Goal: Task Accomplishment & Management: Use online tool/utility

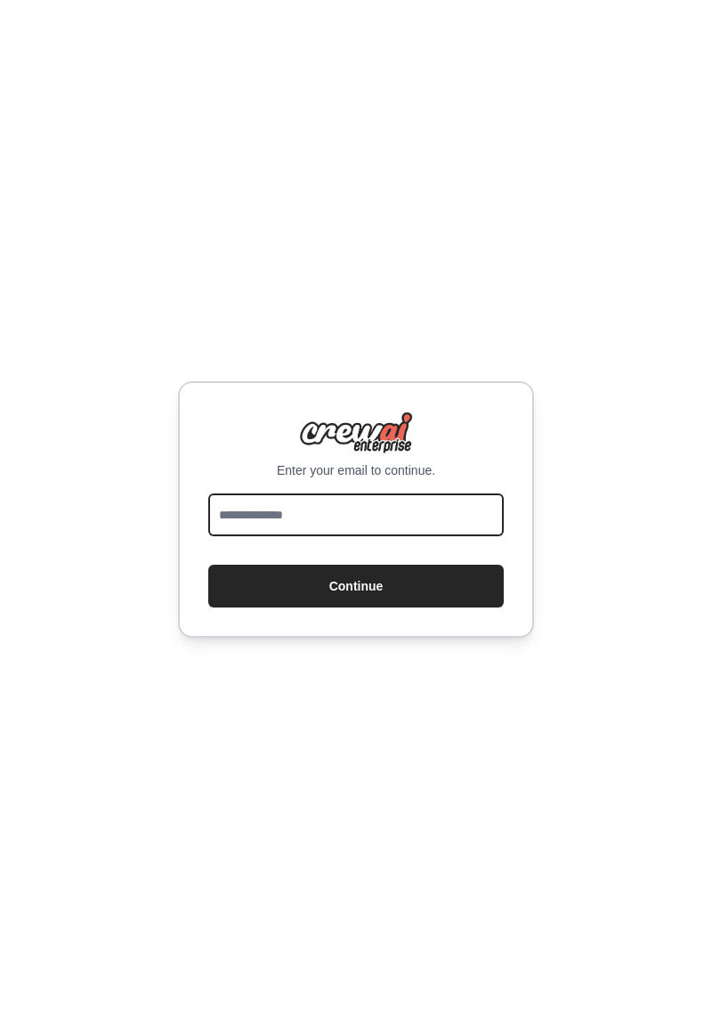
click at [447, 536] on input "email" at bounding box center [356, 514] width 296 height 43
type input "**********"
click at [280, 606] on button "Continue" at bounding box center [356, 586] width 296 height 43
click at [335, 607] on button "Continue" at bounding box center [356, 586] width 296 height 43
click at [353, 607] on button "Continue" at bounding box center [356, 586] width 296 height 43
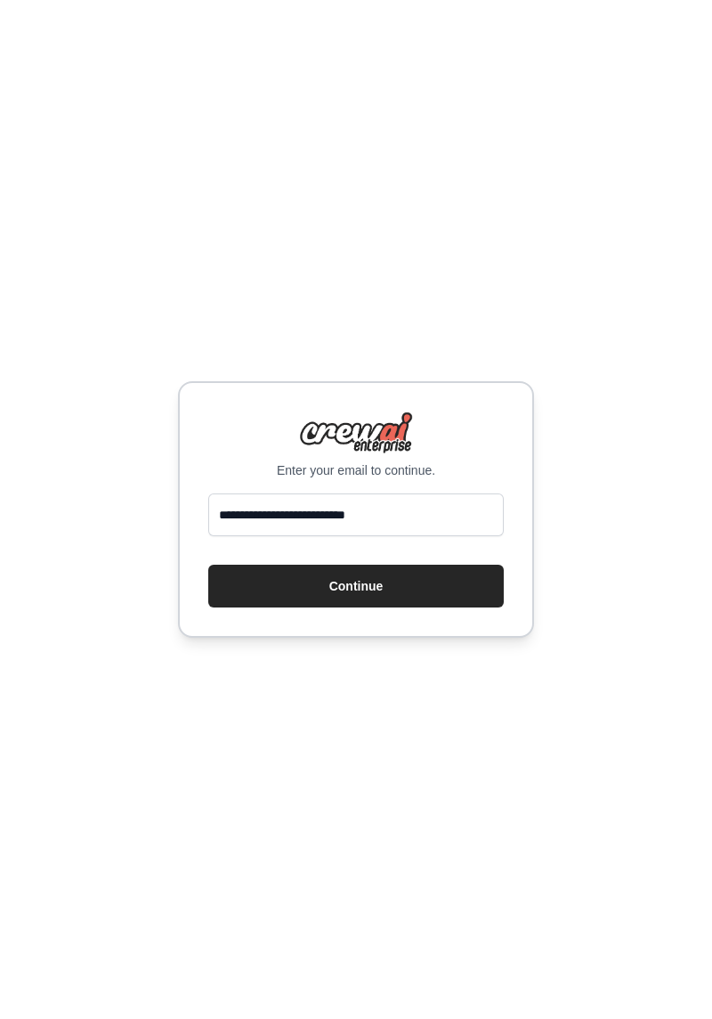
click at [345, 597] on button "Continue" at bounding box center [356, 586] width 296 height 43
click at [437, 607] on button "Continue" at bounding box center [356, 586] width 296 height 43
click at [242, 605] on button "Continue" at bounding box center [356, 586] width 296 height 43
click at [298, 607] on button "Continue" at bounding box center [356, 586] width 296 height 43
click at [335, 607] on button "Continue" at bounding box center [356, 586] width 296 height 43
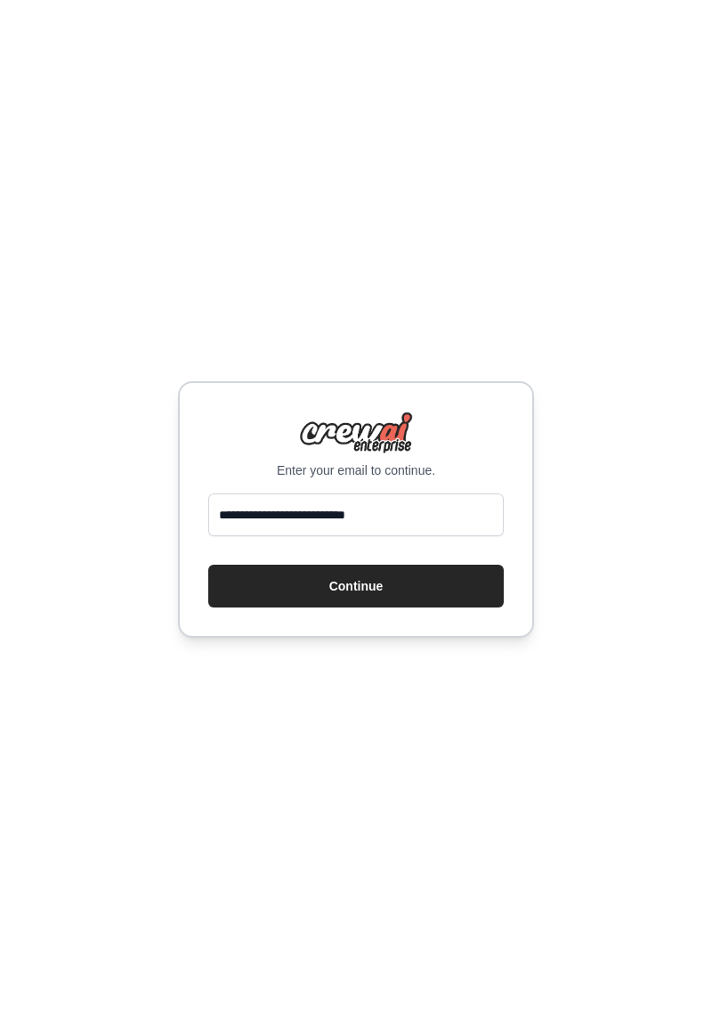
click at [325, 595] on button "Continue" at bounding box center [356, 586] width 296 height 43
click at [323, 607] on button "Continue" at bounding box center [356, 586] width 296 height 43
click at [305, 601] on button "Continue" at bounding box center [356, 586] width 296 height 43
click at [322, 598] on button "Continue" at bounding box center [356, 586] width 296 height 43
click at [337, 604] on button "Continue" at bounding box center [356, 586] width 296 height 43
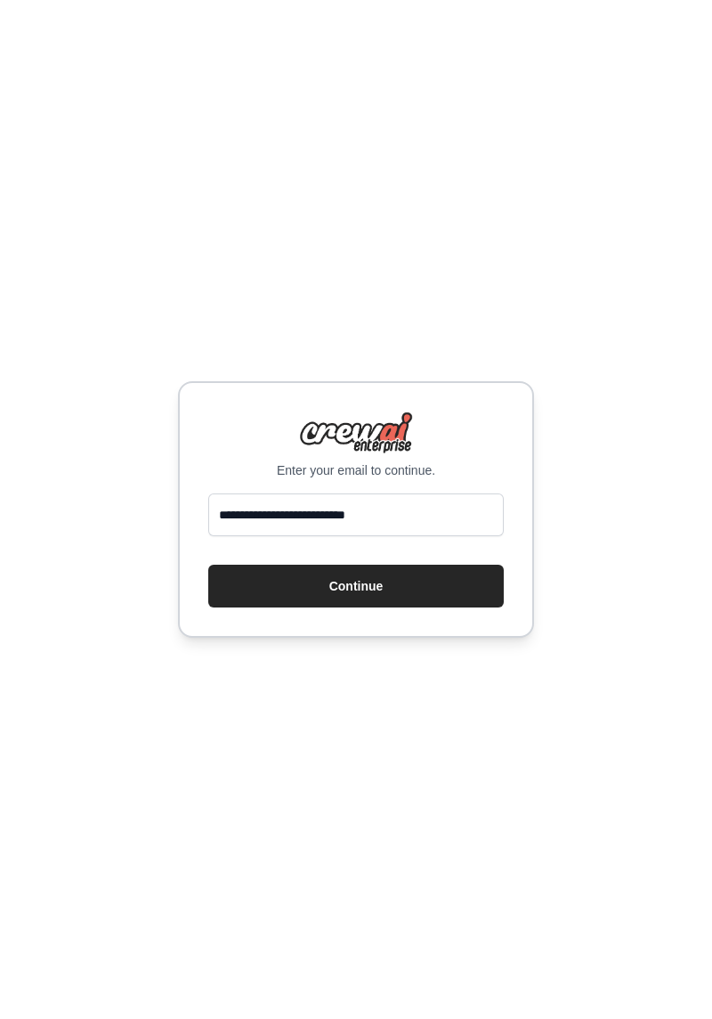
click at [362, 607] on button "Continue" at bounding box center [356, 586] width 296 height 43
click at [9, 459] on div "**********" at bounding box center [356, 509] width 712 height 1019
click at [6, 480] on div "**********" at bounding box center [356, 509] width 712 height 1019
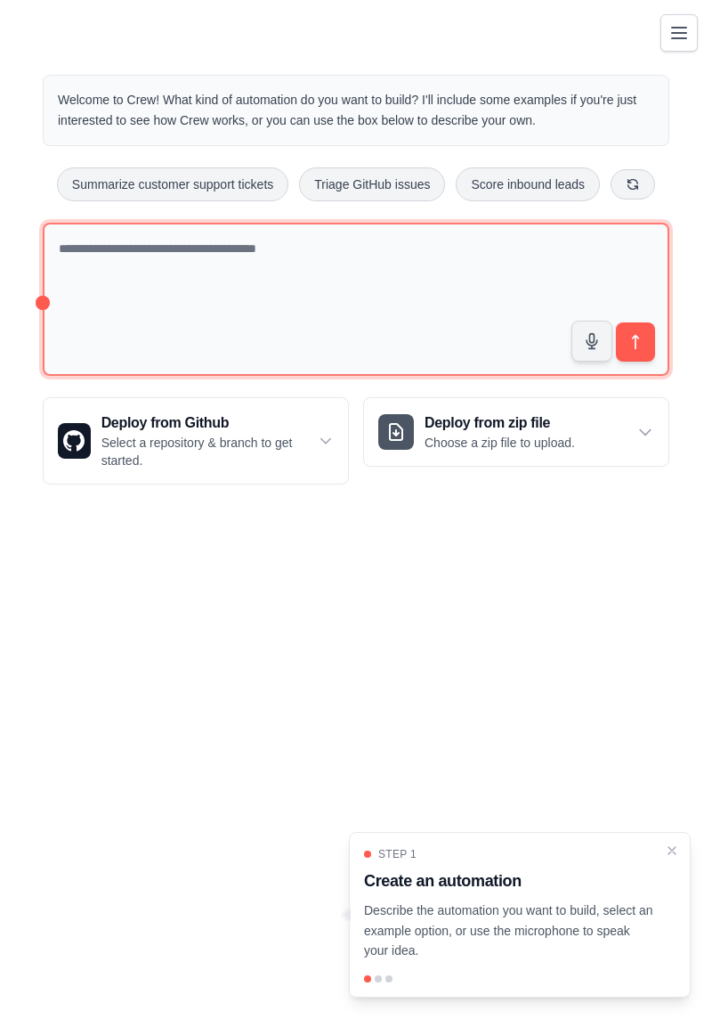
click at [538, 281] on textarea at bounding box center [356, 300] width 627 height 154
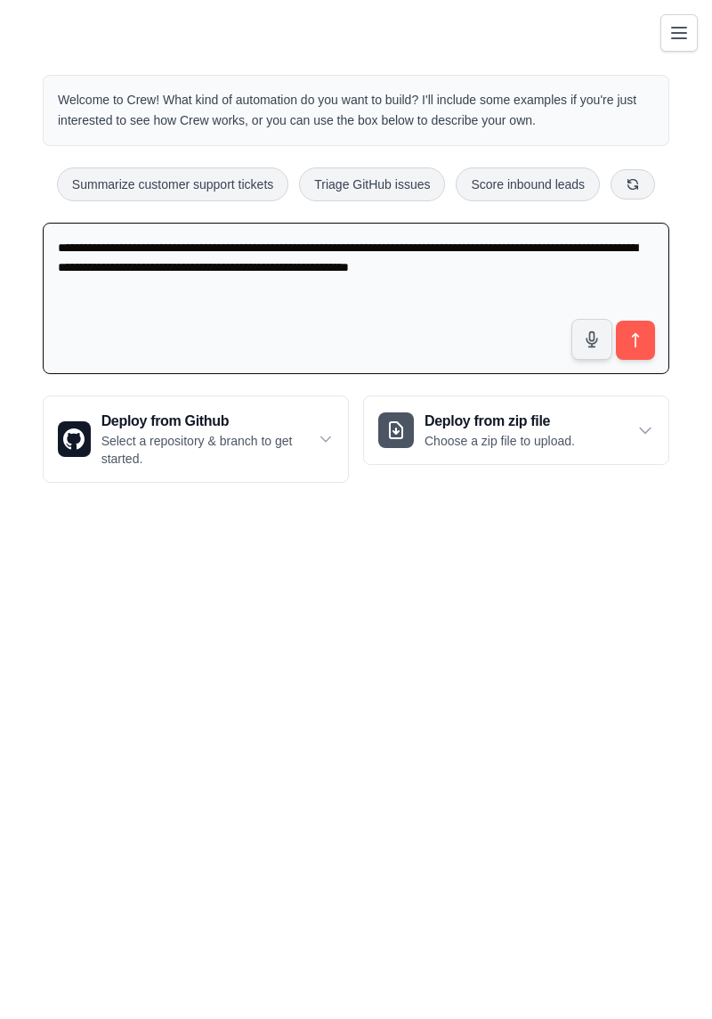
click at [593, 272] on textarea "**********" at bounding box center [356, 299] width 627 height 152
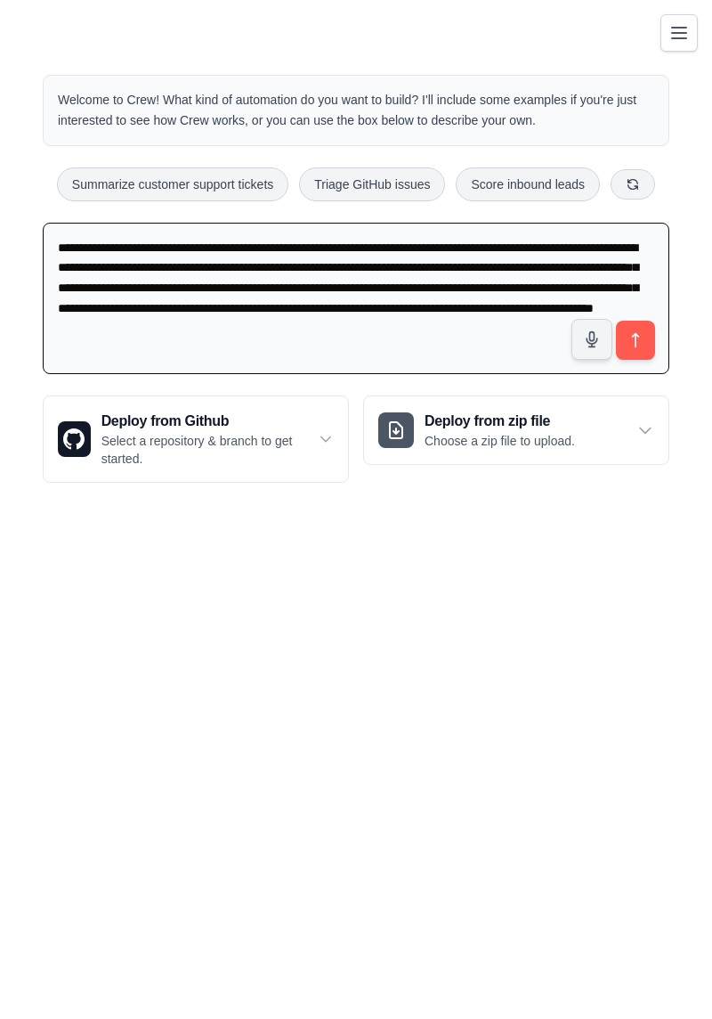
type textarea "**********"
click at [638, 353] on button "submit" at bounding box center [635, 340] width 39 height 39
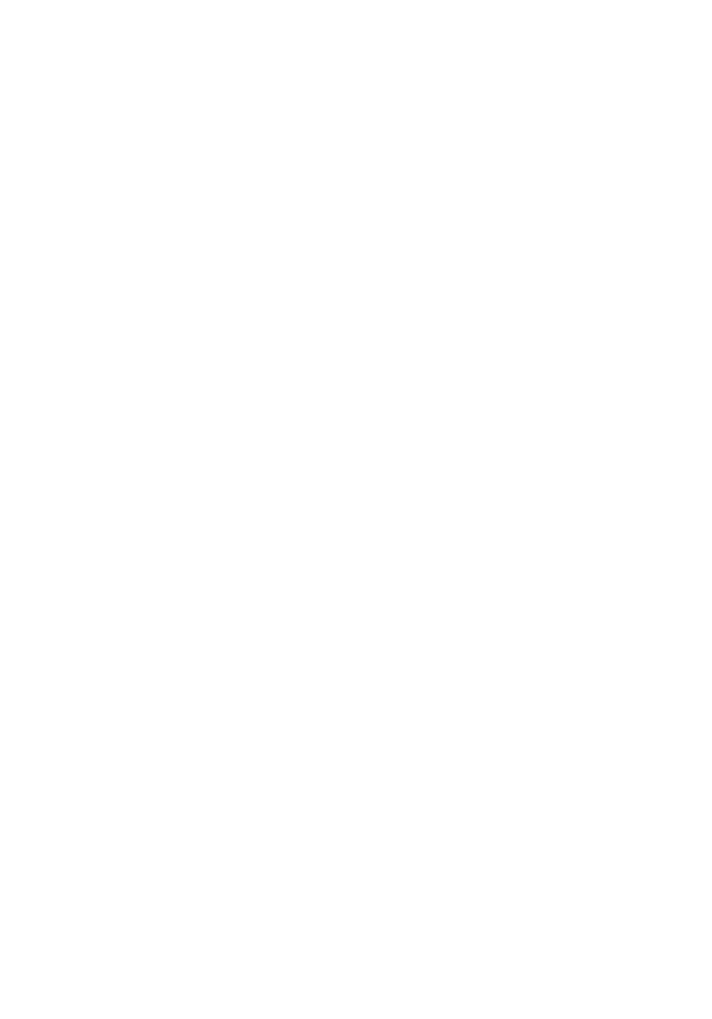
click at [581, 0] on html at bounding box center [356, 0] width 712 height 0
select select "****"
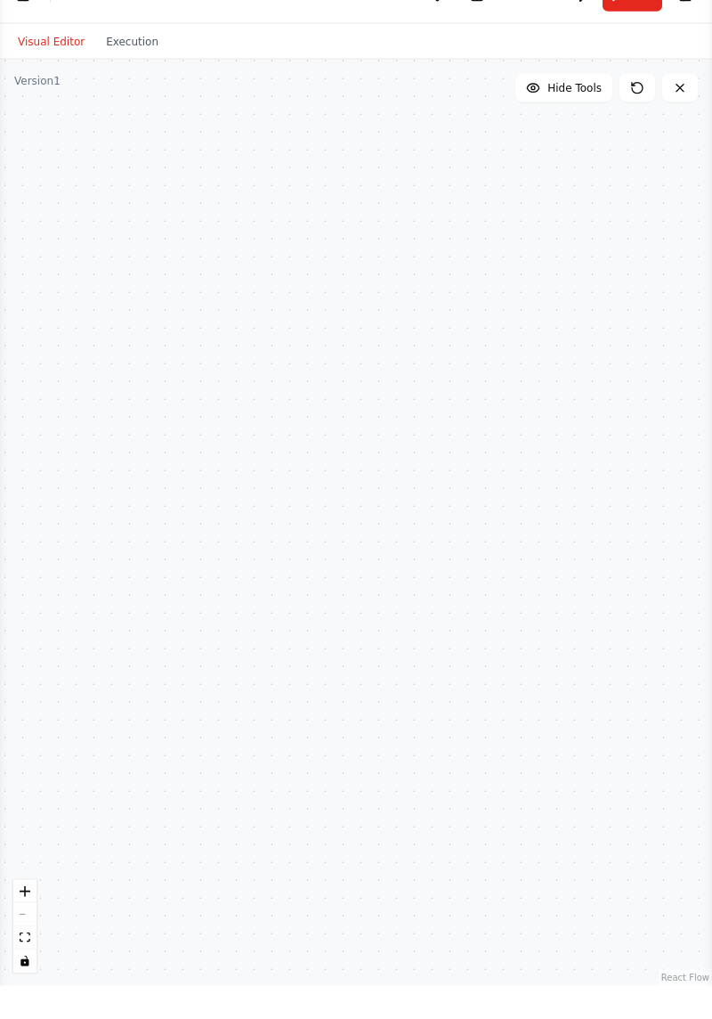
scroll to position [57, 0]
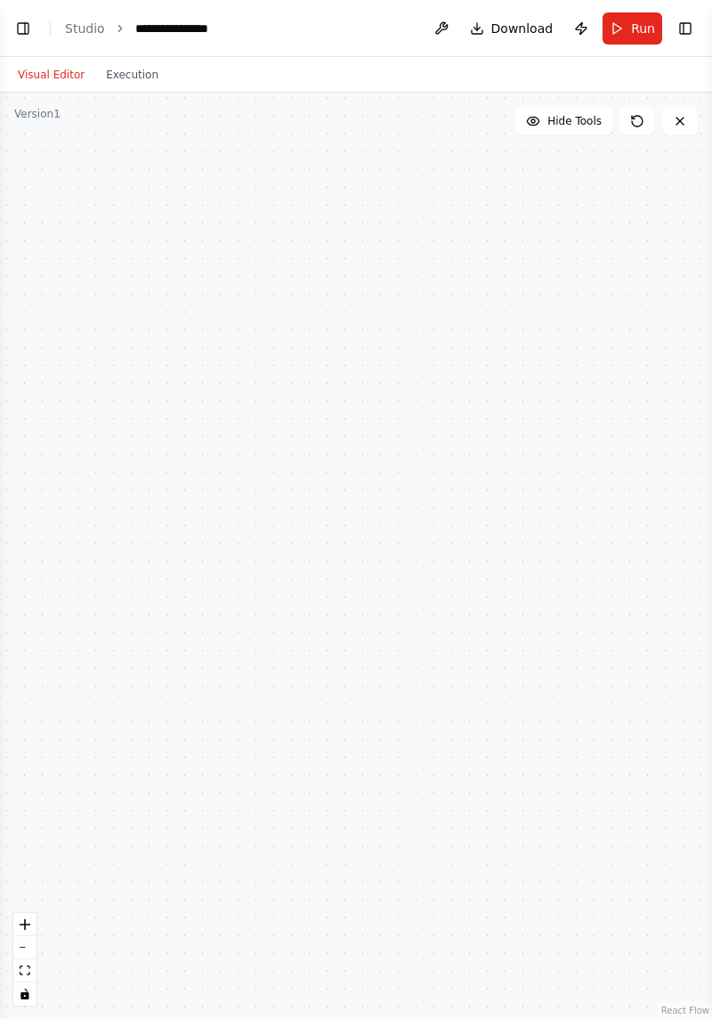
click at [27, 922] on icon "zoom in" at bounding box center [25, 924] width 11 height 11
click at [23, 919] on icon "zoom in" at bounding box center [25, 924] width 11 height 11
click at [623, 650] on div at bounding box center [356, 556] width 712 height 926
click at [28, 915] on button "zoom in" at bounding box center [24, 924] width 23 height 23
click at [23, 919] on icon "zoom in" at bounding box center [25, 924] width 11 height 11
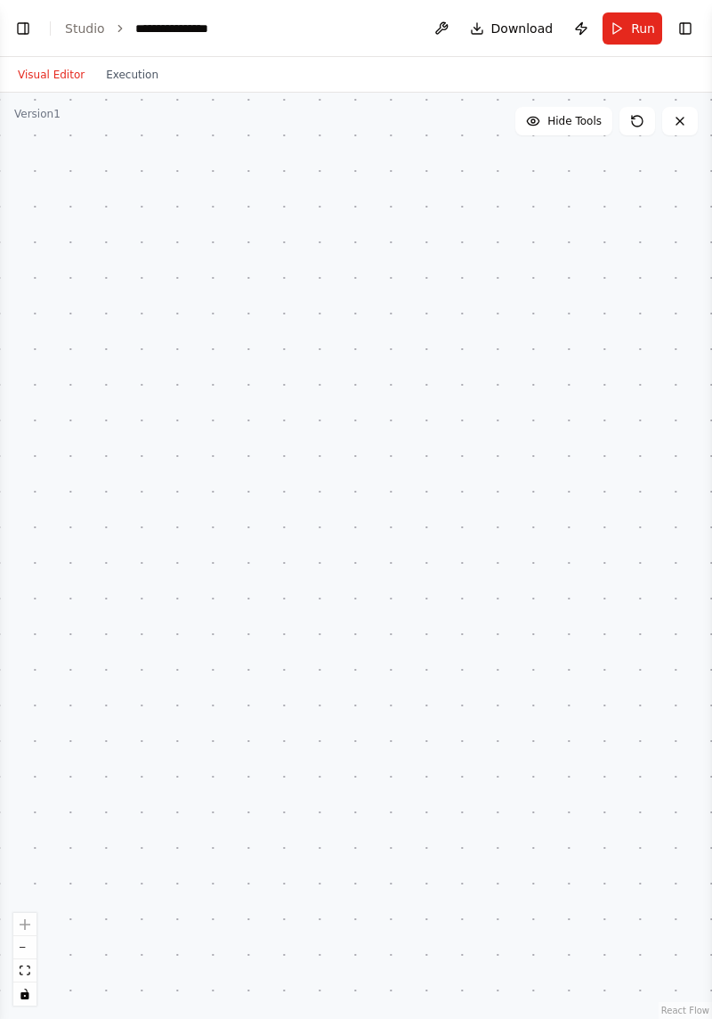
scroll to position [131, 0]
click at [18, 907] on div at bounding box center [356, 556] width 712 height 926
click at [27, 906] on div at bounding box center [356, 556] width 712 height 926
click at [17, 906] on div at bounding box center [356, 556] width 712 height 926
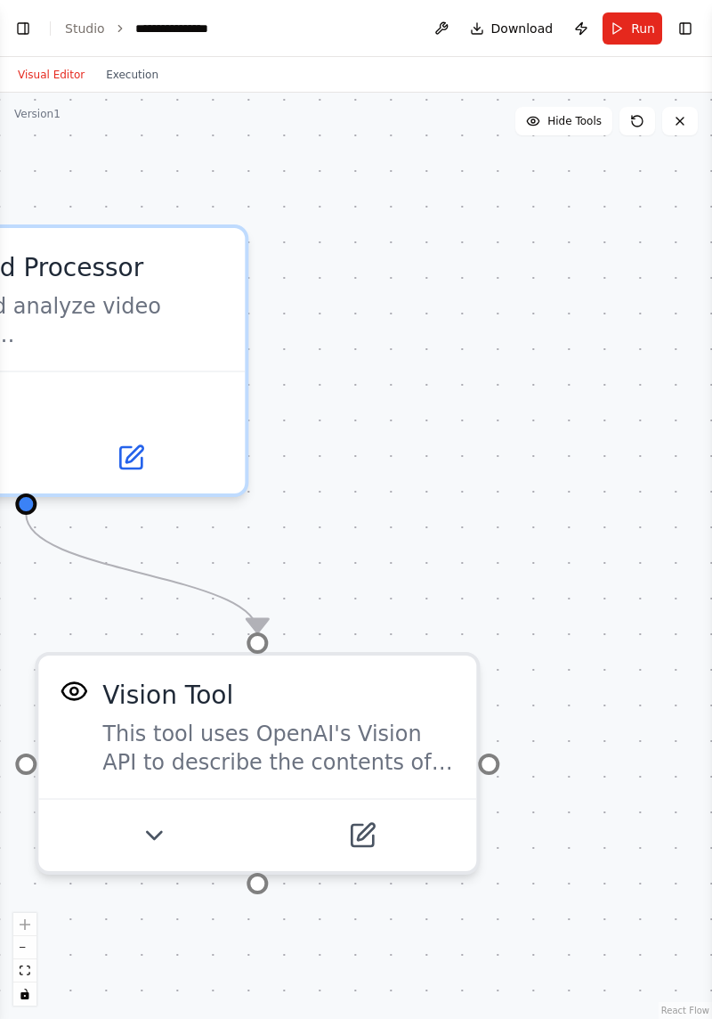
click at [24, 921] on div "React Flow controls" at bounding box center [24, 959] width 23 height 93
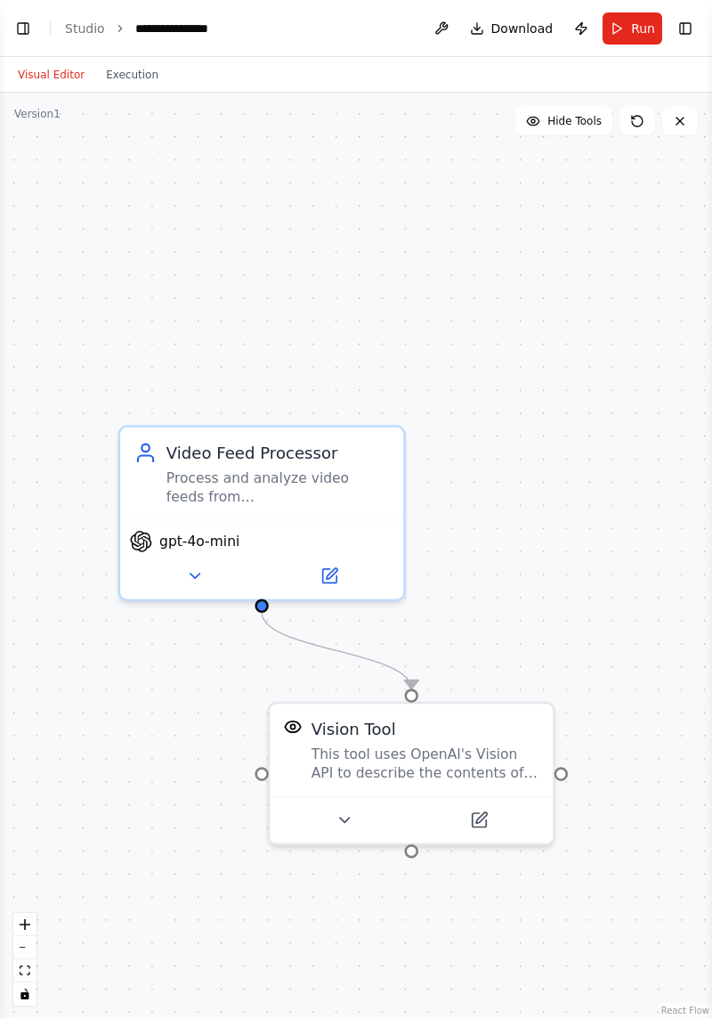
scroll to position [175, 0]
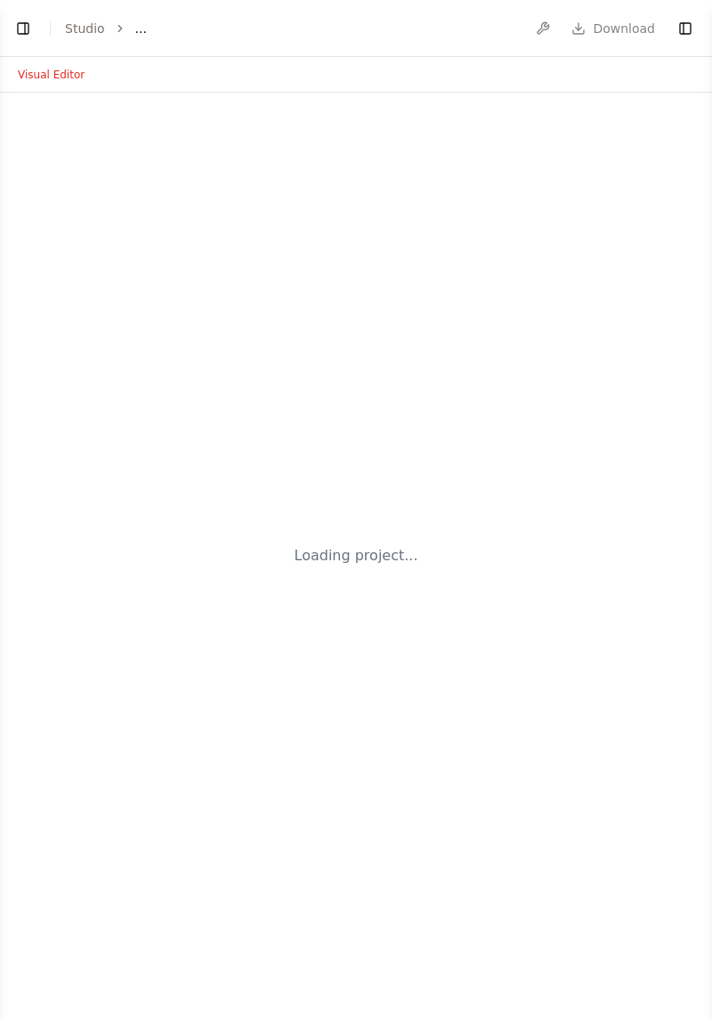
select select "****"
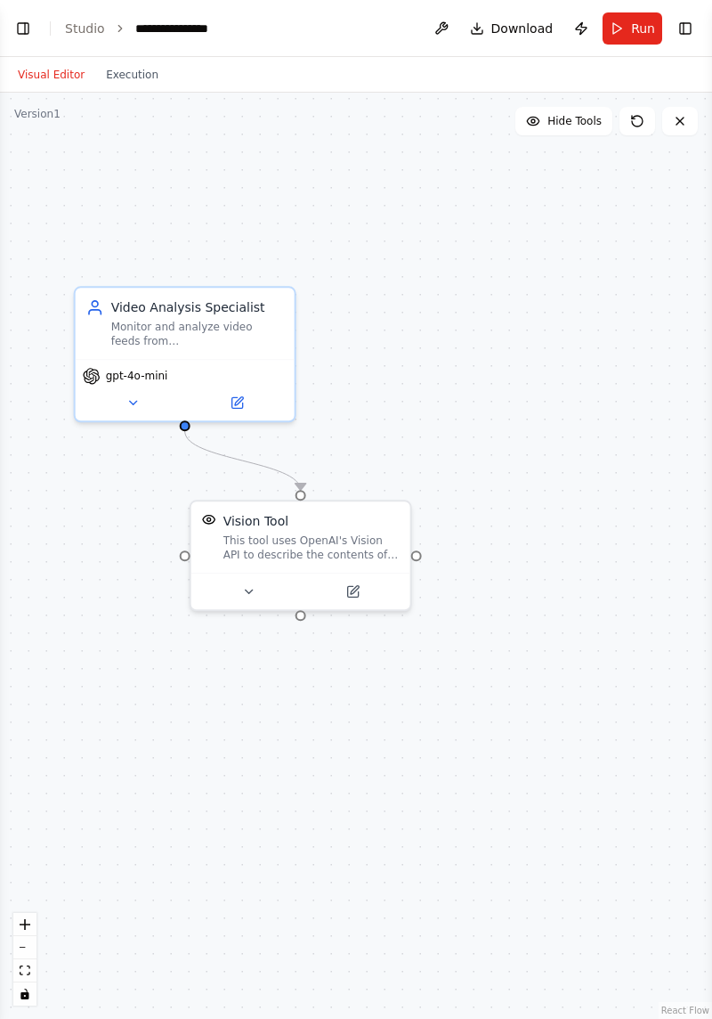
scroll to position [451, 0]
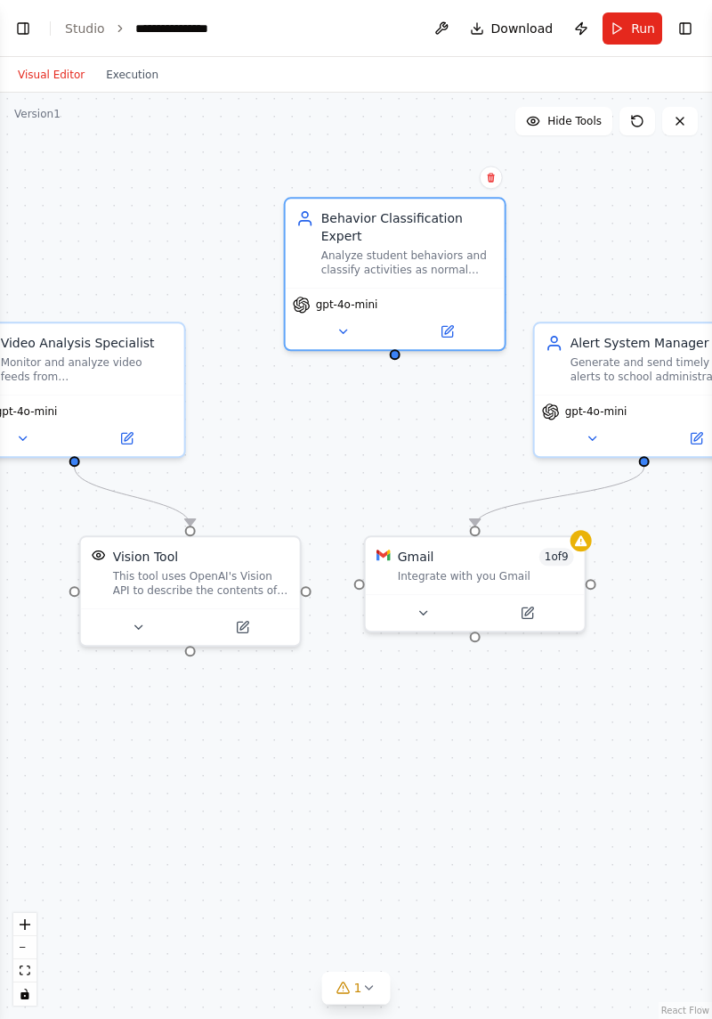
click at [395, 349] on div at bounding box center [395, 354] width 11 height 11
click at [345, 329] on icon at bounding box center [342, 331] width 7 height 4
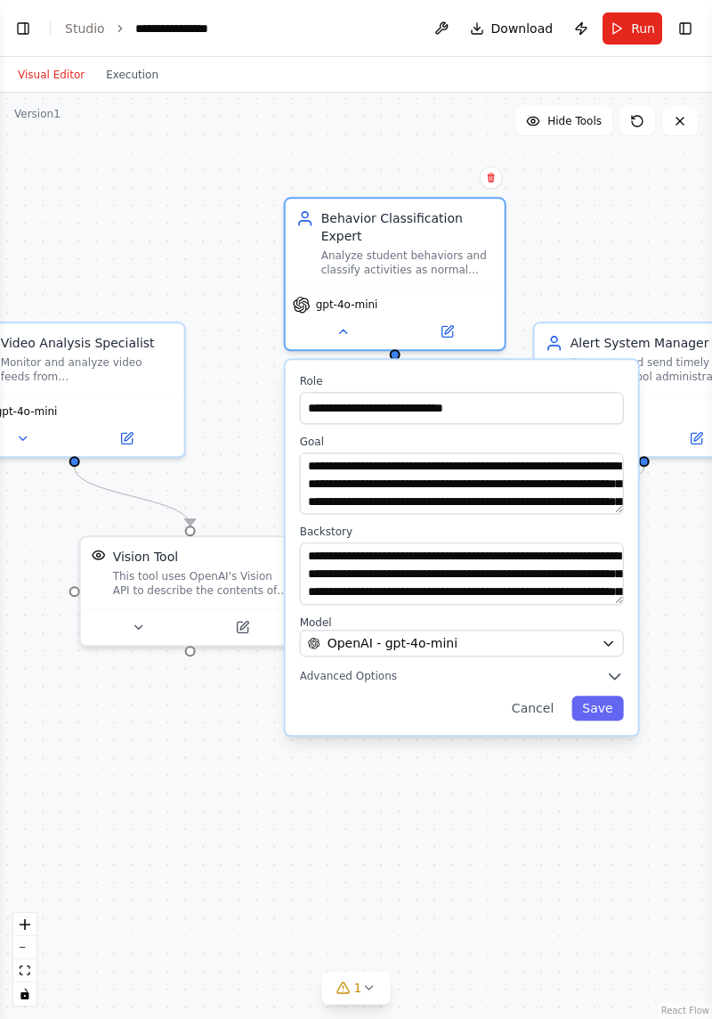
scroll to position [36, 0]
click at [696, 542] on div ".deletable-edge-delete-btn { width: 20px; height: 20px; border: 0px solid #ffff…" at bounding box center [356, 556] width 712 height 926
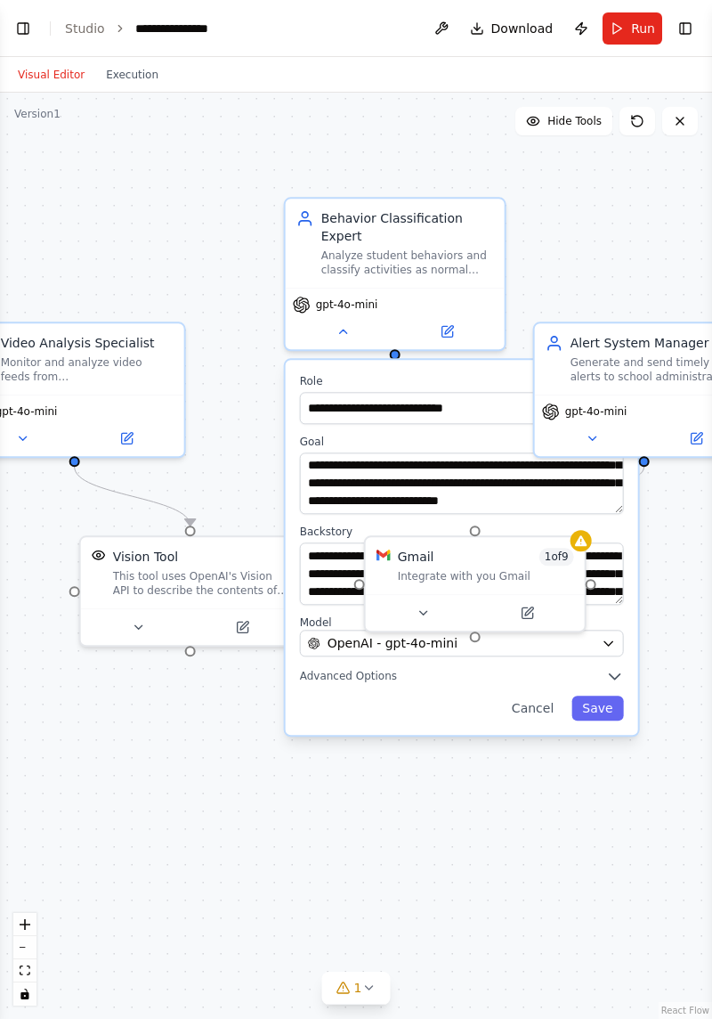
click at [668, 598] on div ".deletable-edge-delete-btn { width: 20px; height: 20px; border: 0px solid #ffff…" at bounding box center [356, 556] width 712 height 926
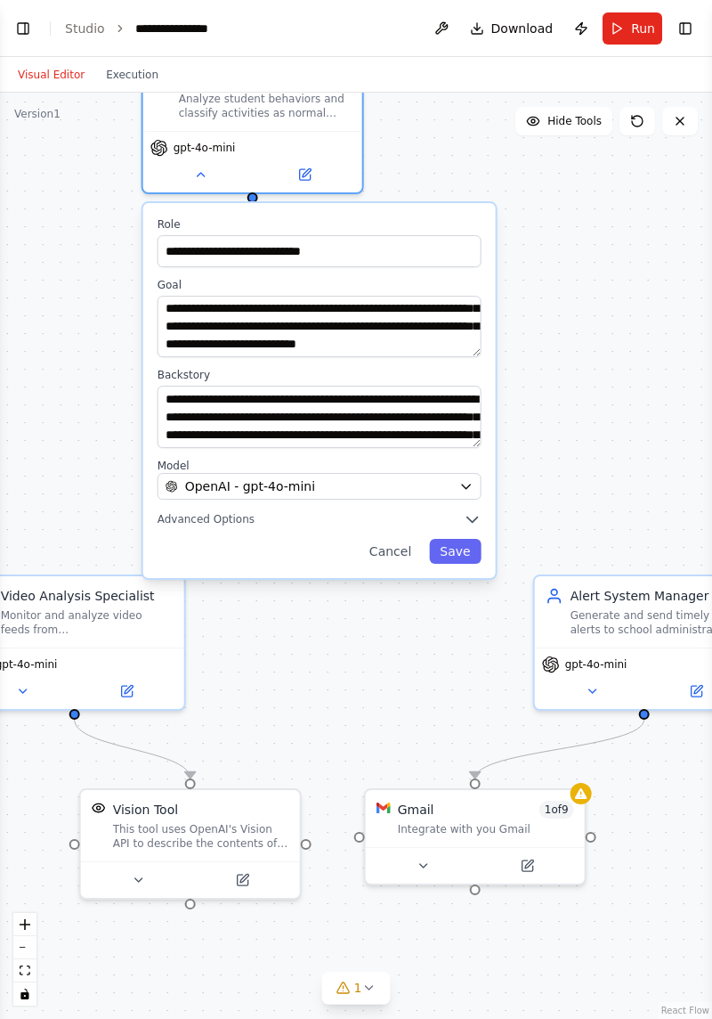
click at [451, 539] on button "Save" at bounding box center [455, 551] width 52 height 25
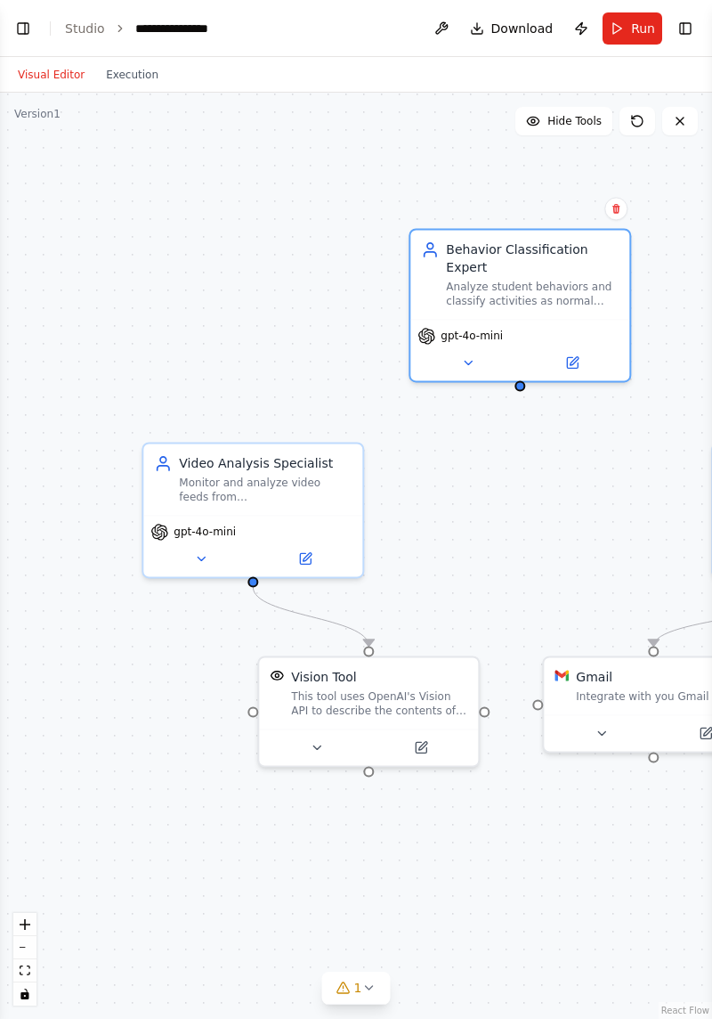
click at [313, 563] on button at bounding box center [305, 558] width 101 height 21
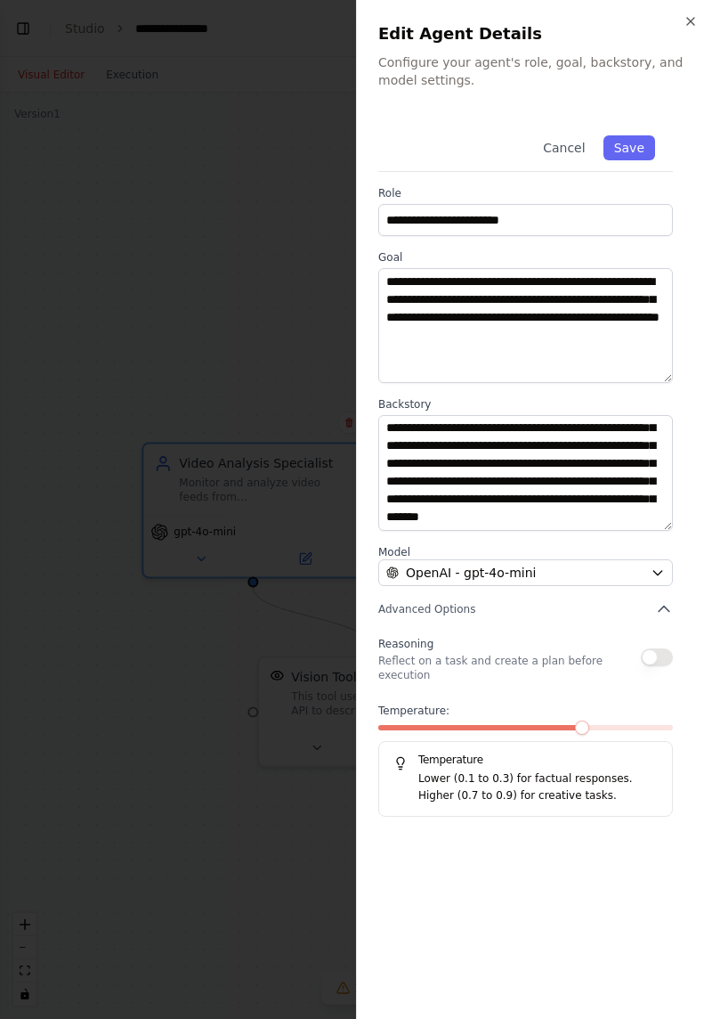
scroll to position [89, 0]
click at [106, 581] on div at bounding box center [356, 509] width 712 height 1019
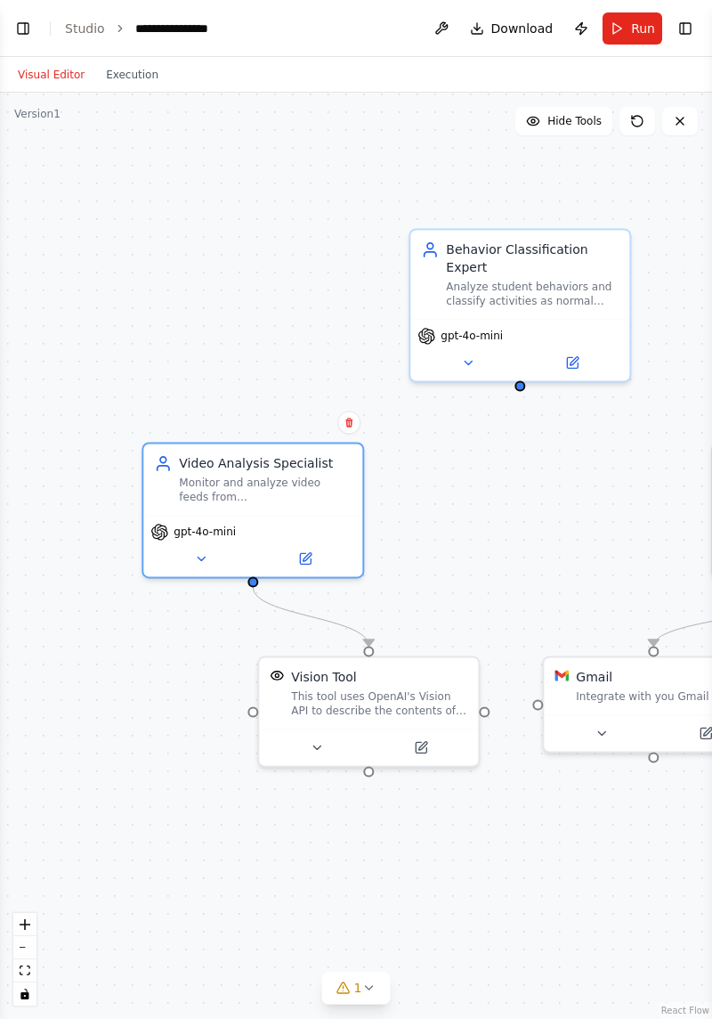
click at [432, 752] on button at bounding box center [420, 746] width 101 height 21
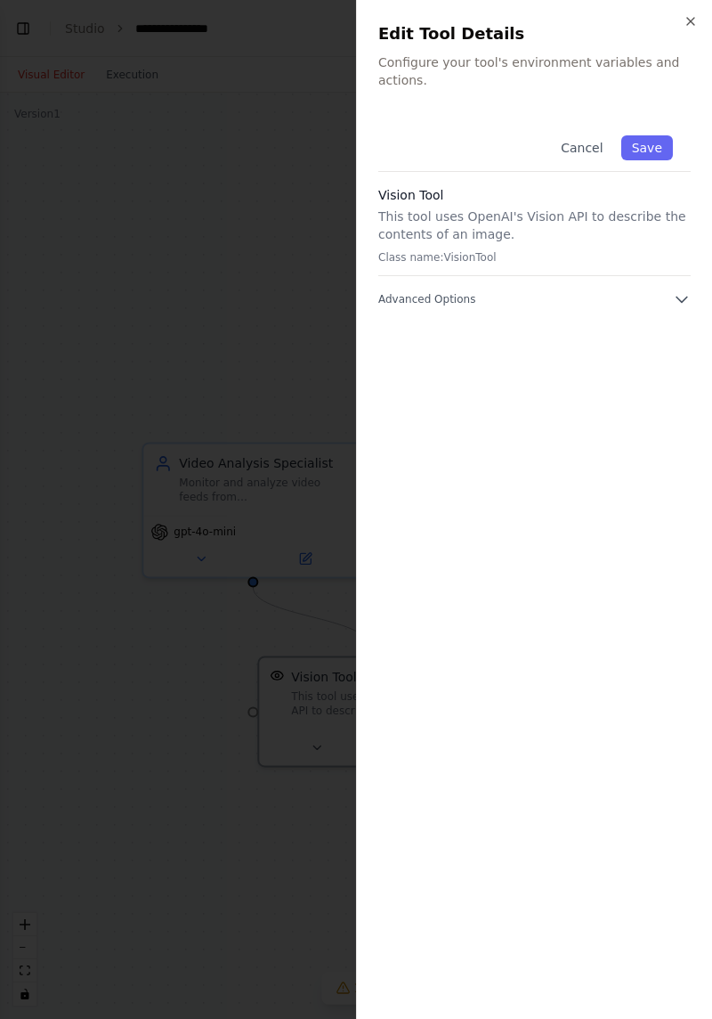
scroll to position [495, 0]
click at [668, 290] on button "Advanced Options" at bounding box center [534, 299] width 313 height 18
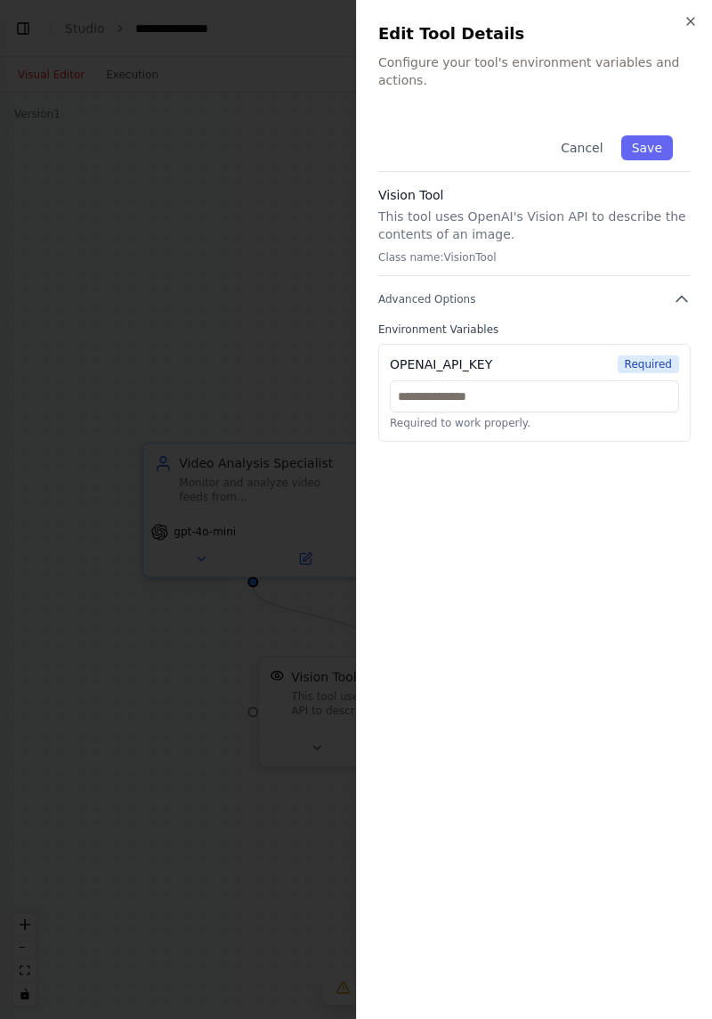
click at [142, 636] on div at bounding box center [356, 509] width 712 height 1019
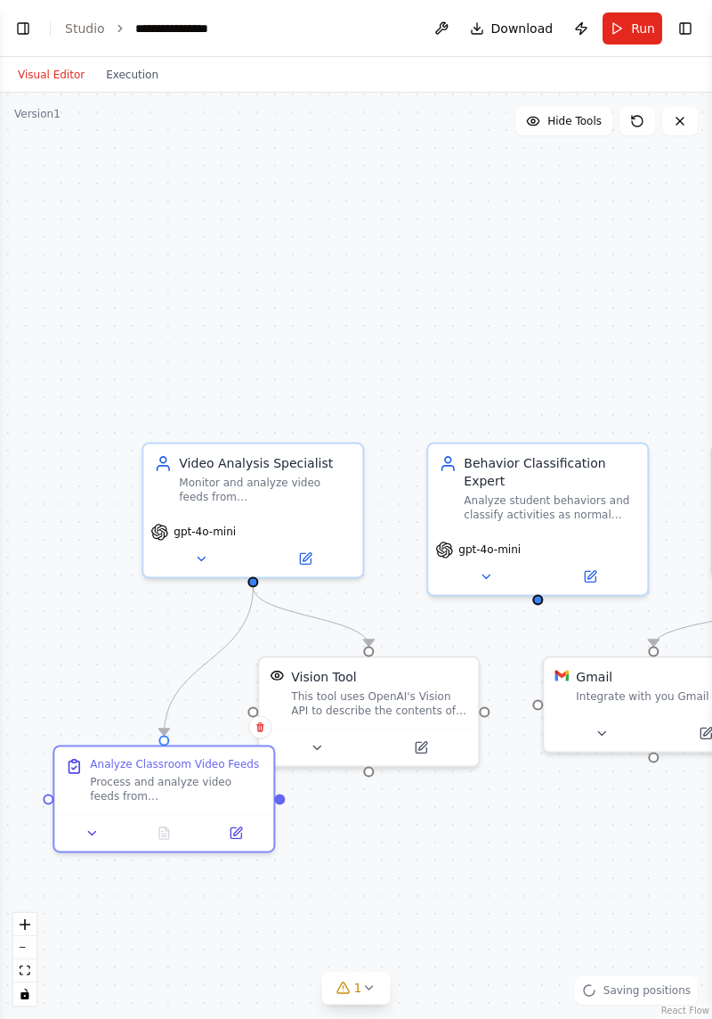
scroll to position [657, 0]
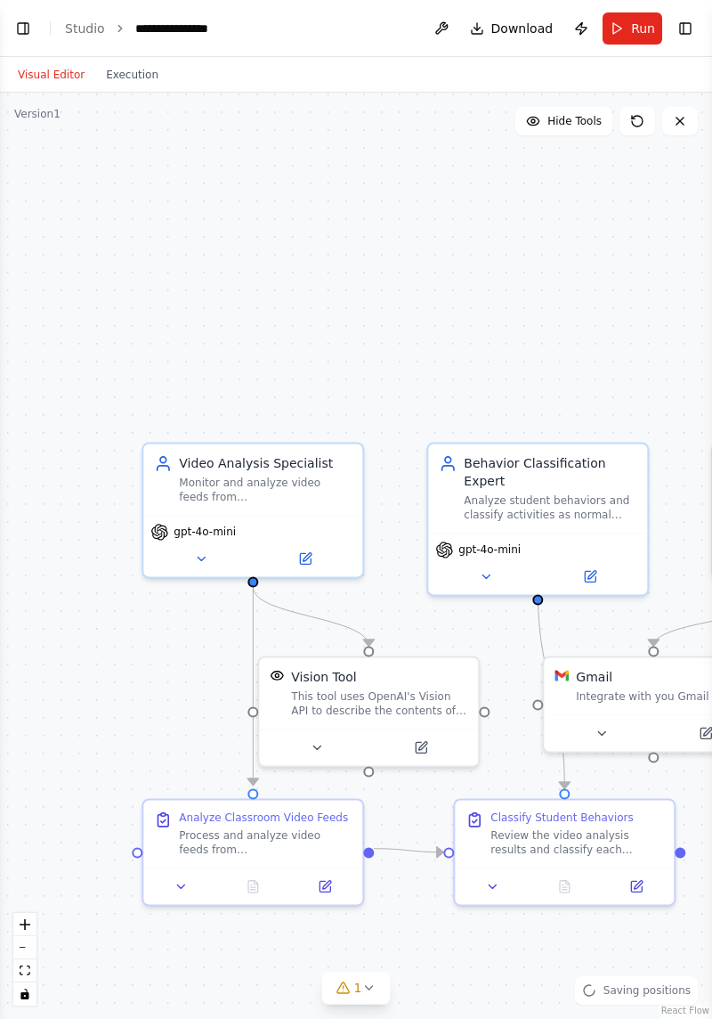
click at [381, 711] on div "This tool uses OpenAI's Vision API to describe the contents of an image." at bounding box center [379, 703] width 176 height 28
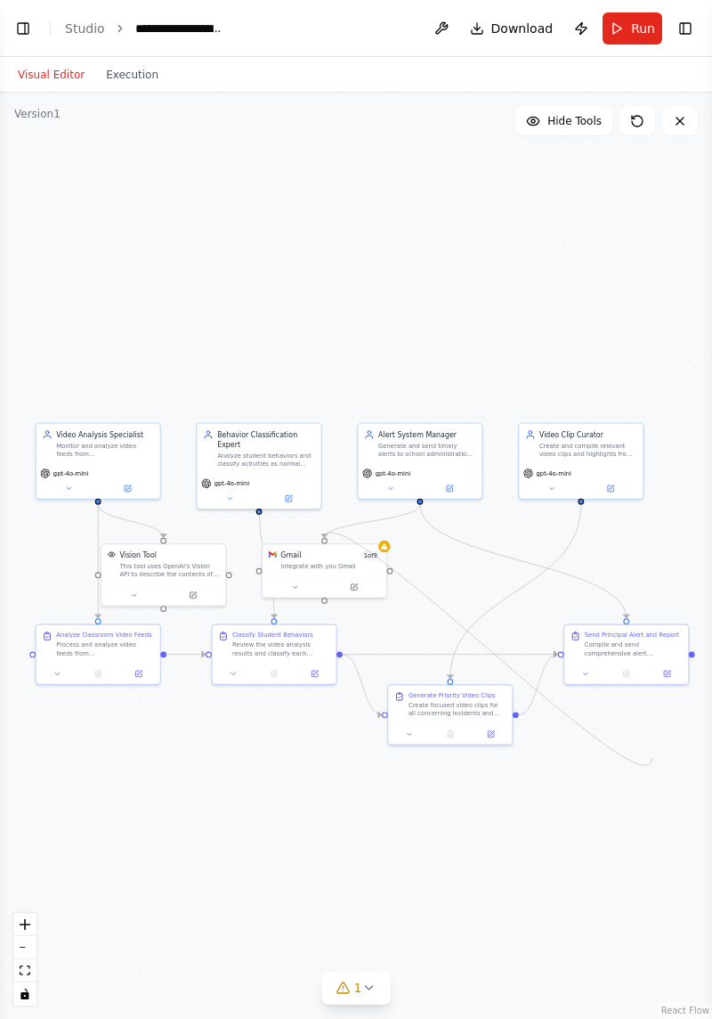
scroll to position [920, 0]
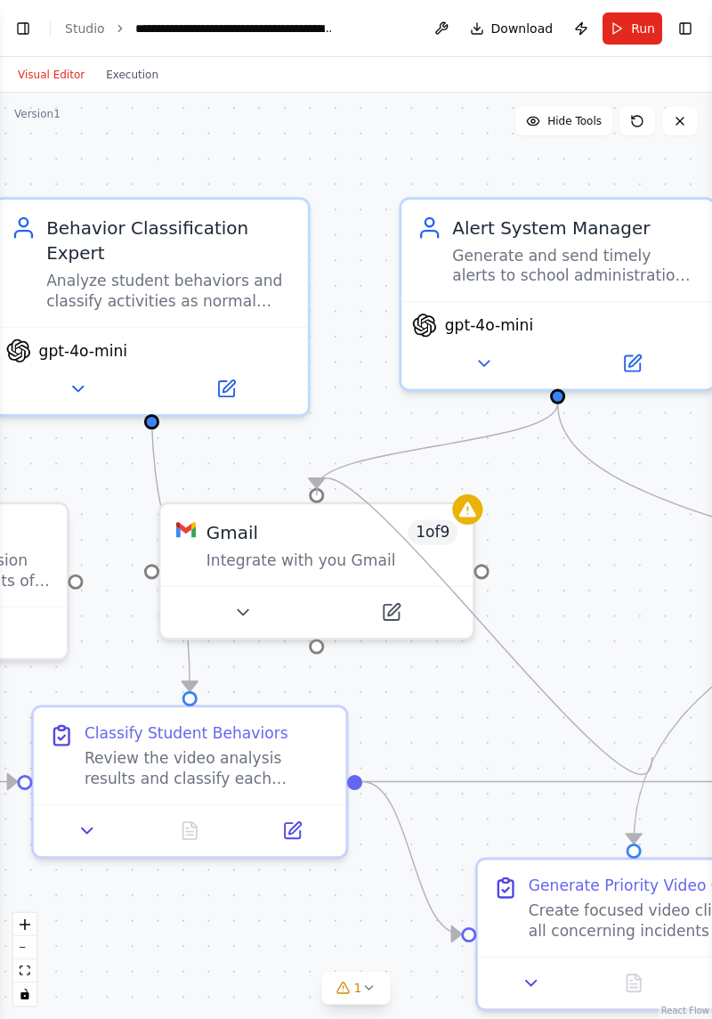
click at [435, 525] on span "1 of 9" at bounding box center [433, 532] width 49 height 26
click at [276, 618] on button at bounding box center [242, 612] width 143 height 30
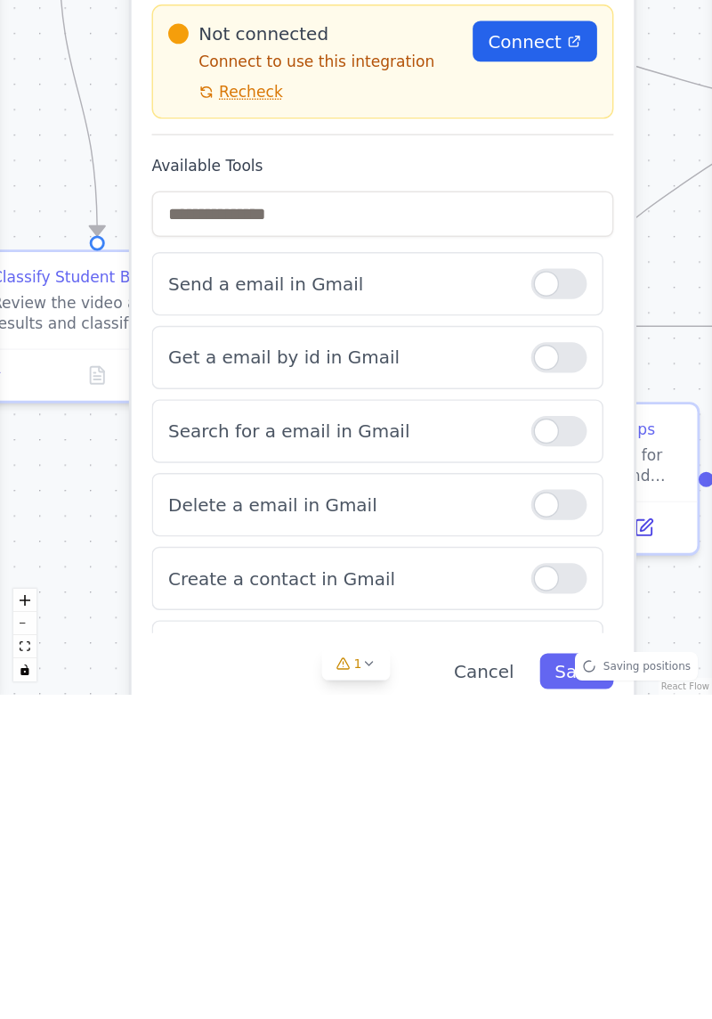
scroll to position [57, 0]
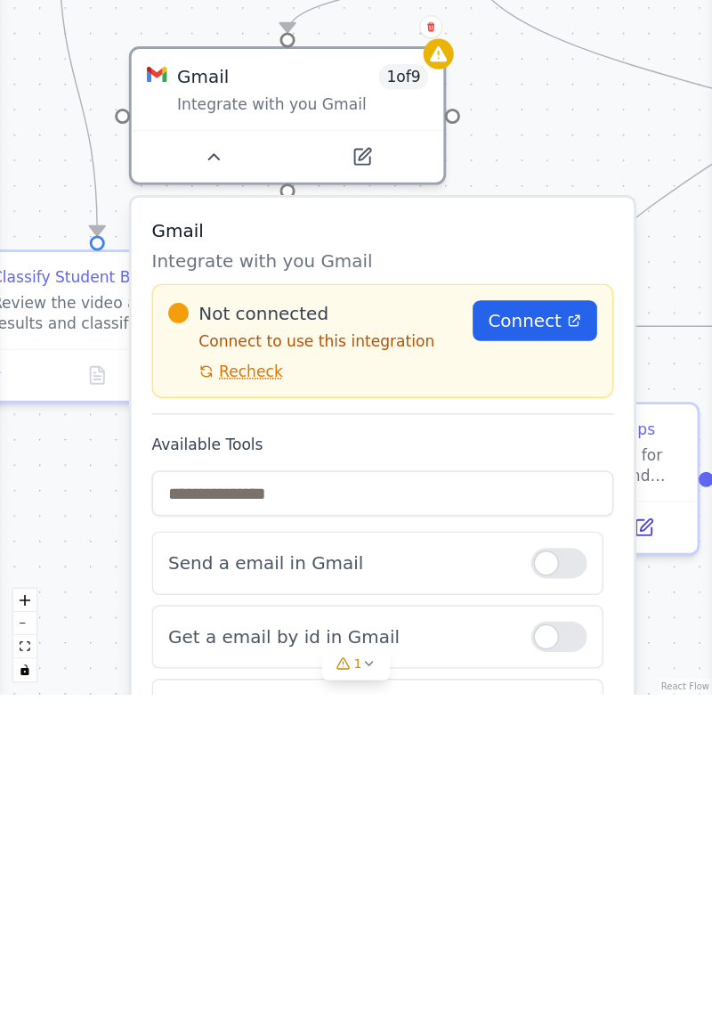
click at [683, 916] on div ".deletable-edge-delete-btn { width: 20px; height: 20px; border: 0px solid #ffff…" at bounding box center [356, 556] width 712 height 926
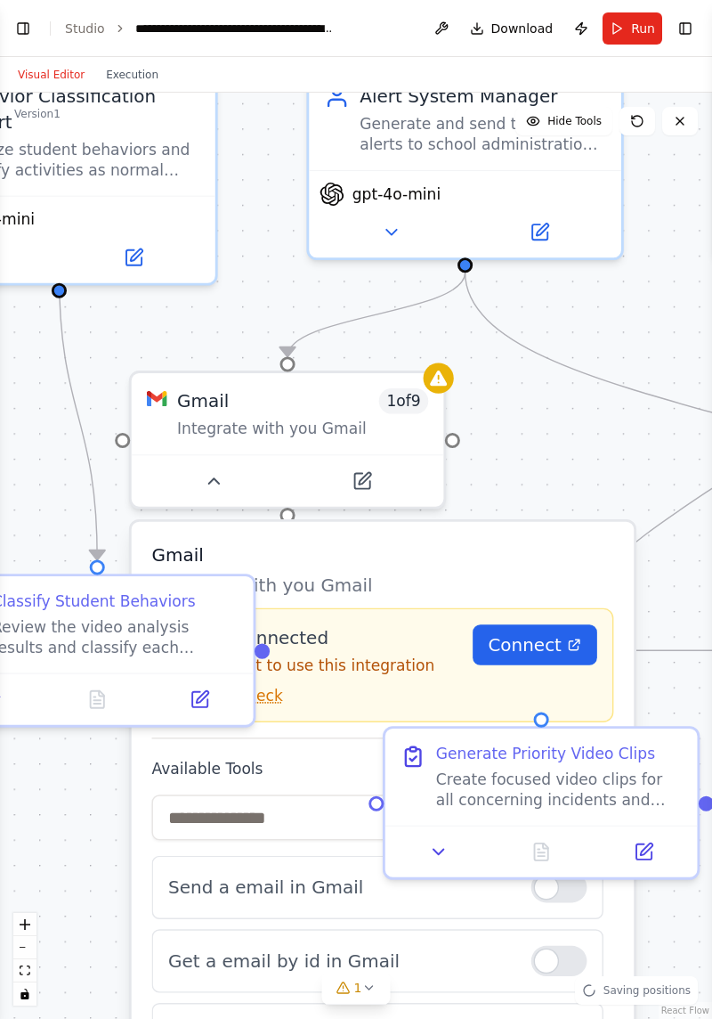
scroll to position [1149, 0]
click at [555, 632] on span "Connect" at bounding box center [525, 645] width 74 height 26
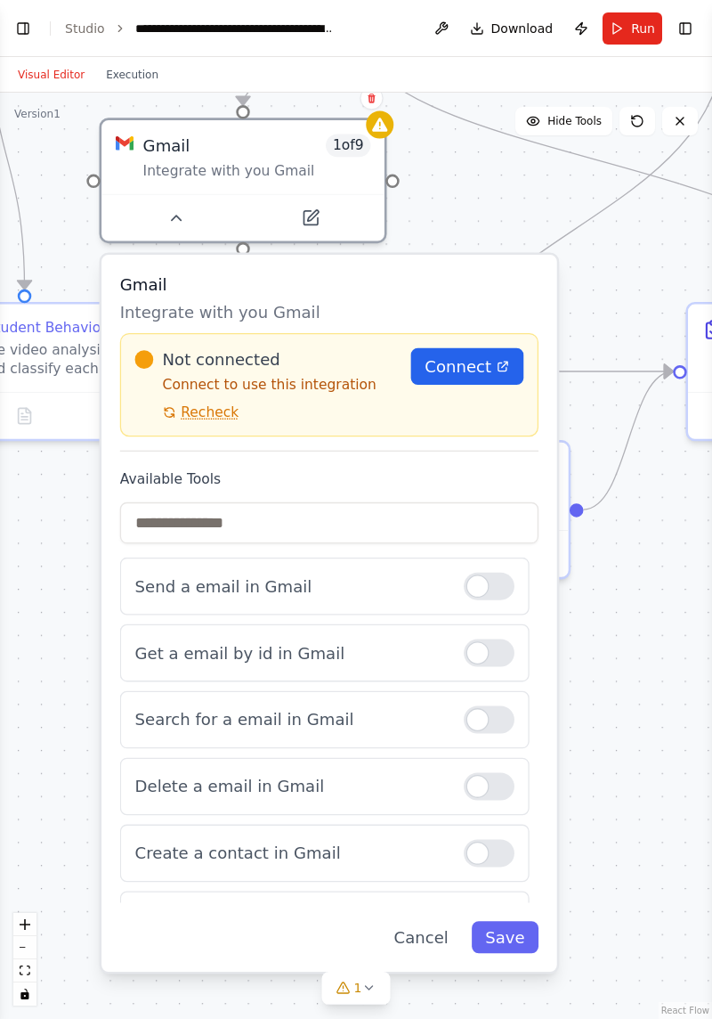
scroll to position [1916, 0]
click at [483, 639] on div at bounding box center [489, 653] width 51 height 28
click at [492, 706] on div at bounding box center [489, 720] width 51 height 28
click at [487, 772] on div at bounding box center [489, 786] width 51 height 28
click at [490, 839] on div at bounding box center [489, 853] width 51 height 28
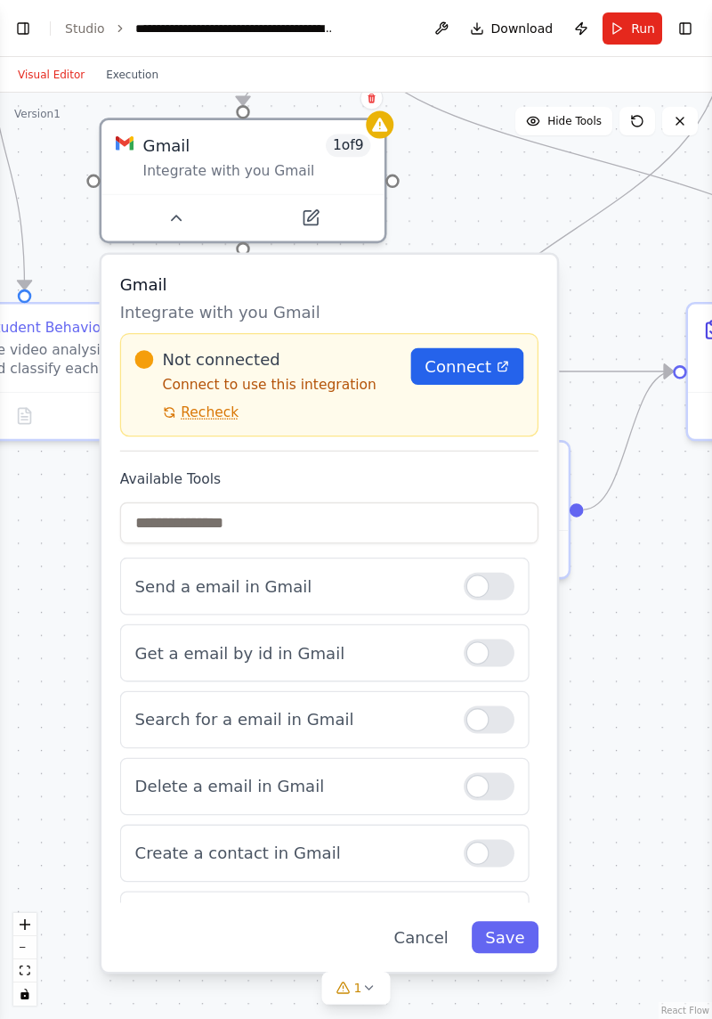
click at [492, 706] on div at bounding box center [489, 720] width 51 height 28
click at [502, 639] on div at bounding box center [489, 653] width 51 height 28
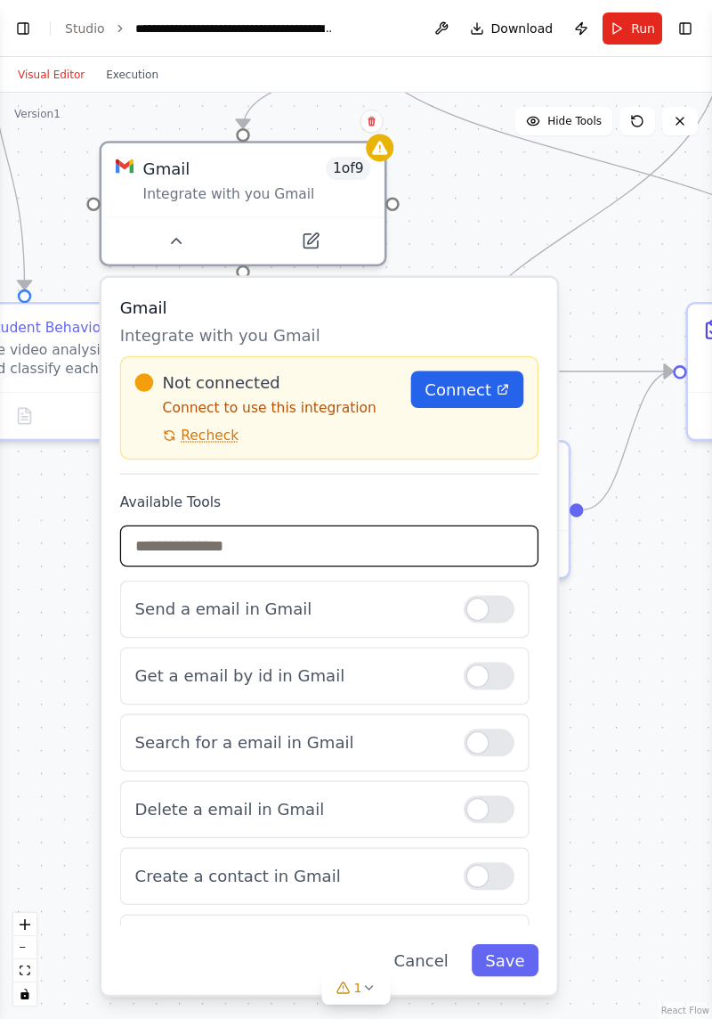
click at [446, 525] on input "text" at bounding box center [329, 546] width 418 height 42
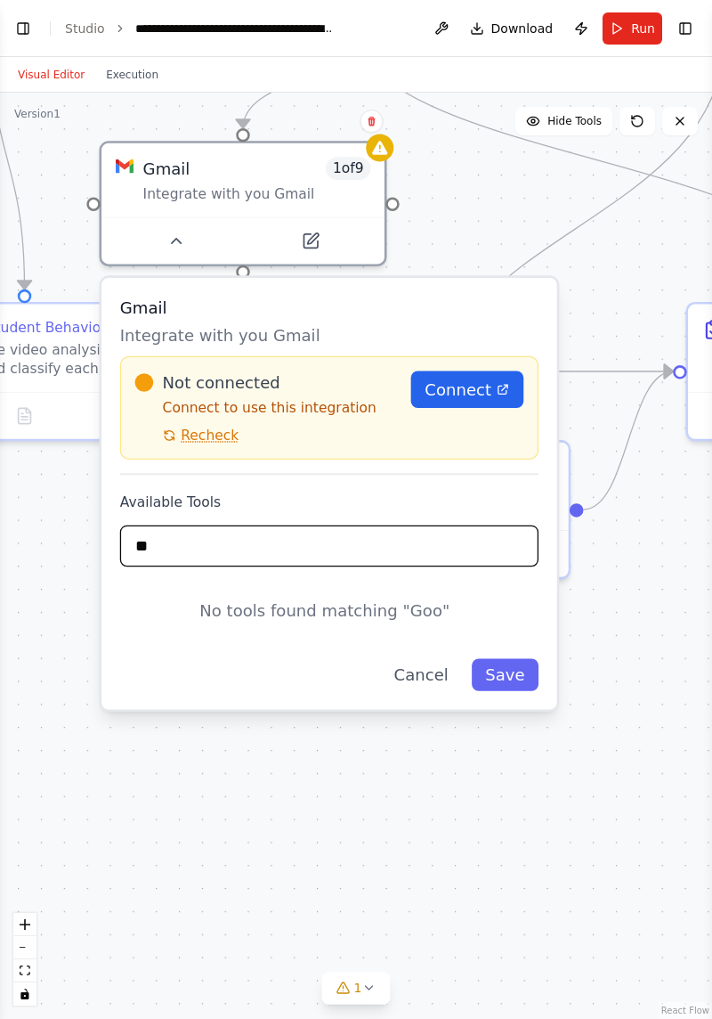
type input "*"
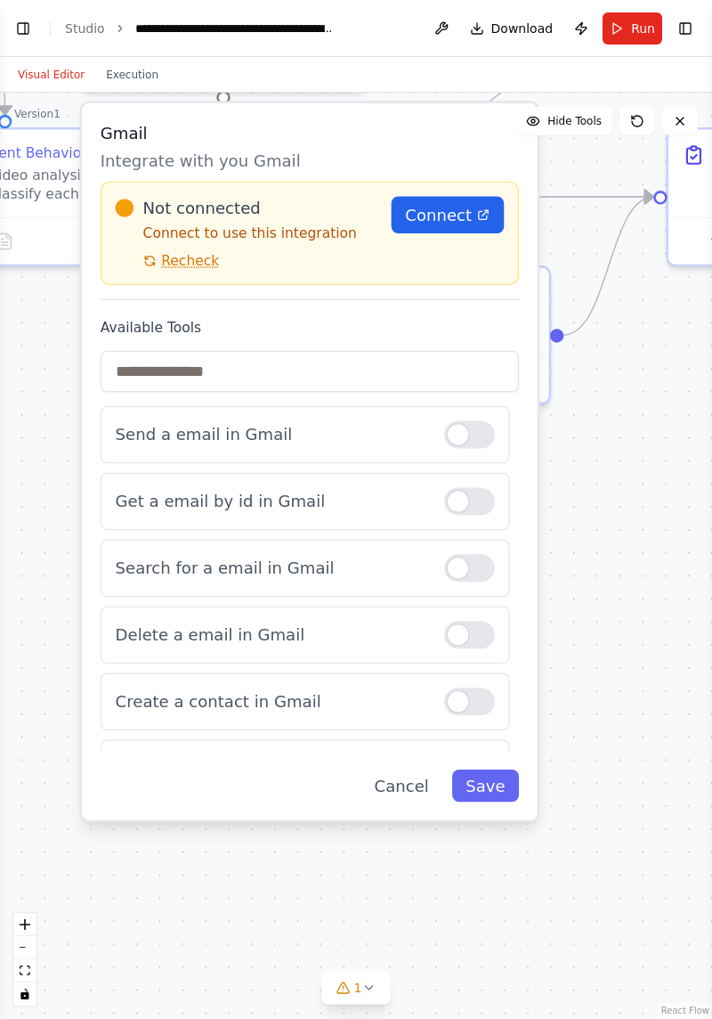
click at [474, 197] on link "Connect" at bounding box center [448, 215] width 112 height 37
click at [602, 846] on div ".deletable-edge-delete-btn { width: 20px; height: 20px; border: 0px solid #ffff…" at bounding box center [356, 556] width 712 height 926
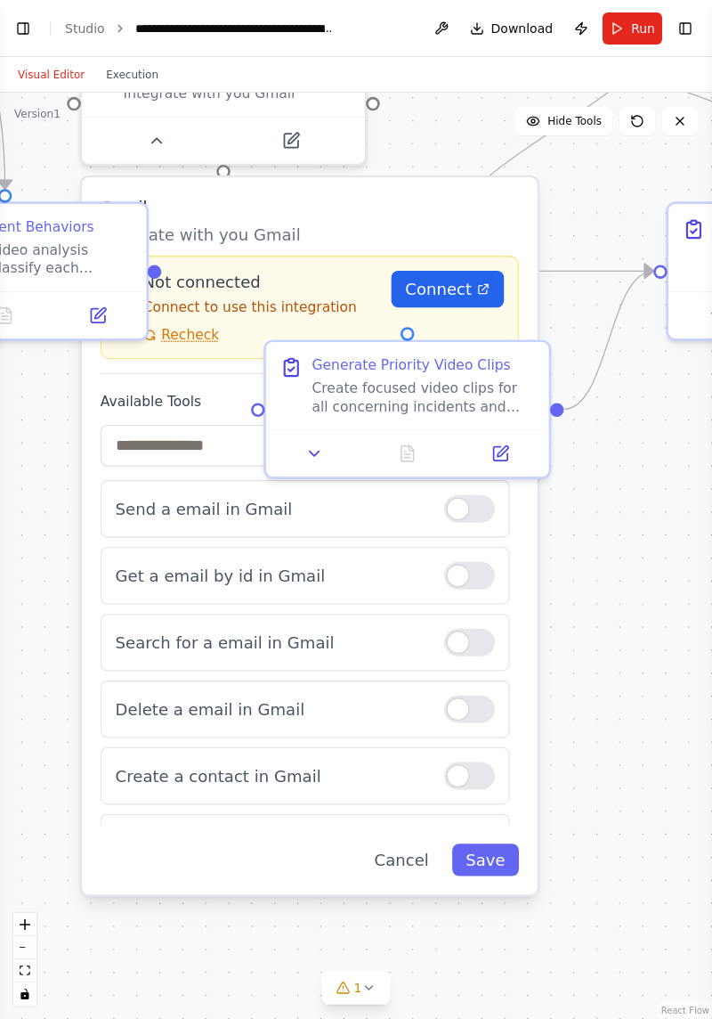
scroll to position [1606, 0]
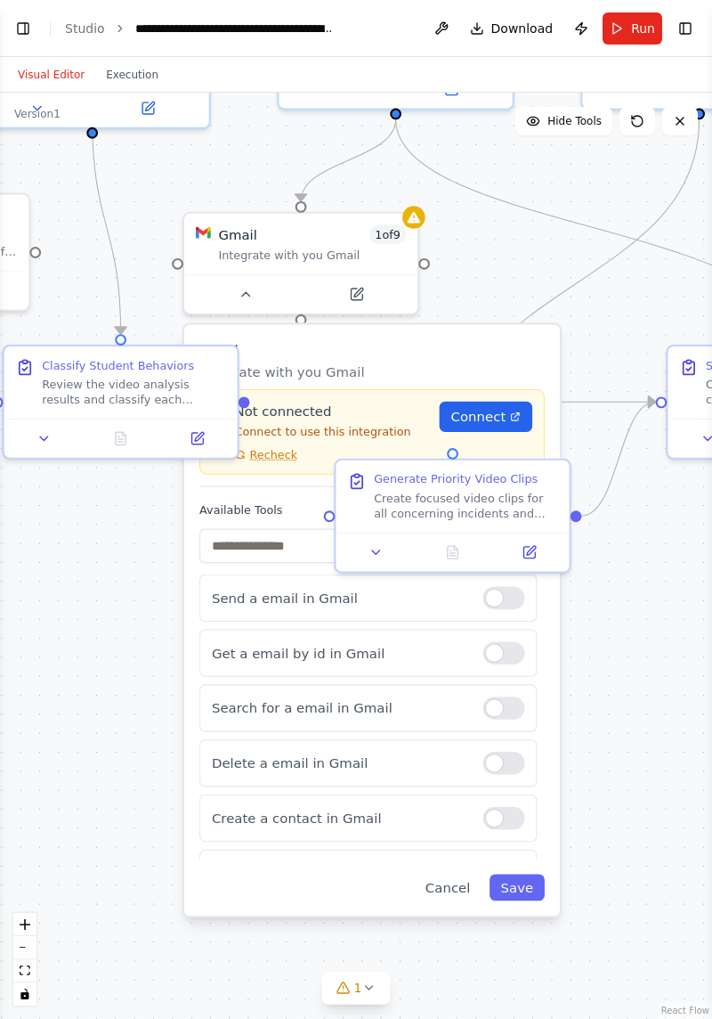
click at [531, 873] on button "Save" at bounding box center [517, 886] width 55 height 27
click at [565, 898] on div ".deletable-edge-delete-btn { width: 20px; height: 20px; border: 0px solid #ffff…" at bounding box center [356, 556] width 712 height 926
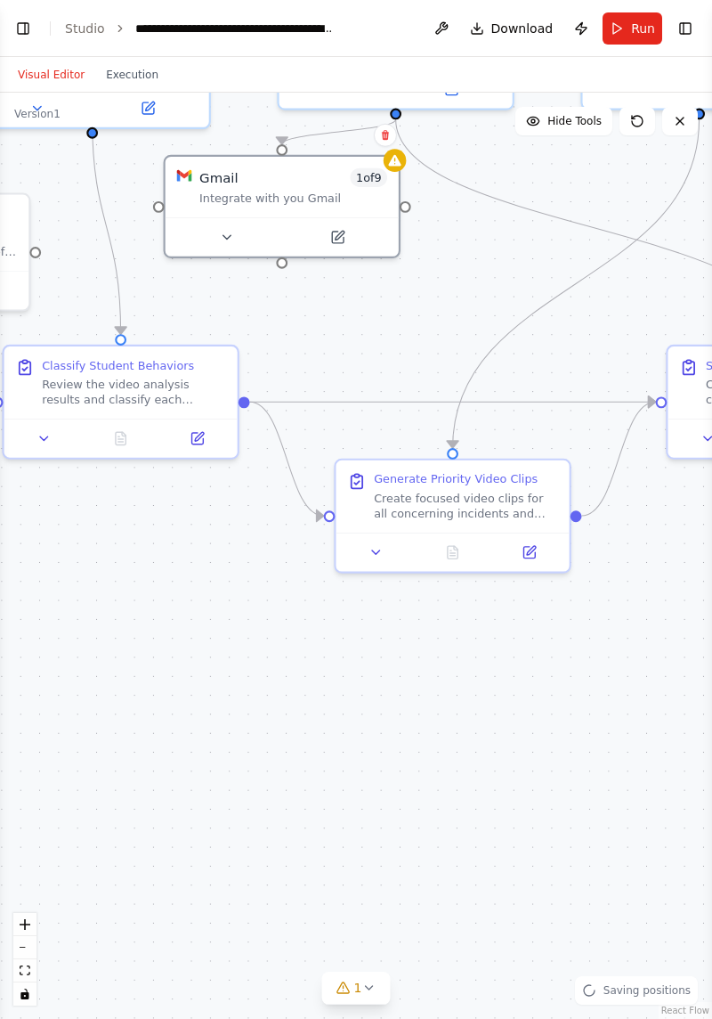
click at [371, 226] on button at bounding box center [337, 237] width 107 height 23
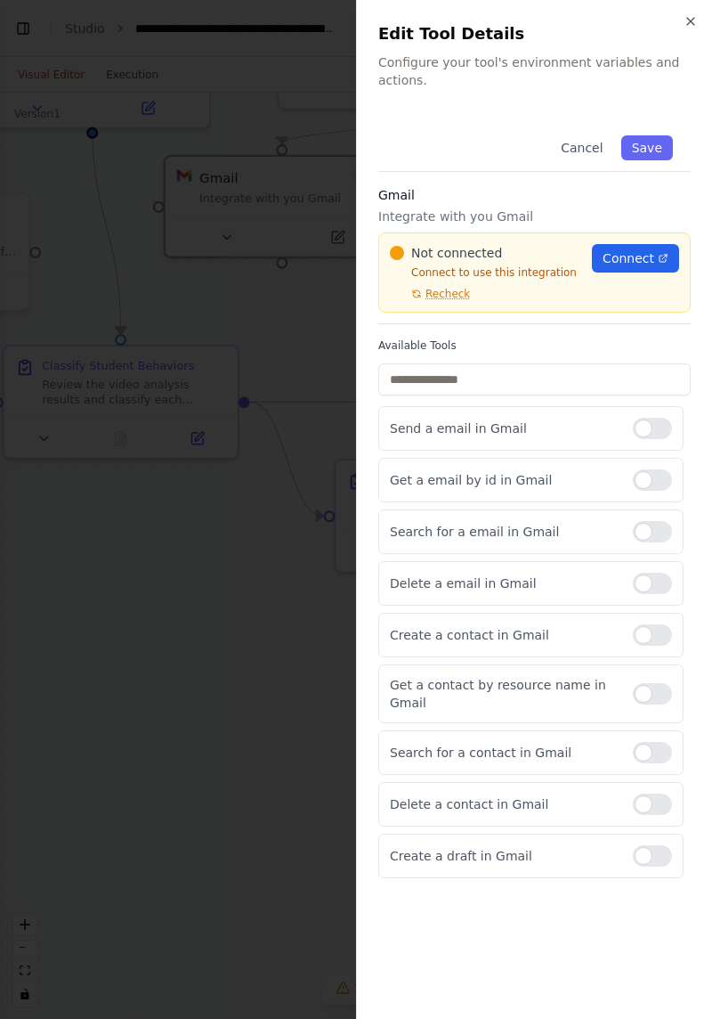
click at [431, 287] on span "Recheck" at bounding box center [448, 294] width 45 height 14
click at [464, 287] on span "Recheck" at bounding box center [448, 294] width 45 height 14
click at [661, 521] on div at bounding box center [652, 531] width 39 height 21
click at [670, 573] on label at bounding box center [652, 583] width 39 height 21
click at [657, 573] on div at bounding box center [652, 583] width 39 height 21
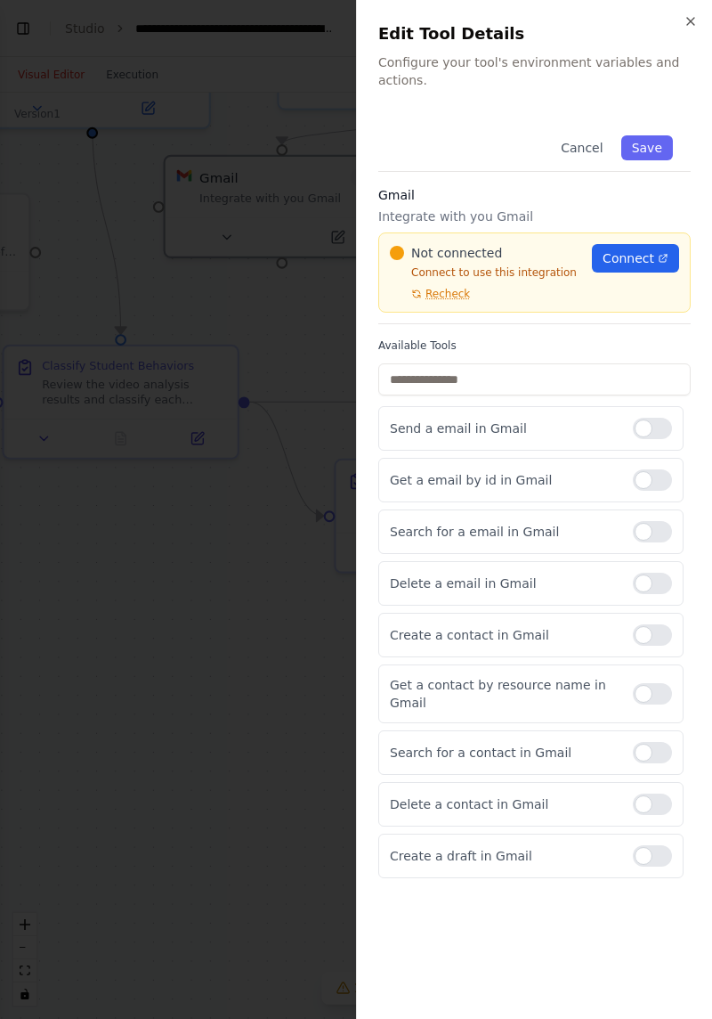
click at [662, 521] on div at bounding box center [652, 531] width 39 height 21
click at [636, 249] on span "Connect" at bounding box center [629, 258] width 52 height 18
click at [630, 249] on span "Connect" at bounding box center [629, 258] width 52 height 18
click at [638, 249] on span "Connect" at bounding box center [629, 258] width 52 height 18
click at [118, 733] on div at bounding box center [356, 509] width 712 height 1019
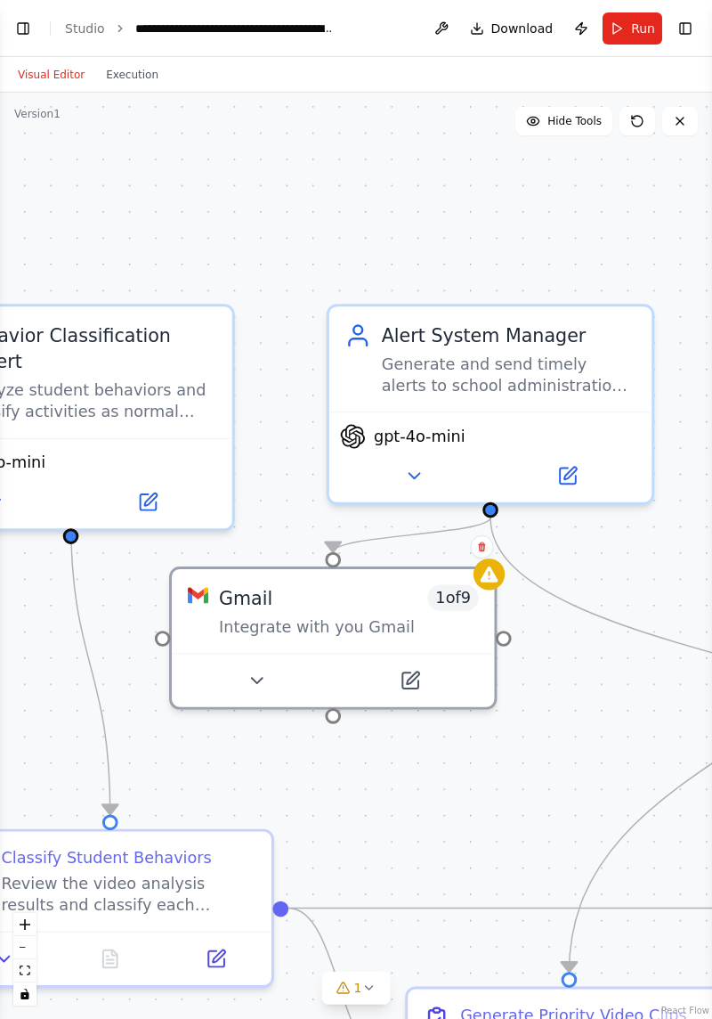
click at [158, 630] on div at bounding box center [163, 638] width 16 height 16
click at [482, 535] on button at bounding box center [481, 546] width 23 height 23
click at [443, 536] on button "Confirm" at bounding box center [431, 546] width 63 height 21
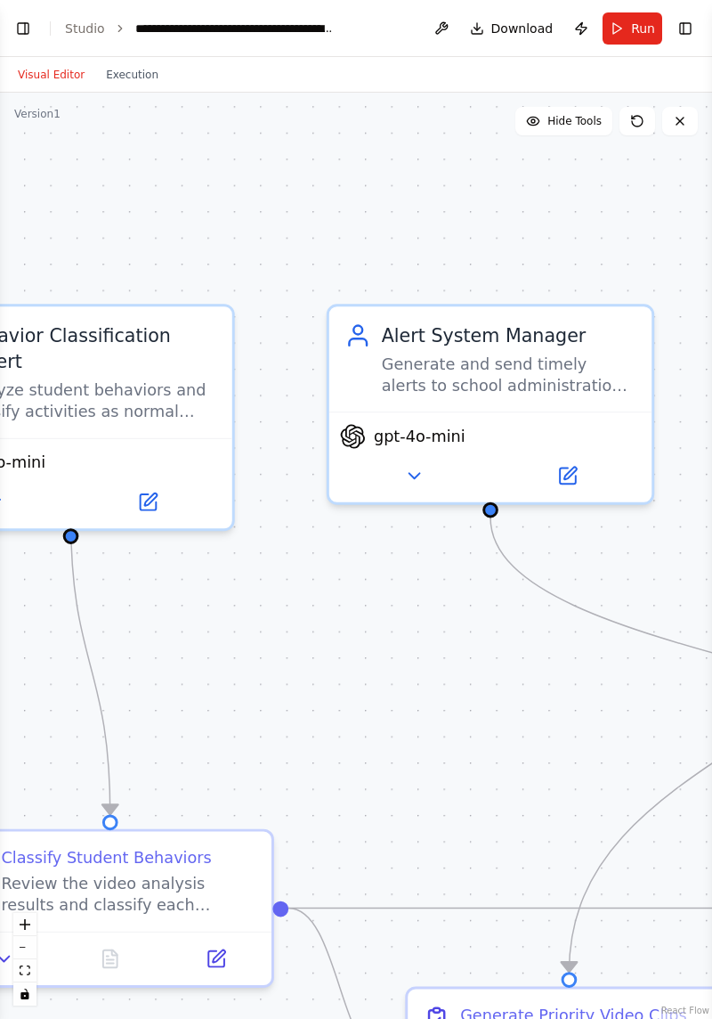
click at [340, 530] on div ".deletable-edge-delete-btn { width: 20px; height: 20px; border: 0px solid #ffff…" at bounding box center [356, 556] width 712 height 926
click at [29, 931] on button "zoom in" at bounding box center [24, 924] width 23 height 23
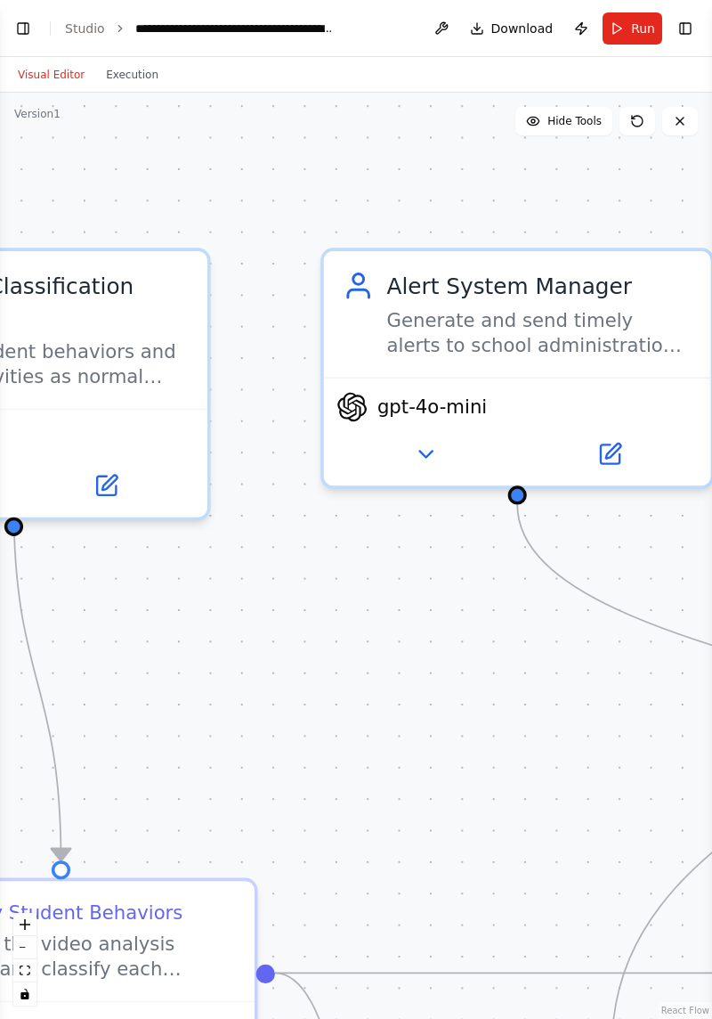
click at [28, 914] on button "zoom in" at bounding box center [24, 924] width 23 height 23
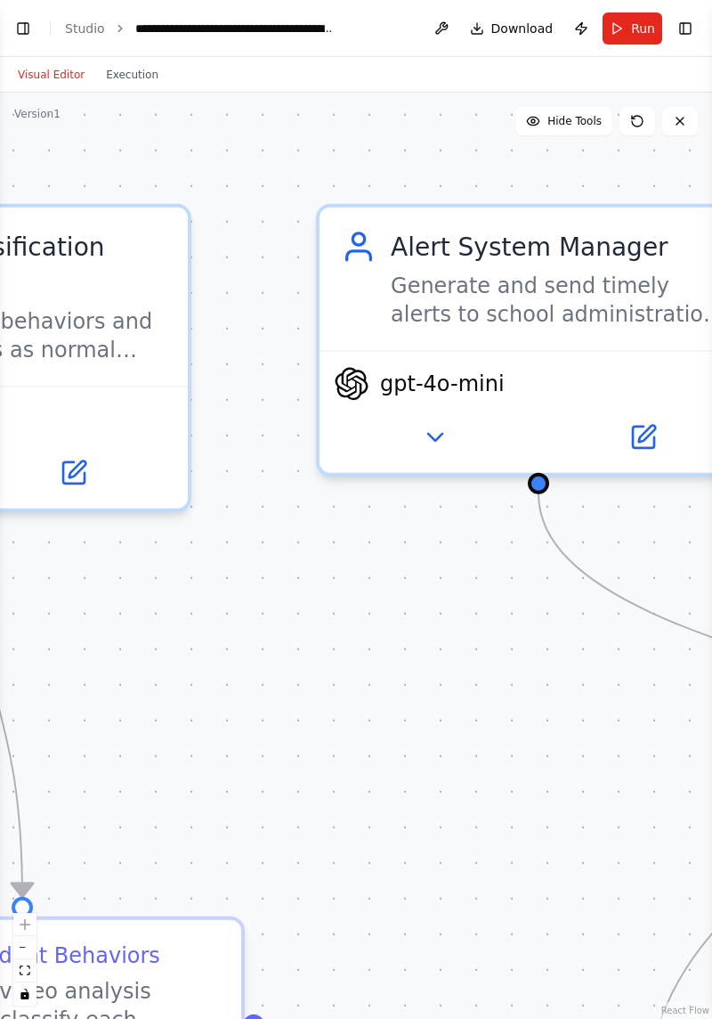
click at [23, 950] on button "zoom out" at bounding box center [24, 947] width 23 height 23
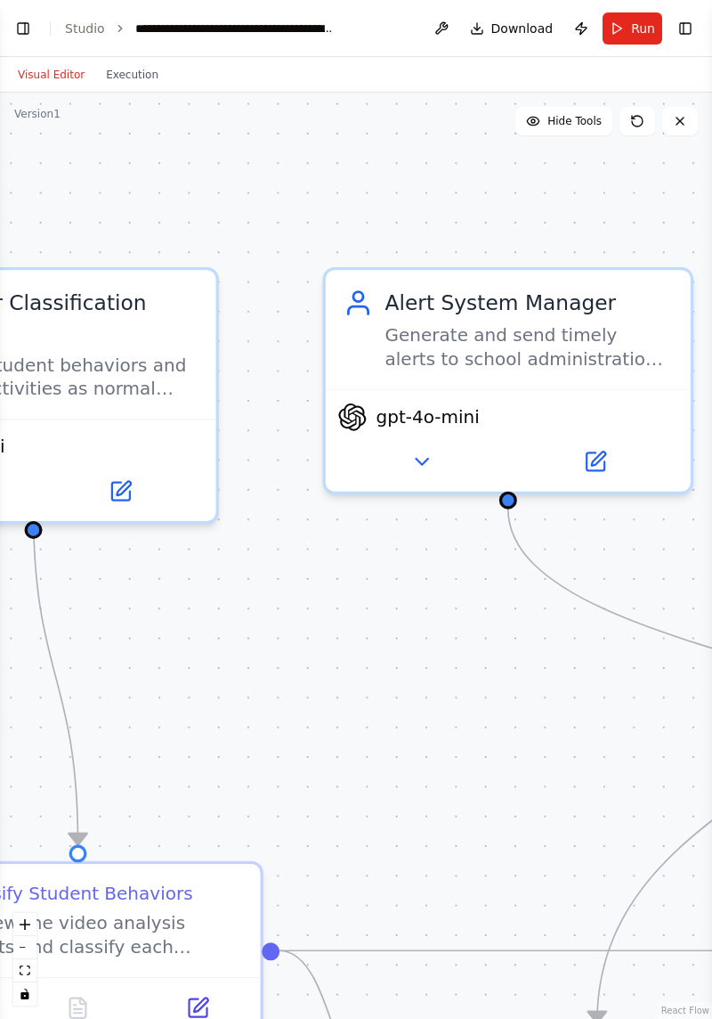
click at [21, 953] on button "zoom out" at bounding box center [24, 947] width 23 height 23
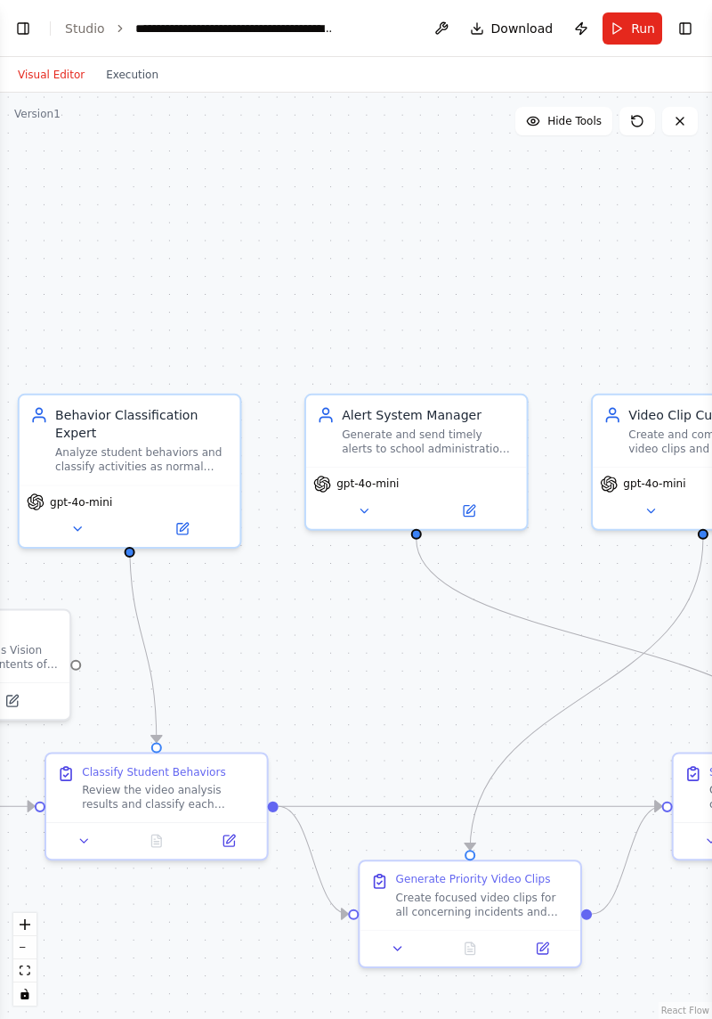
click at [585, 114] on span "Hide Tools" at bounding box center [575, 121] width 54 height 14
click at [577, 114] on span "Show Tools" at bounding box center [572, 121] width 59 height 14
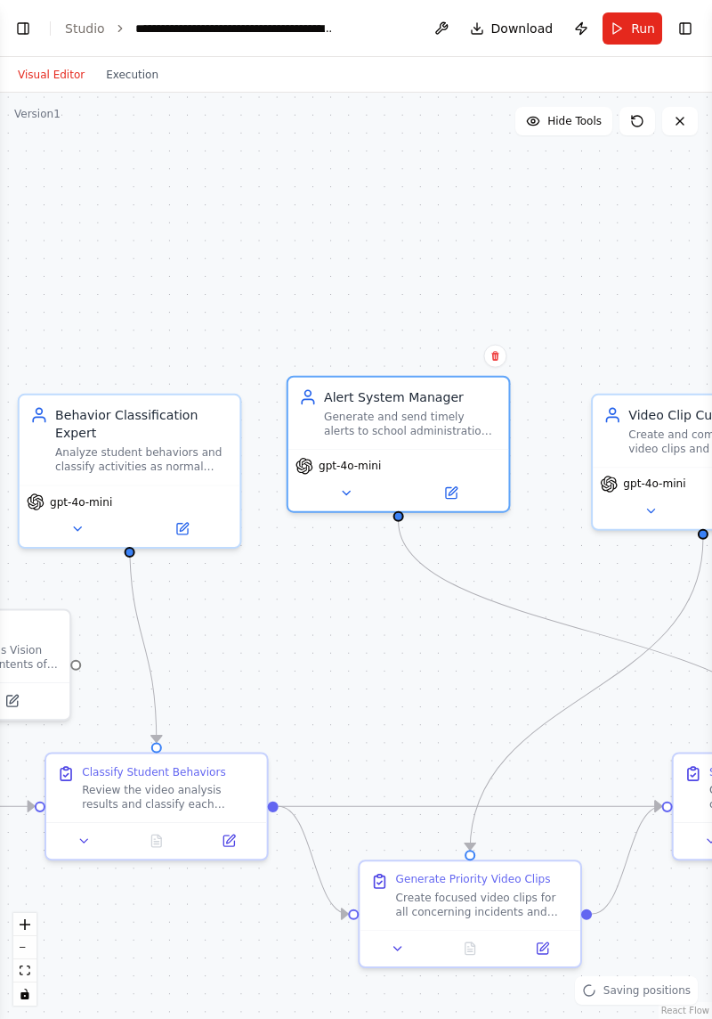
click at [493, 613] on div ".deletable-edge-delete-btn { width: 20px; height: 20px; border: 0px solid #ffff…" at bounding box center [356, 556] width 712 height 926
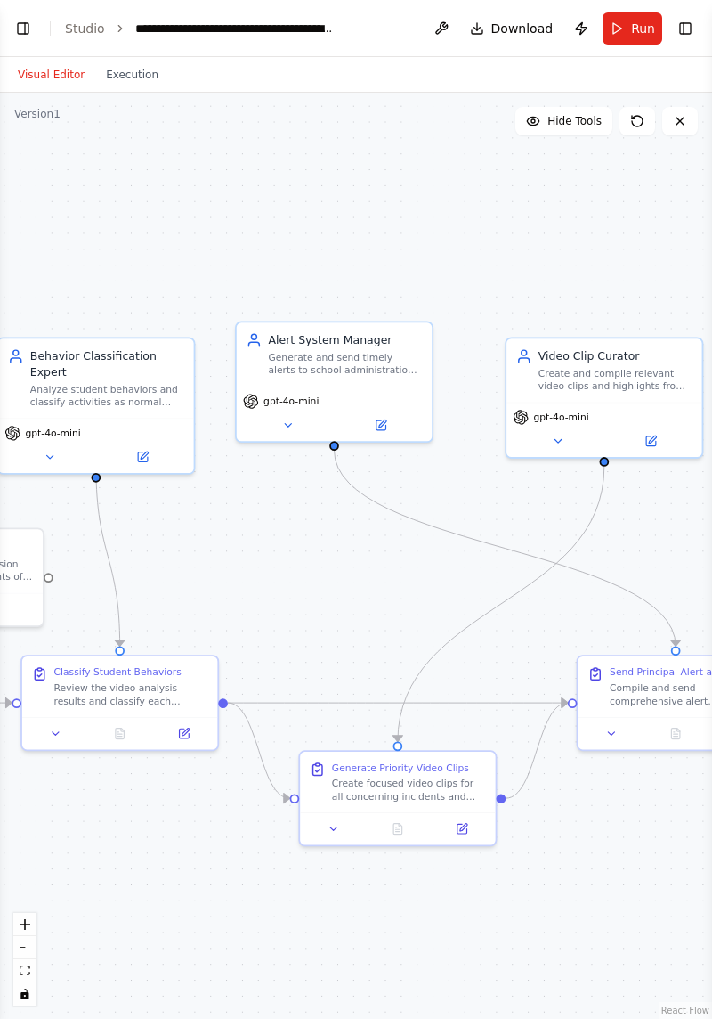
click at [348, 394] on div "gpt-4o-mini" at bounding box center [334, 402] width 183 height 16
click at [337, 386] on div "gpt-4o-mini" at bounding box center [334, 413] width 195 height 55
click at [297, 416] on button at bounding box center [288, 425] width 90 height 19
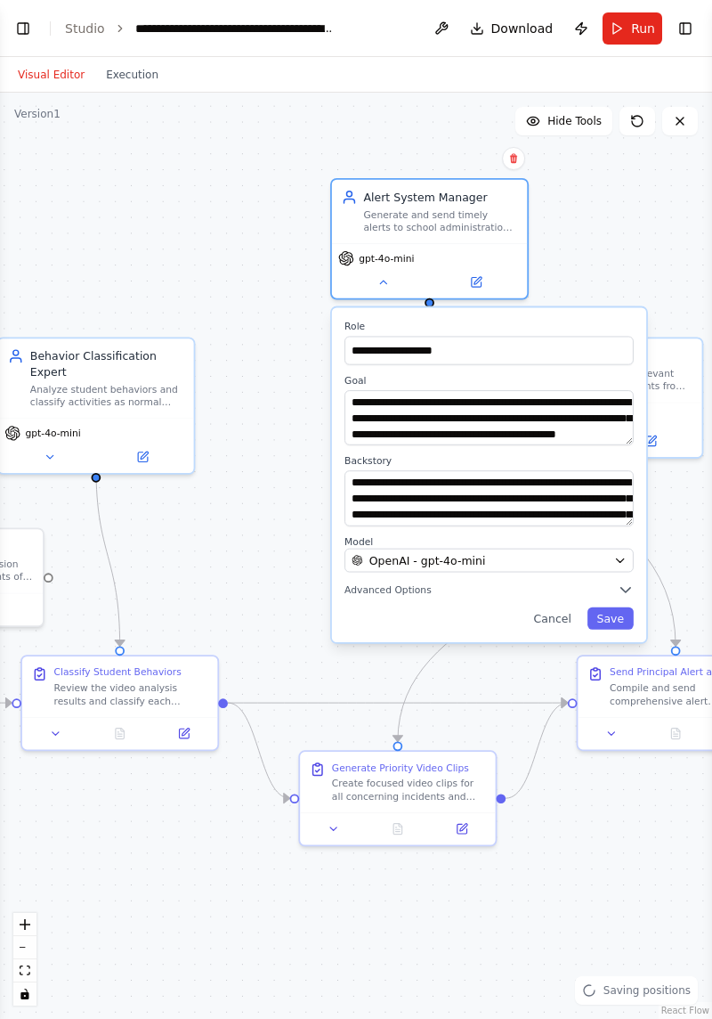
click at [625, 606] on button "Save" at bounding box center [611, 617] width 46 height 22
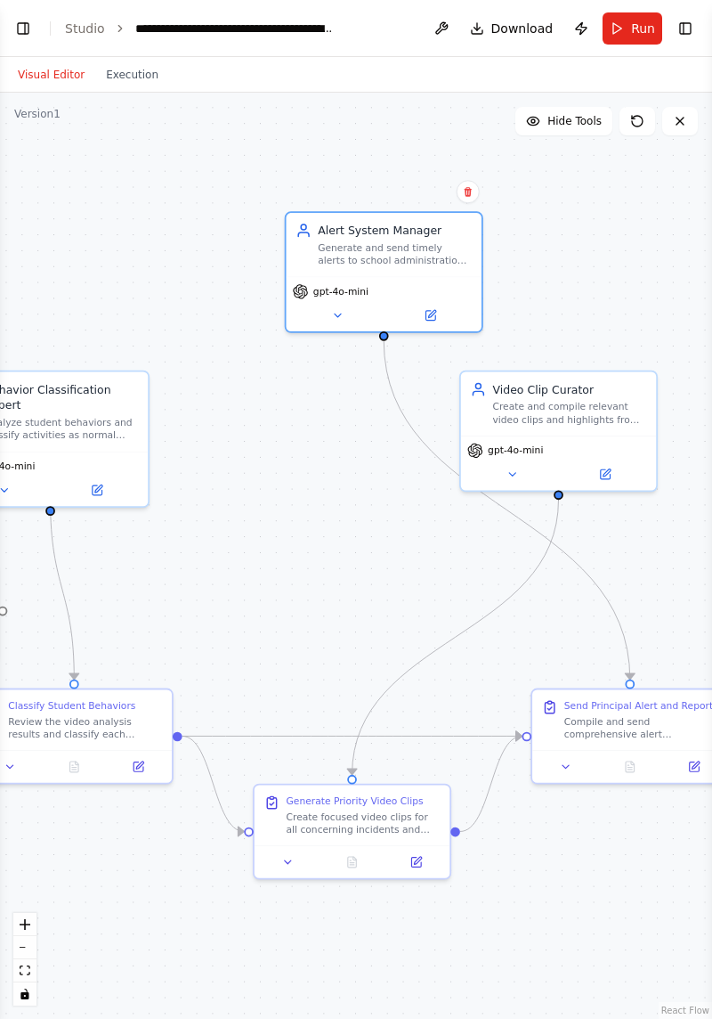
click at [695, 107] on button at bounding box center [680, 121] width 36 height 28
click at [682, 118] on icon at bounding box center [680, 121] width 7 height 7
click at [671, 107] on button at bounding box center [680, 121] width 36 height 28
click at [696, 107] on button at bounding box center [680, 121] width 36 height 28
click at [680, 118] on icon at bounding box center [680, 121] width 7 height 7
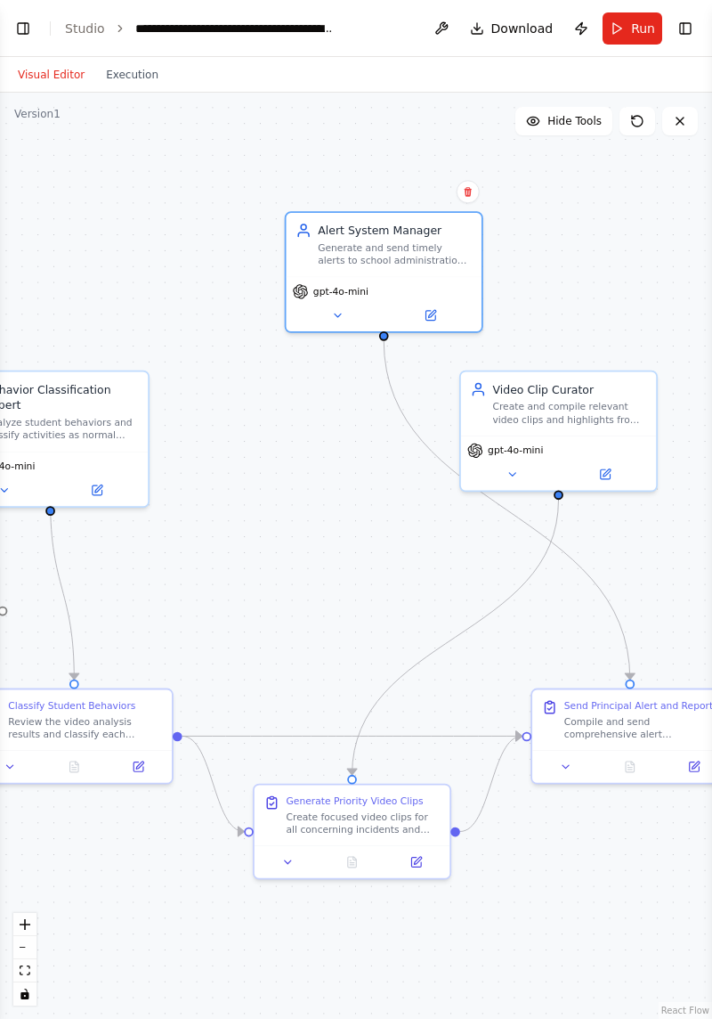
click at [678, 114] on icon at bounding box center [680, 121] width 14 height 14
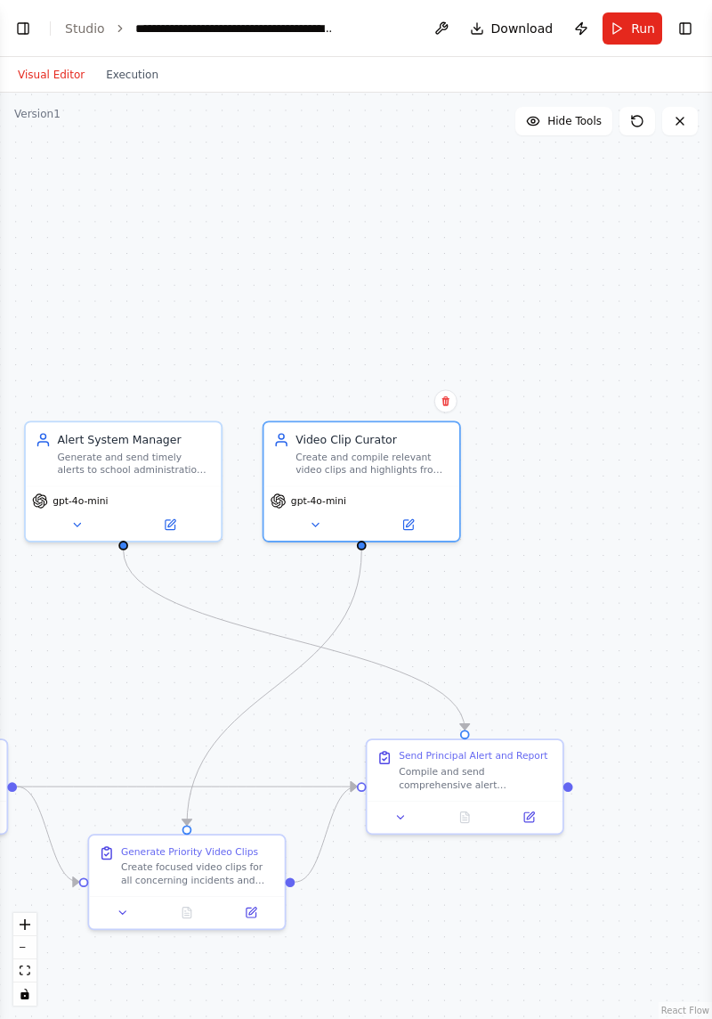
click at [242, 903] on button at bounding box center [250, 912] width 54 height 19
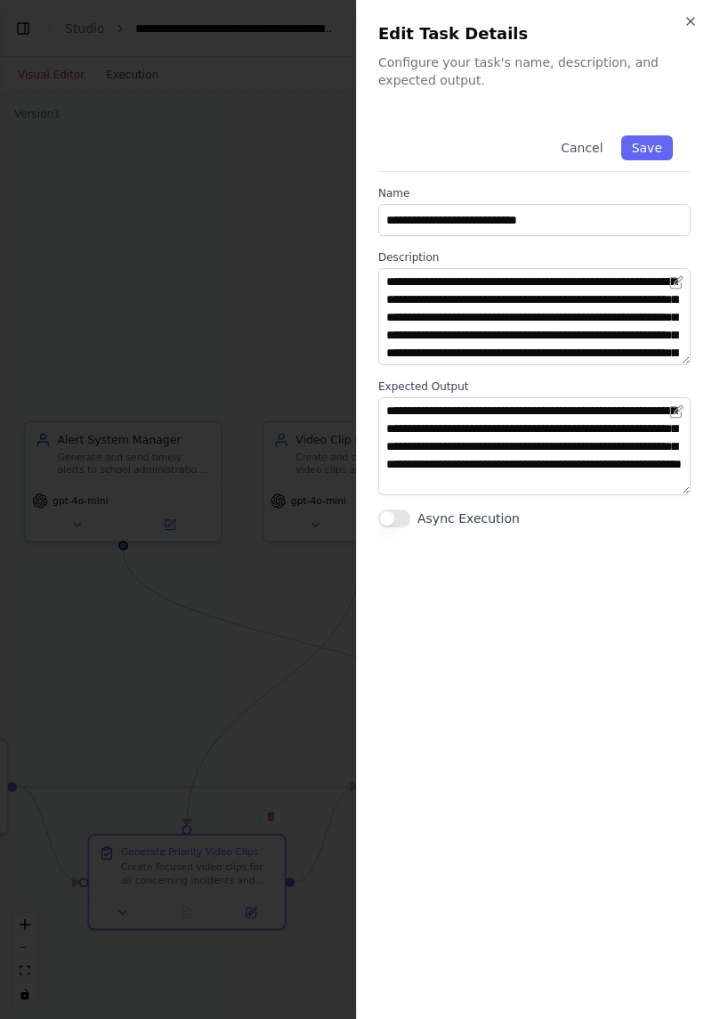
click at [113, 622] on div at bounding box center [356, 509] width 712 height 1019
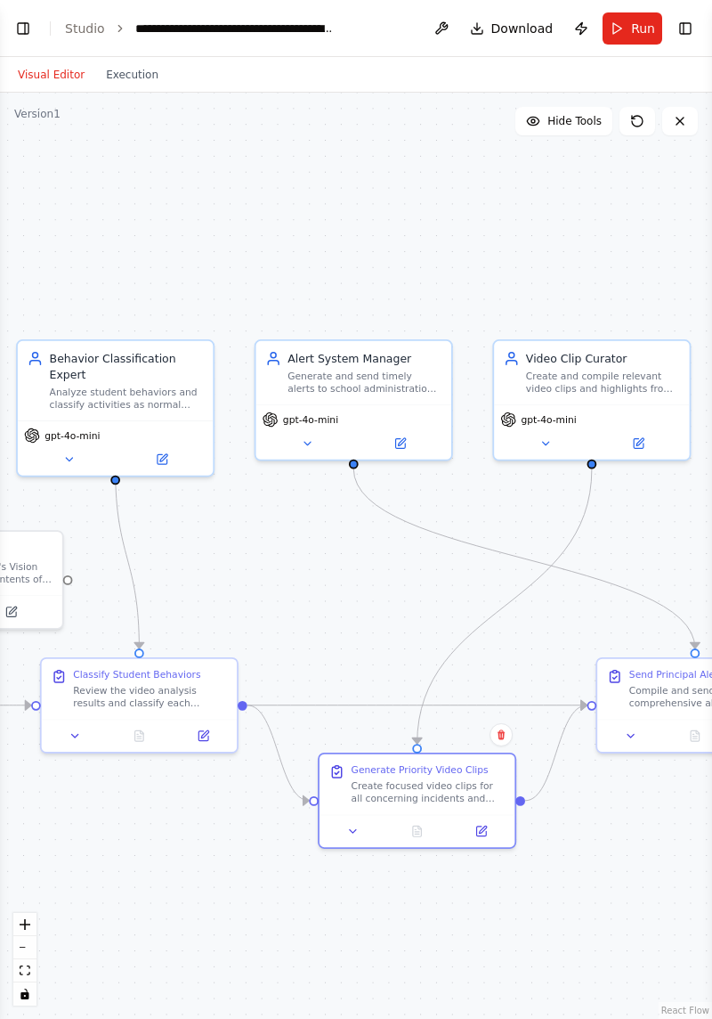
click at [16, 974] on button "fit view" at bounding box center [24, 970] width 23 height 23
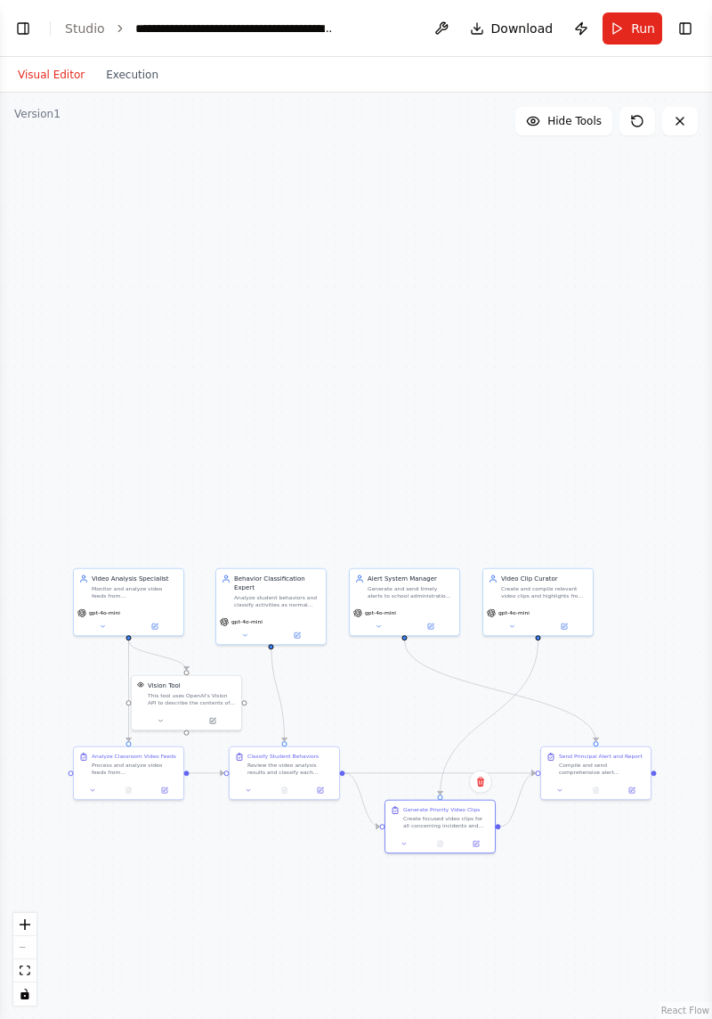
click at [131, 64] on button "Execution" at bounding box center [132, 74] width 74 height 21
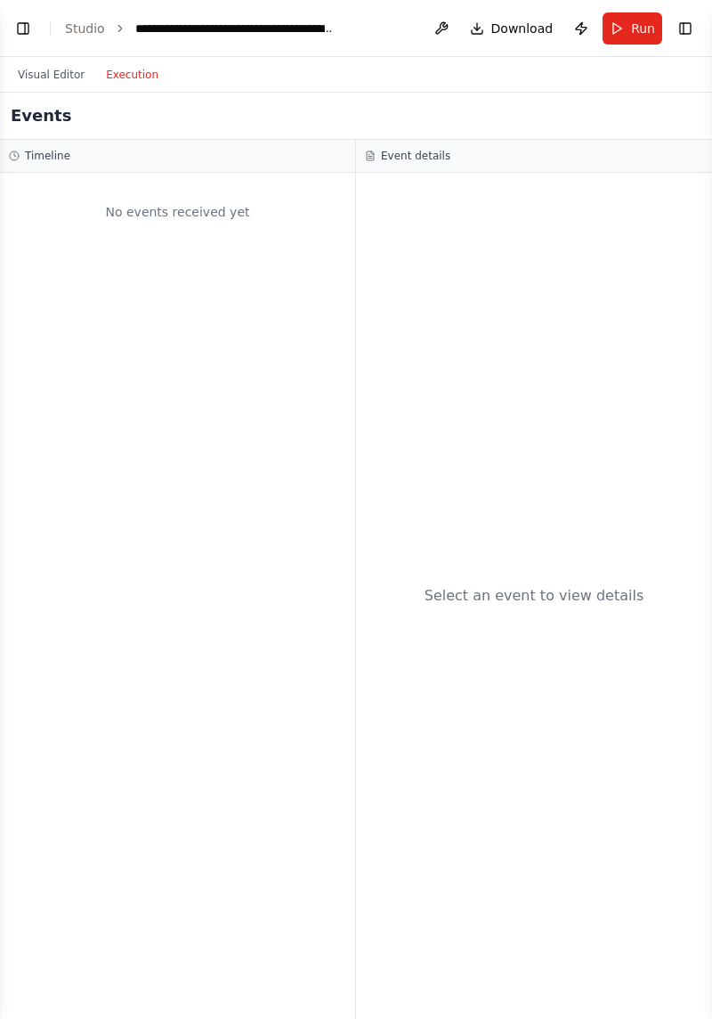
scroll to position [53, 0]
click at [33, 64] on button "Visual Editor" at bounding box center [51, 74] width 88 height 21
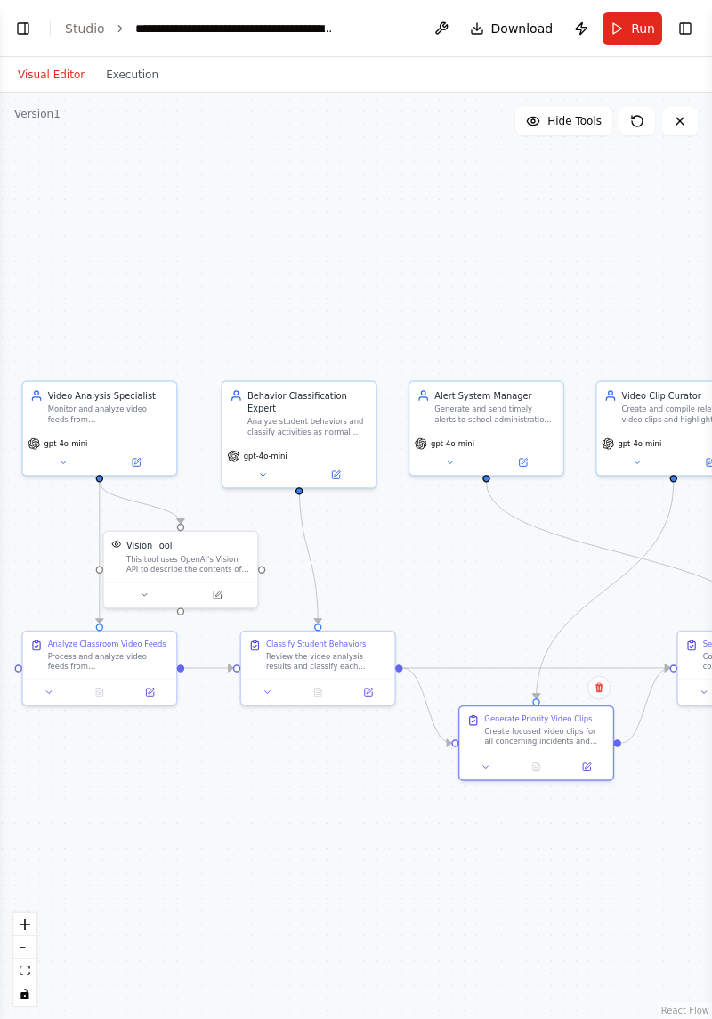
click at [577, 114] on span "Hide Tools" at bounding box center [575, 121] width 54 height 14
click at [582, 107] on button "Show Tools" at bounding box center [562, 121] width 102 height 28
click at [581, 107] on button "Hide Tools" at bounding box center [564, 121] width 97 height 28
click at [627, 107] on button at bounding box center [638, 121] width 36 height 28
click at [685, 114] on icon at bounding box center [680, 121] width 14 height 14
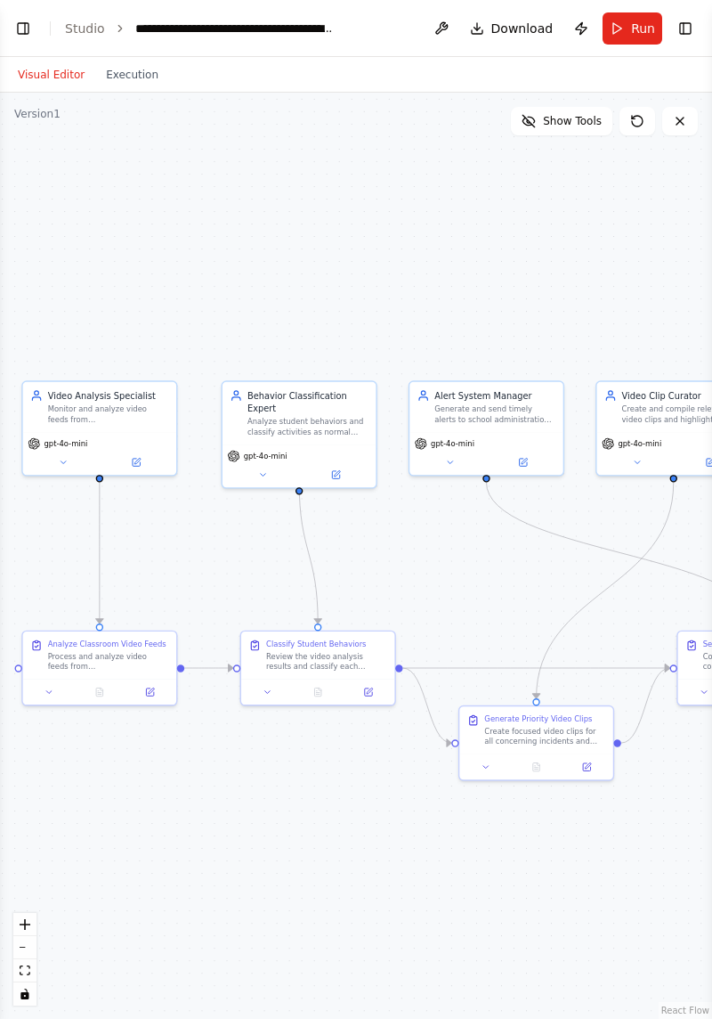
click at [674, 114] on icon at bounding box center [680, 121] width 14 height 14
click at [673, 114] on icon at bounding box center [680, 121] width 14 height 14
click at [677, 114] on icon at bounding box center [680, 121] width 14 height 14
click at [678, 118] on icon at bounding box center [680, 121] width 7 height 7
click at [680, 118] on icon at bounding box center [680, 121] width 7 height 7
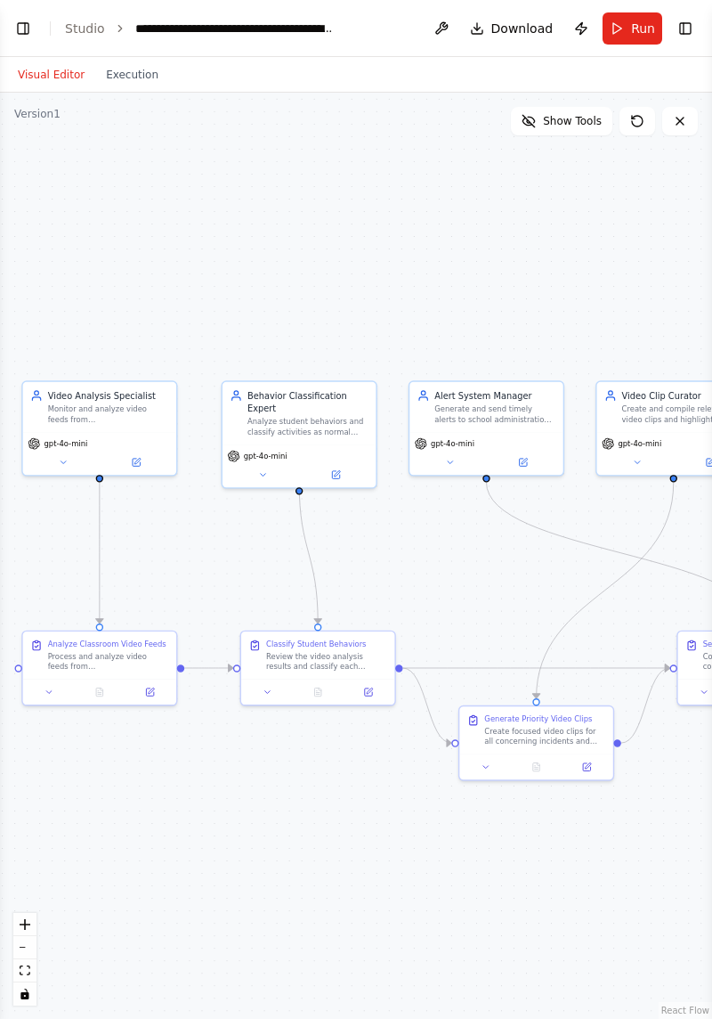
click at [680, 118] on icon at bounding box center [680, 121] width 7 height 7
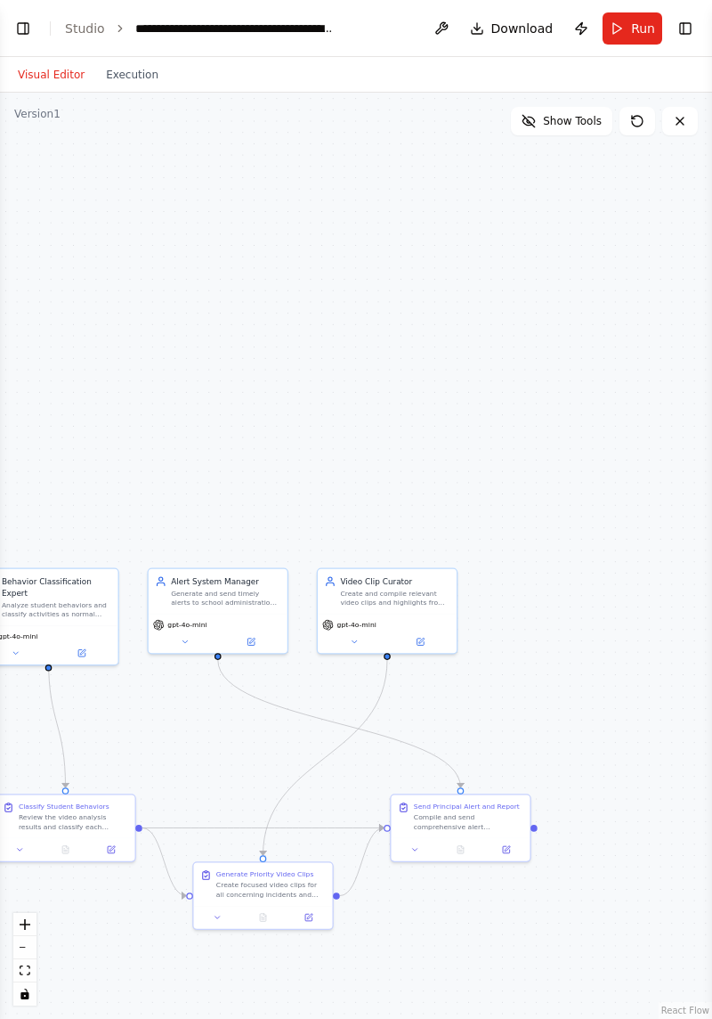
click at [118, 64] on button "Execution" at bounding box center [132, 74] width 74 height 21
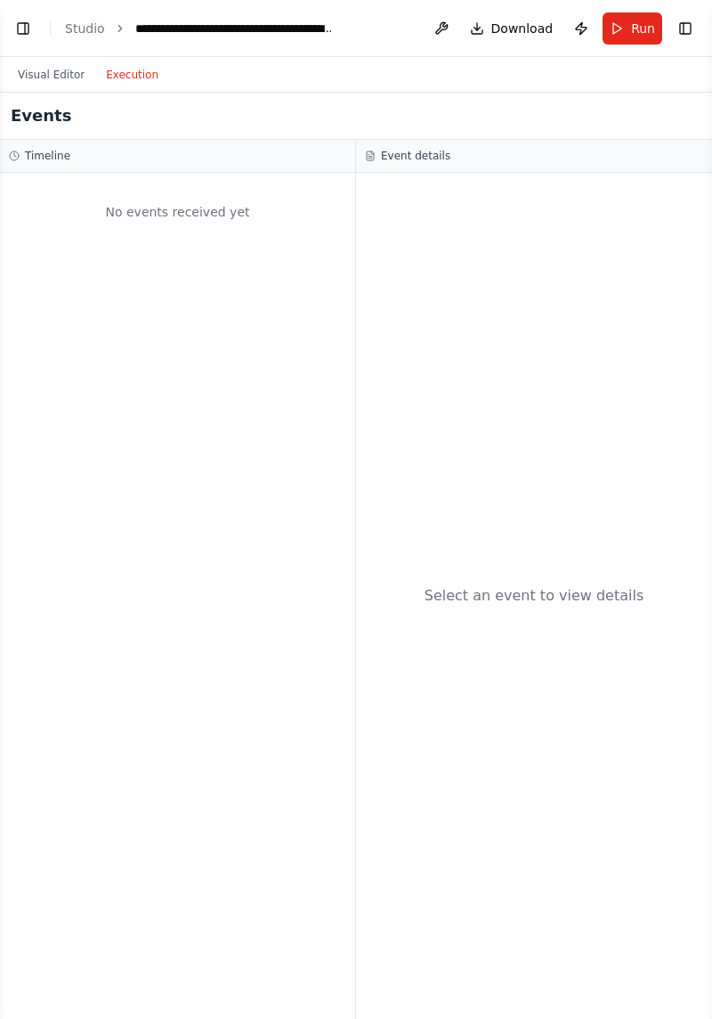
click at [29, 64] on button "Visual Editor" at bounding box center [51, 74] width 88 height 21
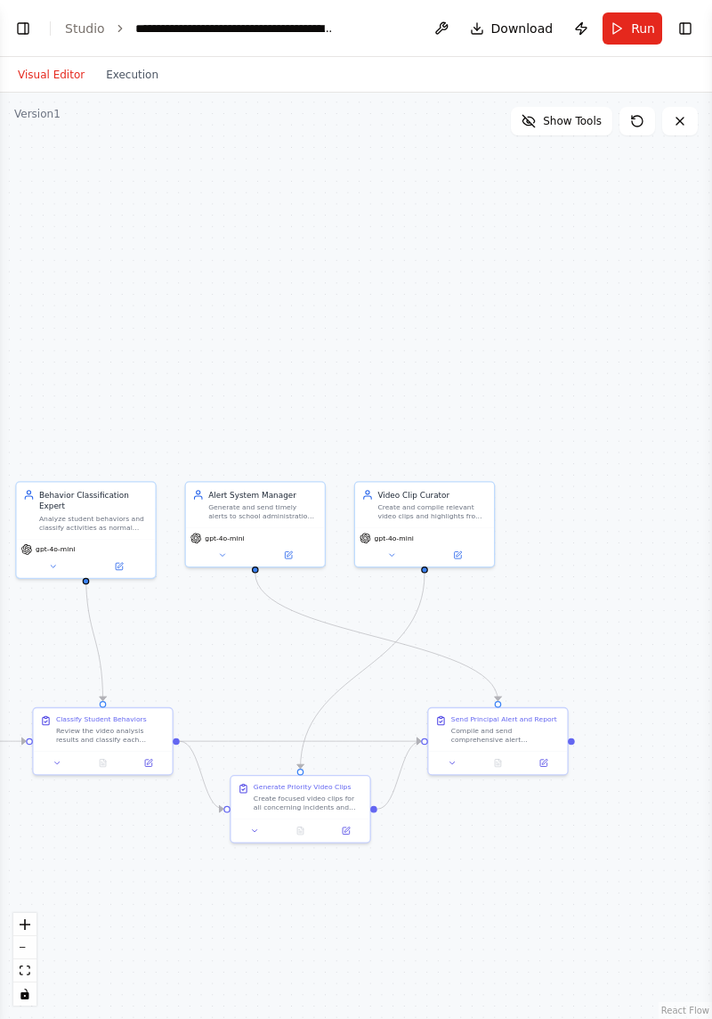
scroll to position [45, 0]
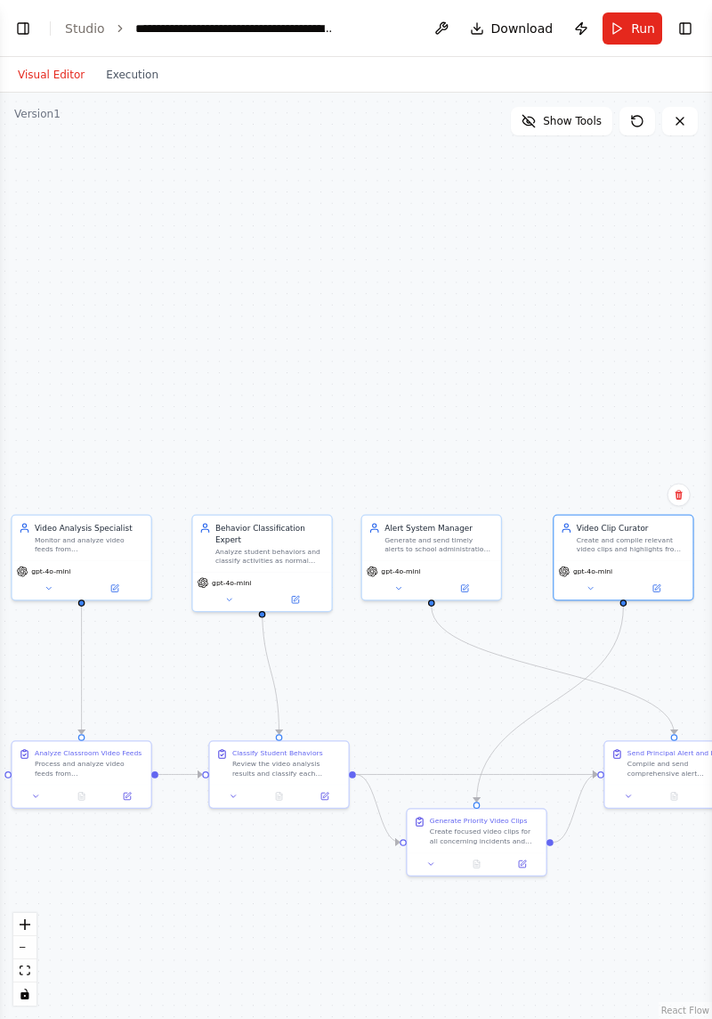
click at [654, 599] on div ".deletable-edge-delete-btn { width: 20px; height: 20px; border: 0px solid #ffff…" at bounding box center [356, 556] width 712 height 926
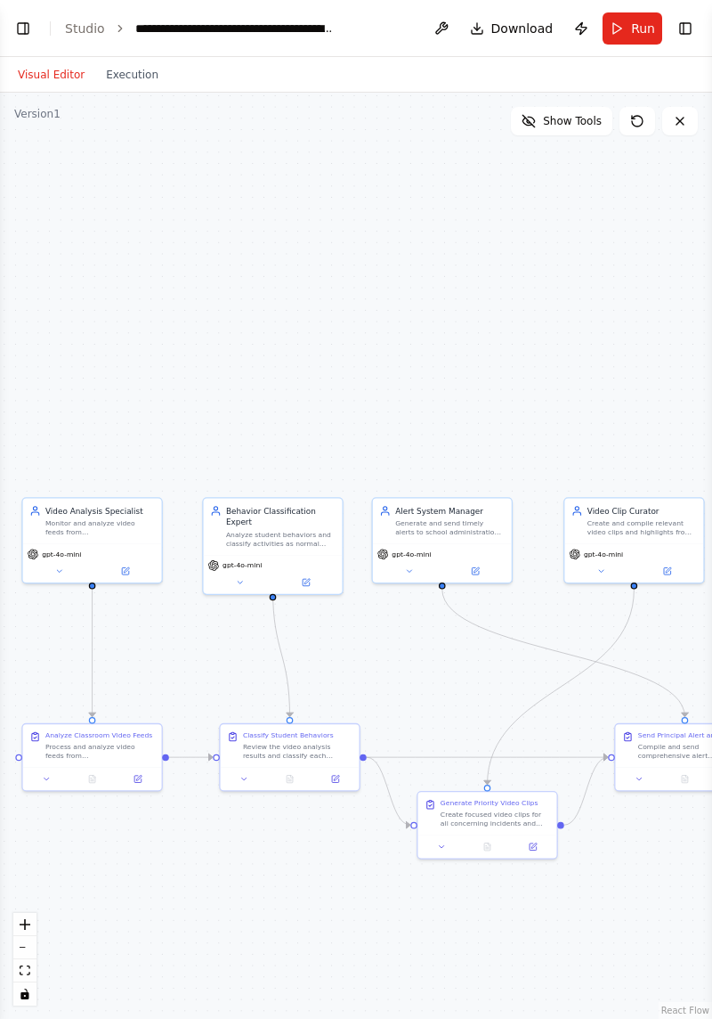
click at [412, 630] on div ".deletable-edge-delete-btn { width: 20px; height: 20px; border: 0px solid #ffff…" at bounding box center [356, 556] width 712 height 926
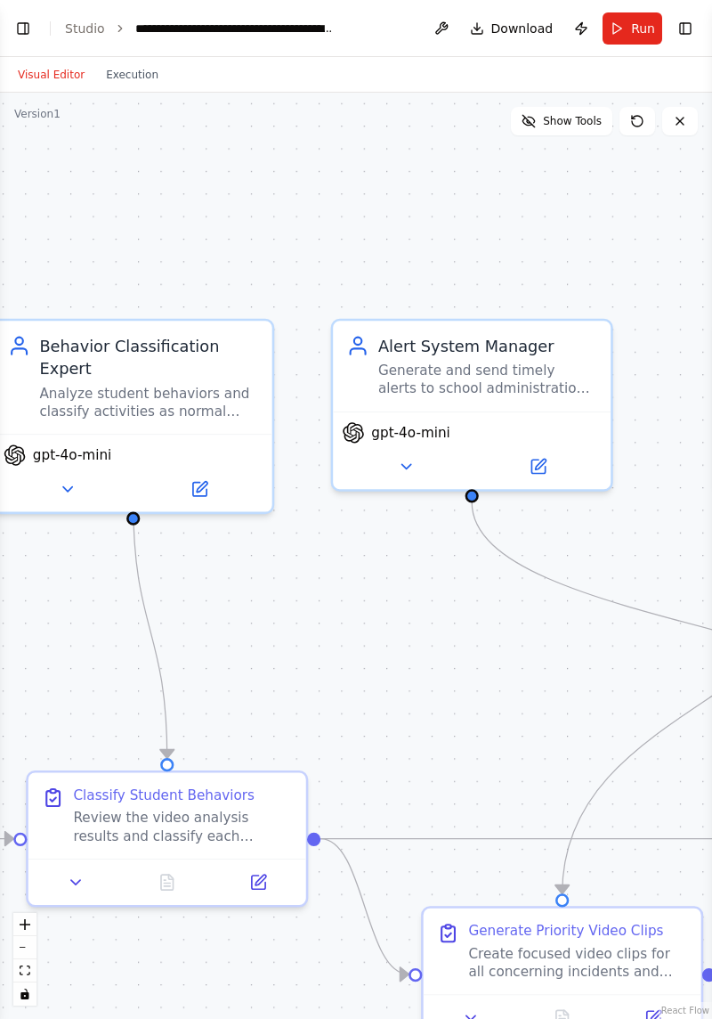
click at [438, 605] on div ".deletable-edge-delete-btn { width: 20px; height: 20px; border: 0px solid #ffff…" at bounding box center [356, 556] width 712 height 926
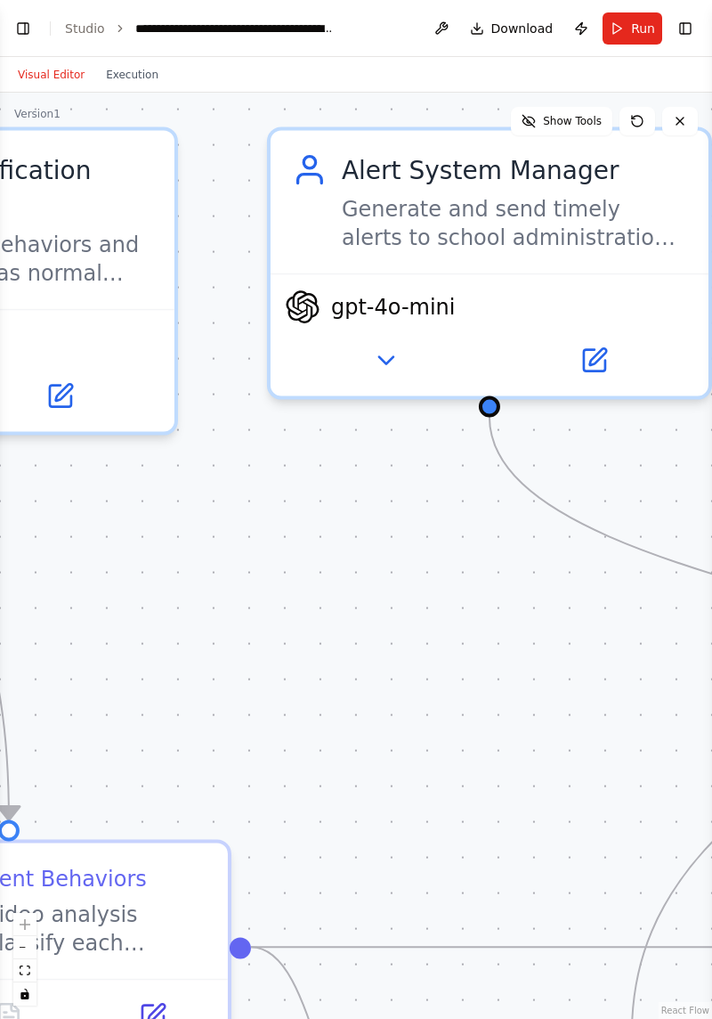
click at [461, 605] on div ".deletable-edge-delete-btn { width: 20px; height: 20px; border: 0px solid #ffff…" at bounding box center [356, 556] width 712 height 926
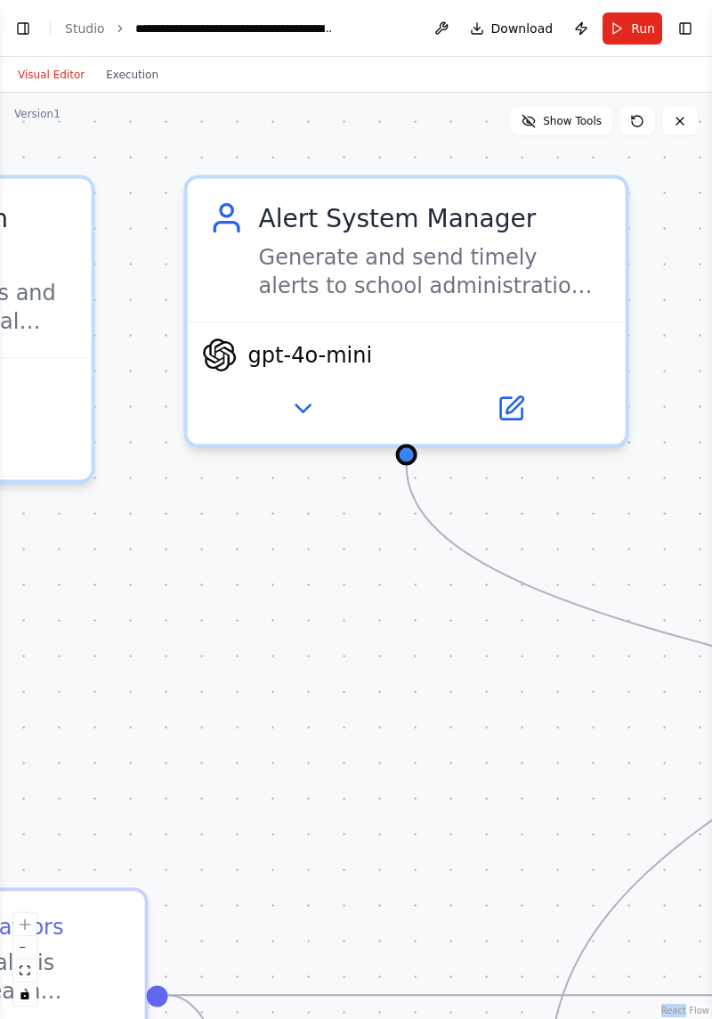
click at [544, 243] on div "Generate and send timely alerts to school administration when concerning incide…" at bounding box center [431, 271] width 345 height 57
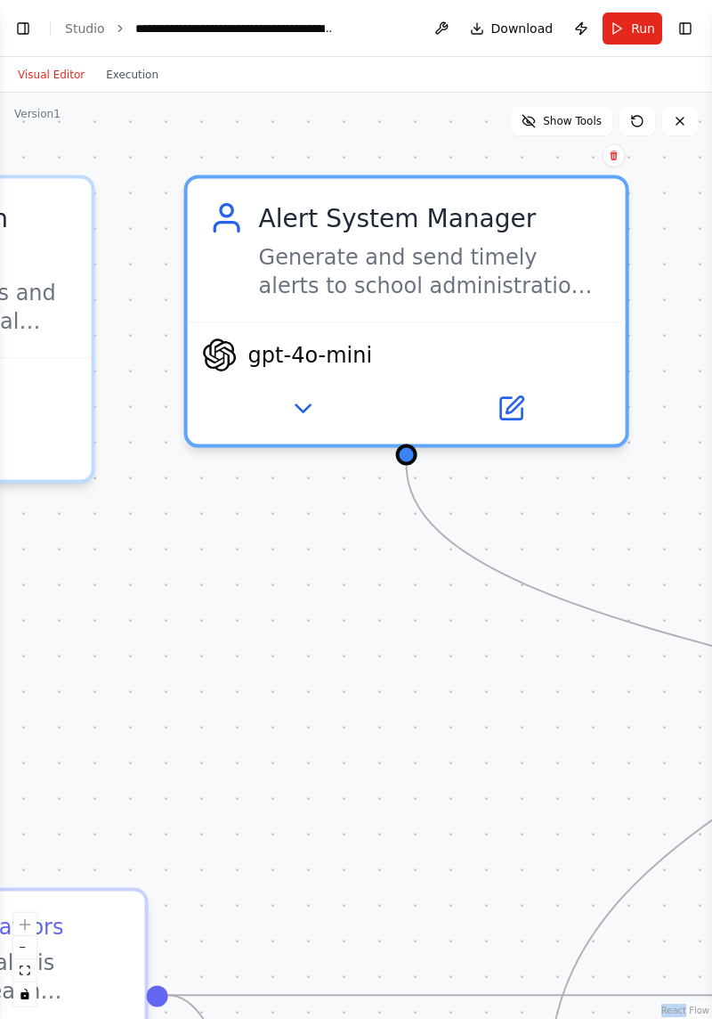
click at [288, 387] on button at bounding box center [302, 408] width 201 height 43
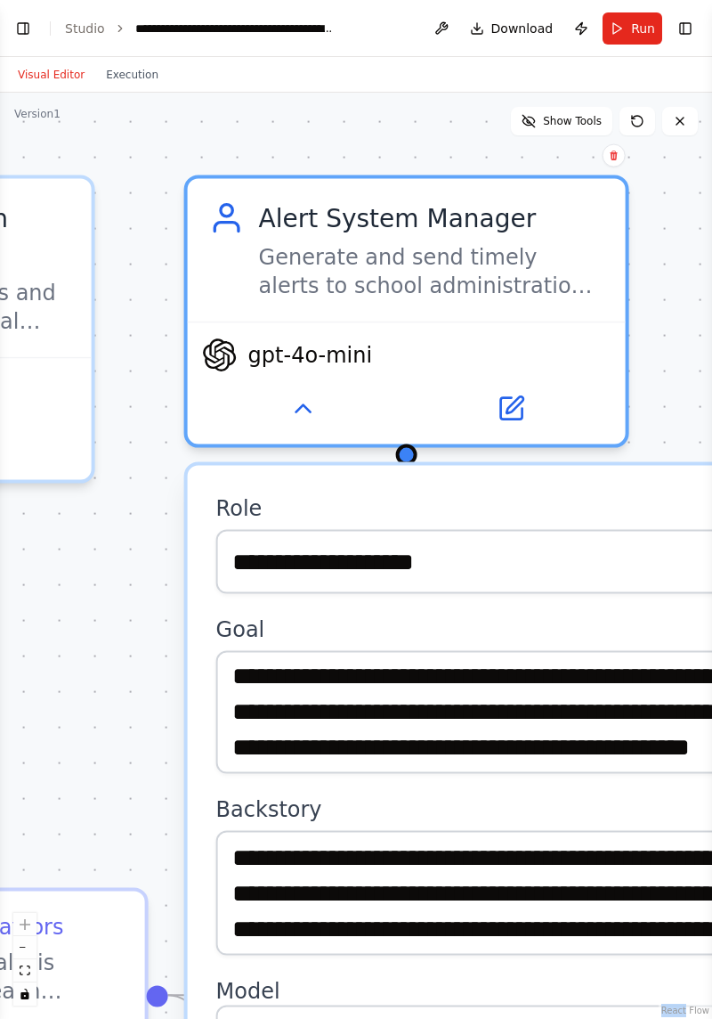
scroll to position [57, 0]
click at [91, 575] on div ".deletable-edge-delete-btn { width: 20px; height: 20px; border: 0px solid #ffff…" at bounding box center [356, 556] width 712 height 926
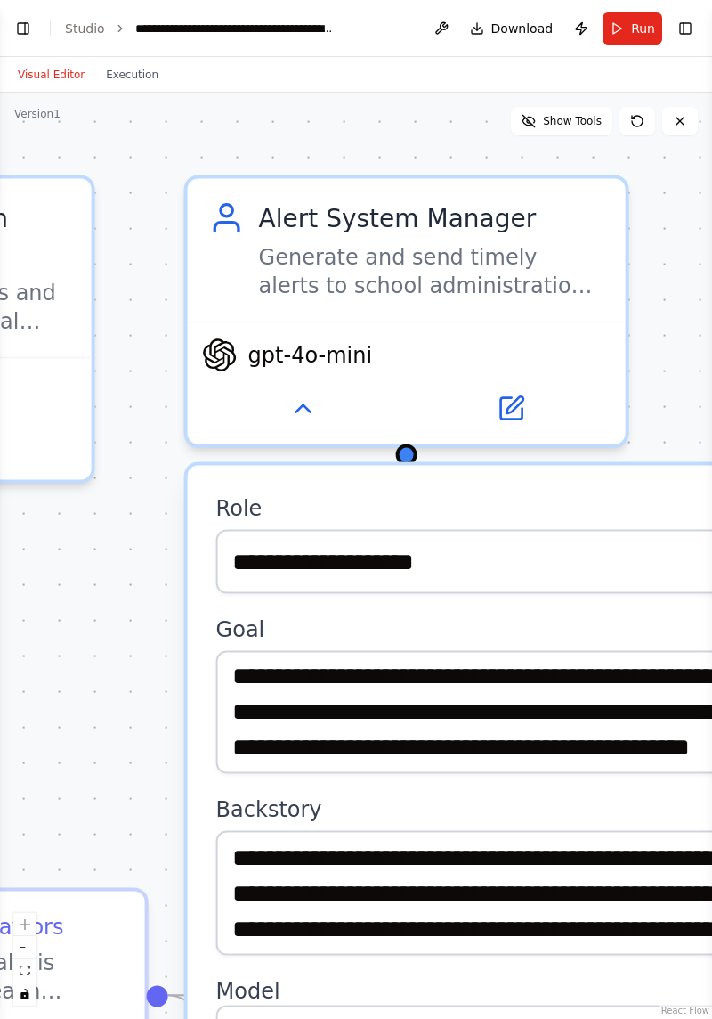
click at [85, 575] on div ".deletable-edge-delete-btn { width: 20px; height: 20px; border: 0px solid #ffff…" at bounding box center [356, 556] width 712 height 926
click at [661, 306] on div ".deletable-edge-delete-btn { width: 20px; height: 20px; border: 0px solid #ffff…" at bounding box center [356, 556] width 712 height 926
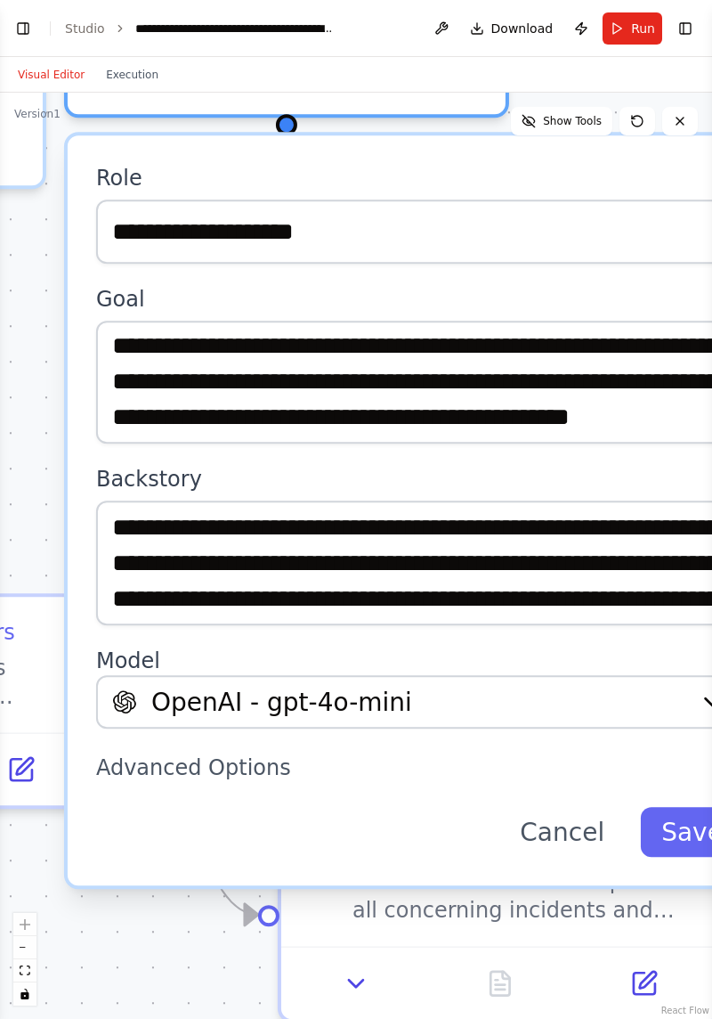
click at [576, 807] on button "Cancel" at bounding box center [562, 832] width 127 height 50
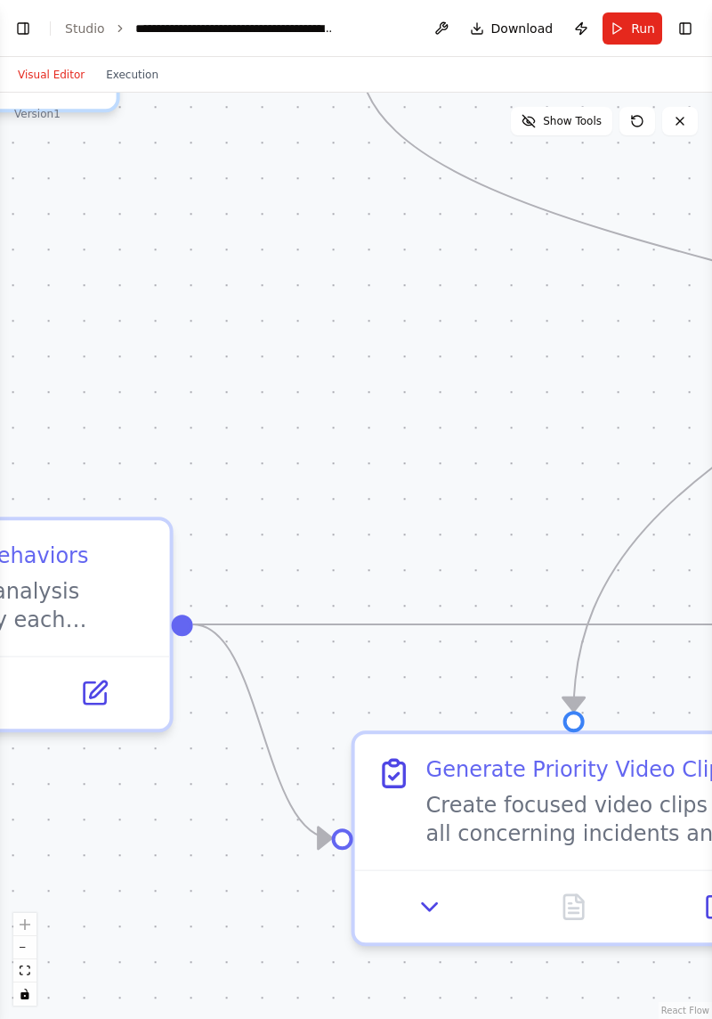
click at [134, 64] on button "Execution" at bounding box center [132, 74] width 74 height 21
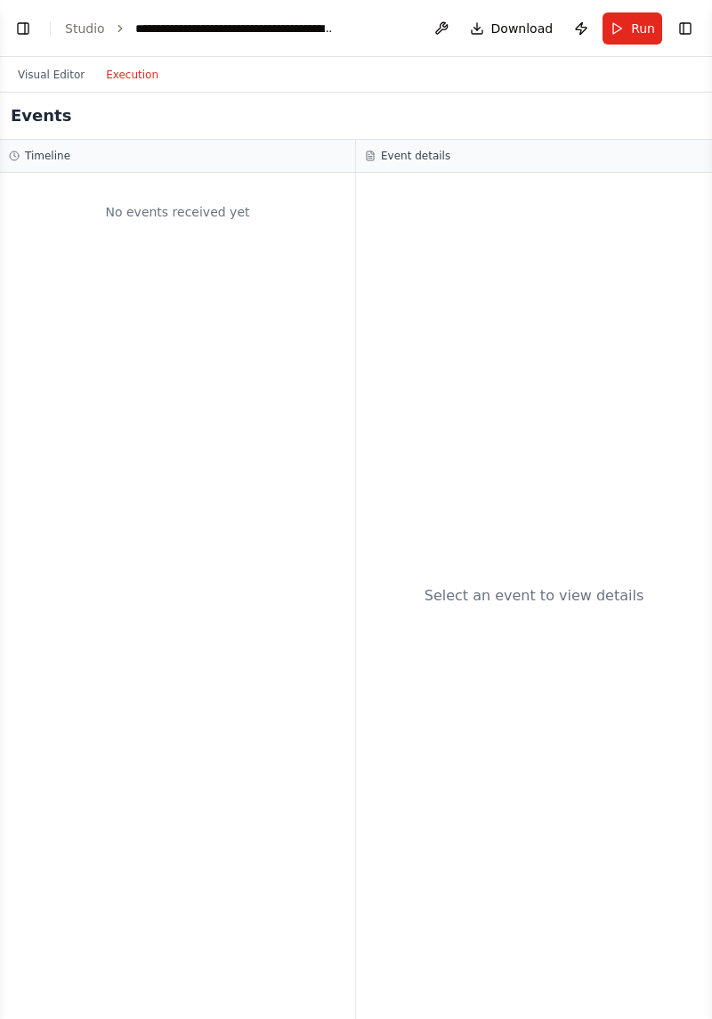
click at [547, 149] on div "Event details" at bounding box center [534, 156] width 338 height 14
click at [450, 140] on div "Event details" at bounding box center [534, 156] width 356 height 33
click at [547, 534] on div "Select an event to view details" at bounding box center [534, 596] width 356 height 846
click at [545, 536] on div "Select an event to view details" at bounding box center [534, 596] width 356 height 846
click at [156, 360] on div "No events received yet" at bounding box center [177, 596] width 355 height 846
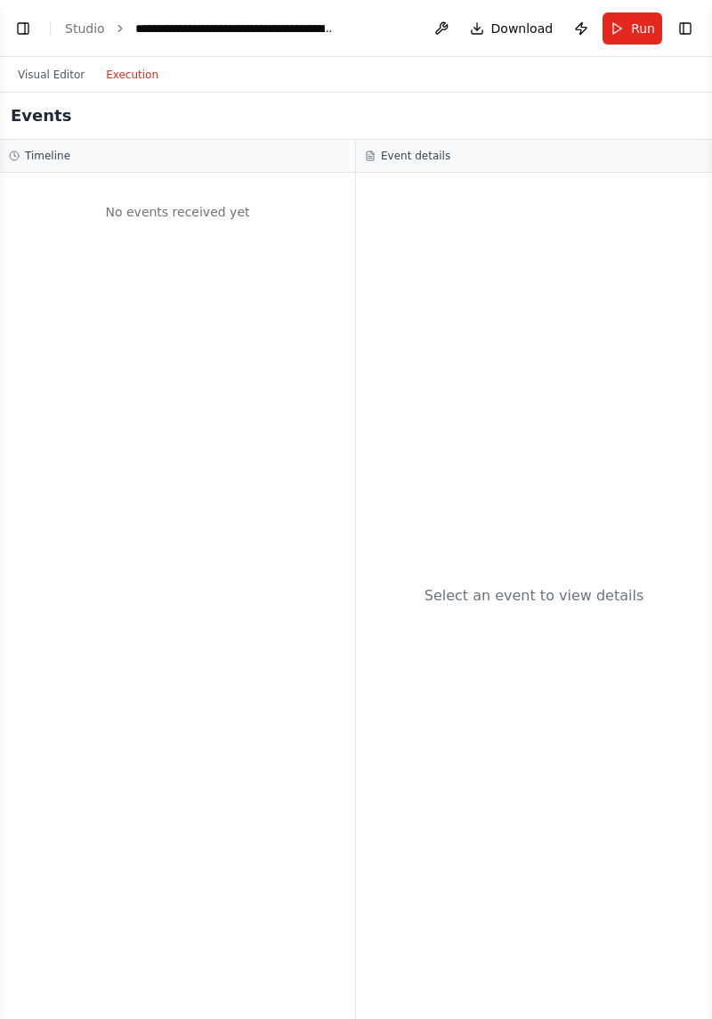
click at [550, 525] on div "Select an event to view details" at bounding box center [534, 596] width 356 height 846
click at [538, 541] on div "Select an event to view details" at bounding box center [534, 596] width 356 height 846
click at [547, 585] on div "Select an event to view details" at bounding box center [535, 595] width 220 height 21
click at [556, 585] on div "Select an event to view details" at bounding box center [535, 595] width 220 height 21
click at [562, 585] on div "Select an event to view details" at bounding box center [535, 595] width 220 height 21
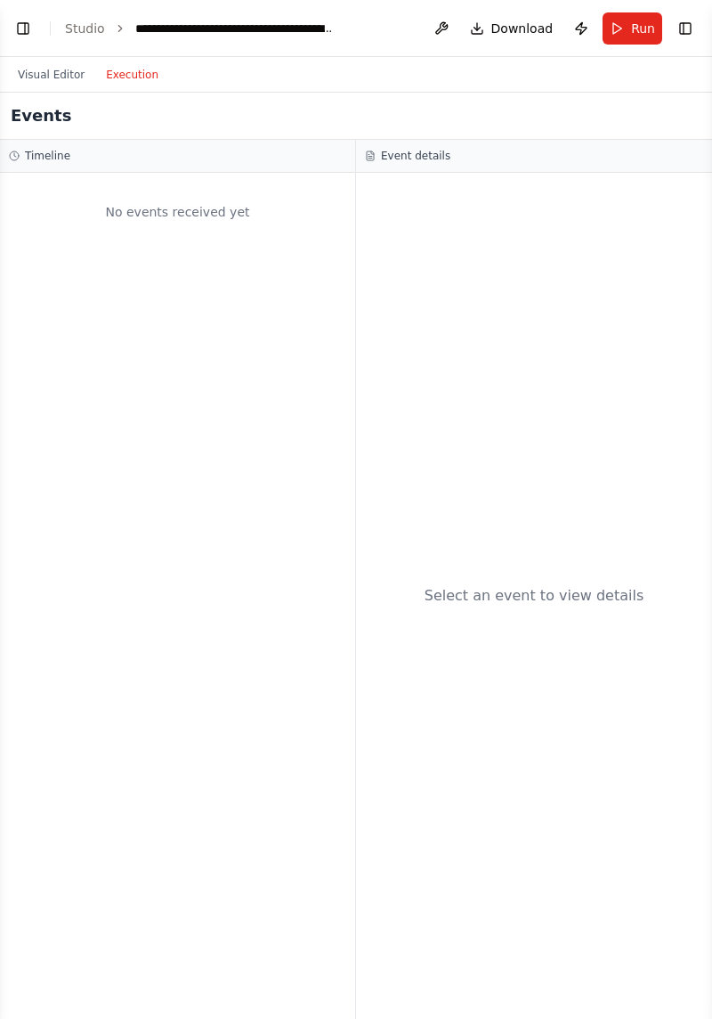
click at [554, 534] on div "Select an event to view details" at bounding box center [534, 596] width 356 height 846
click at [554, 540] on div "Select an event to view details" at bounding box center [534, 596] width 356 height 846
click at [562, 548] on div "Select an event to view details" at bounding box center [534, 596] width 356 height 846
click at [568, 585] on div "Select an event to view details" at bounding box center [535, 595] width 220 height 21
click at [581, 585] on div "Select an event to view details" at bounding box center [535, 595] width 220 height 21
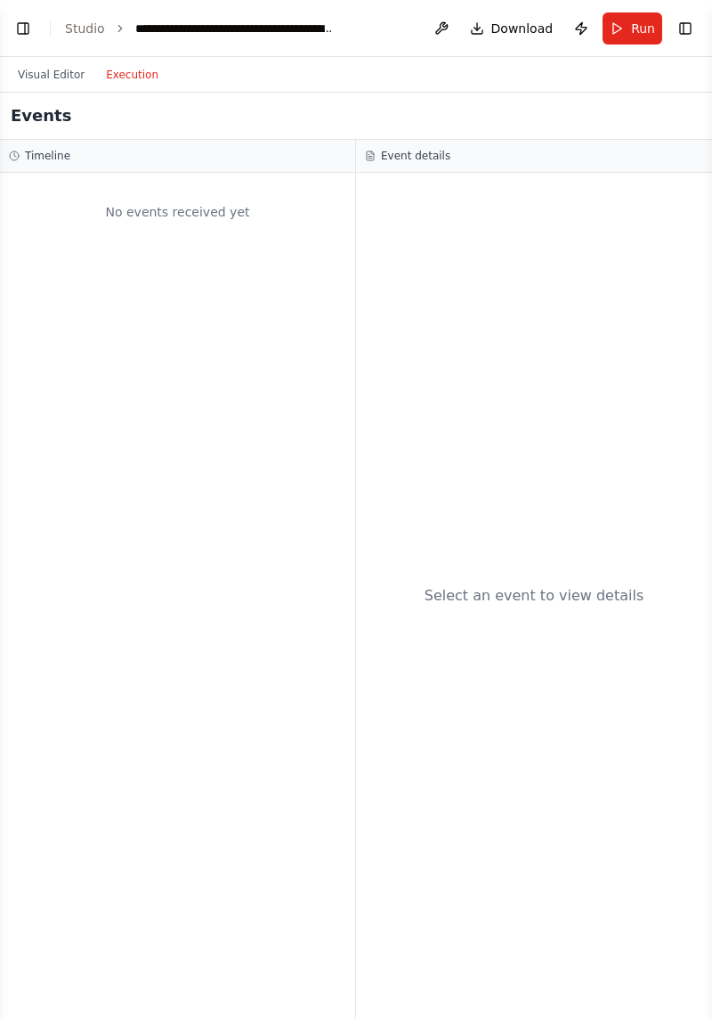
click at [565, 585] on div "Select an event to view details" at bounding box center [535, 595] width 220 height 21
click at [563, 585] on div "Select an event to view details" at bounding box center [535, 595] width 220 height 21
click at [569, 554] on div "Select an event to view details" at bounding box center [534, 596] width 356 height 846
click at [582, 585] on div "Select an event to view details" at bounding box center [535, 595] width 220 height 21
click at [580, 548] on div "Select an event to view details" at bounding box center [534, 596] width 356 height 846
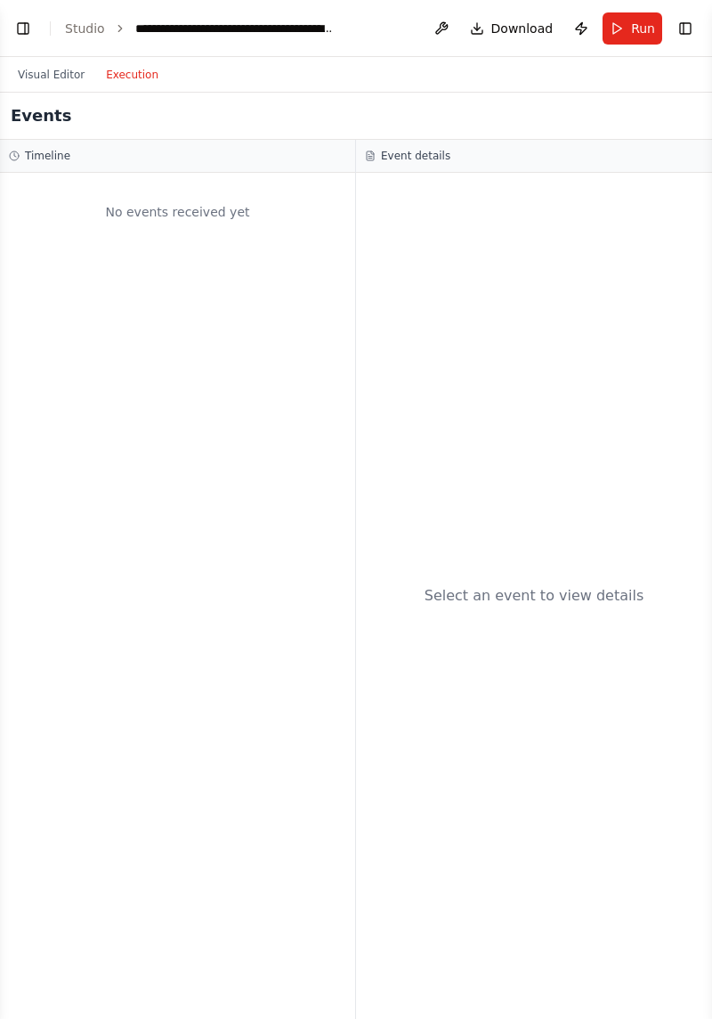
click at [582, 585] on div "Select an event to view details" at bounding box center [535, 595] width 220 height 21
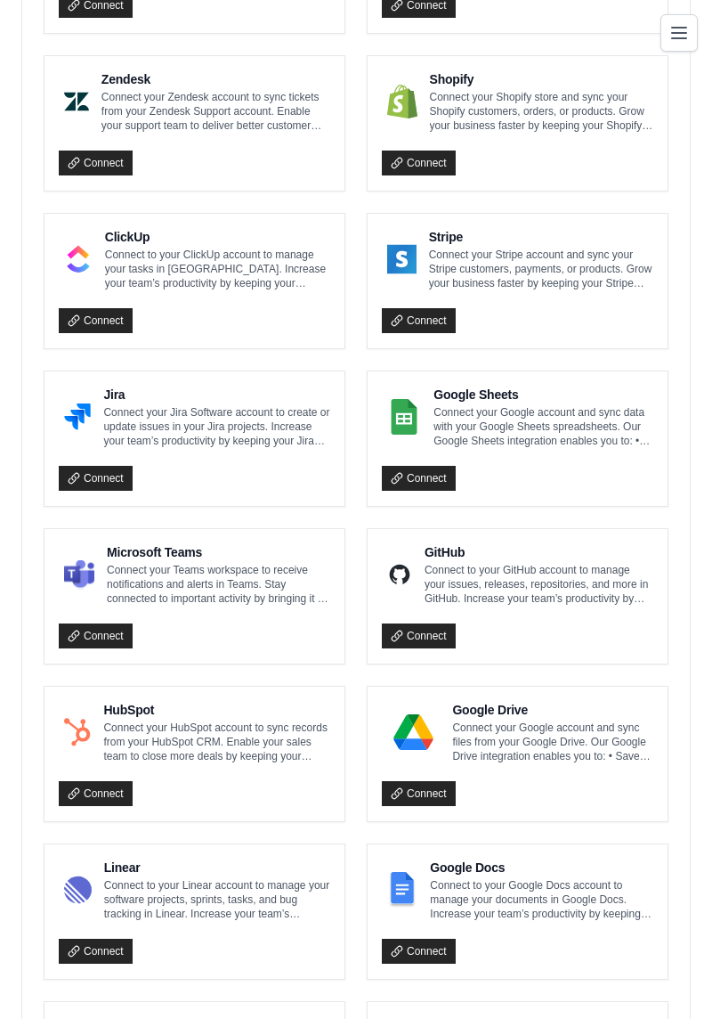
scroll to position [1061, 0]
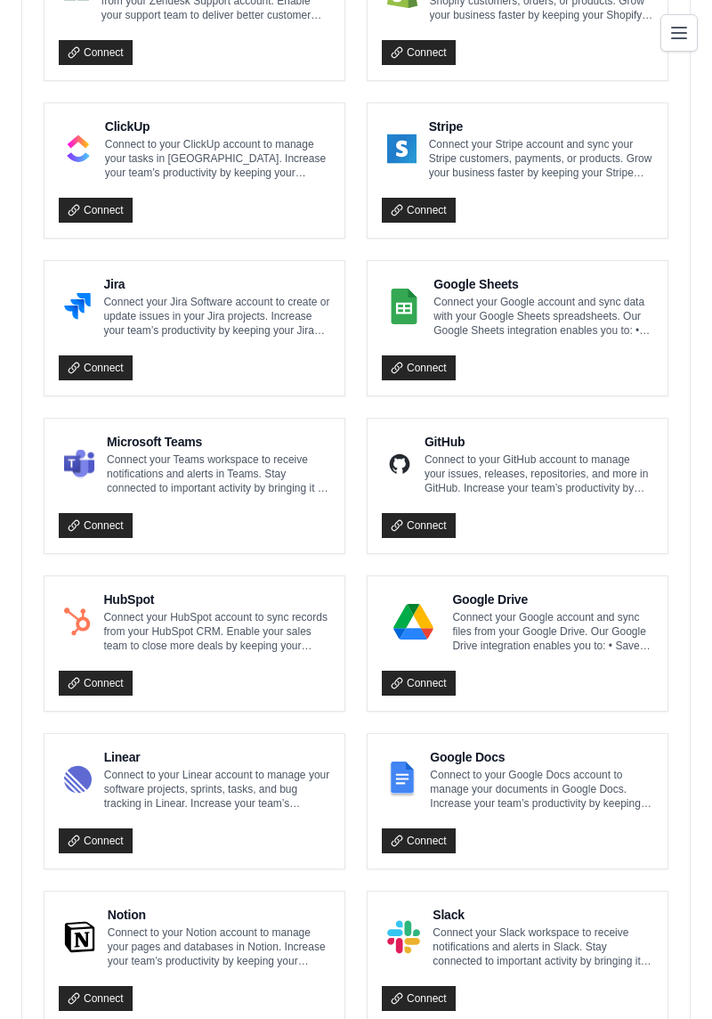
click at [413, 828] on link "Connect" at bounding box center [419, 840] width 74 height 25
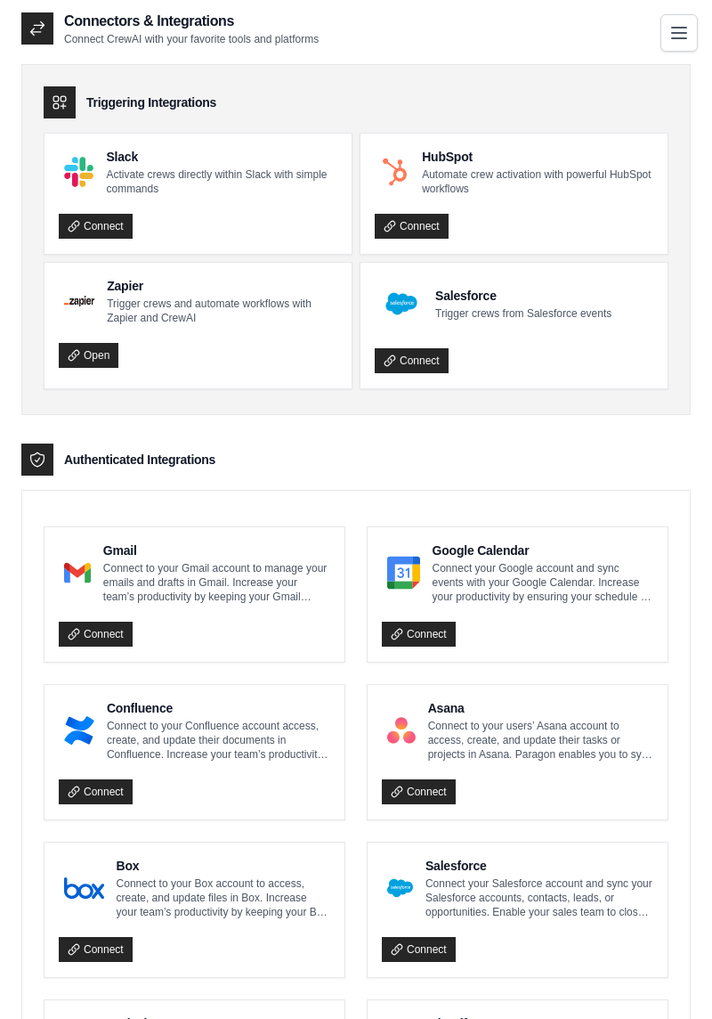
scroll to position [0, 0]
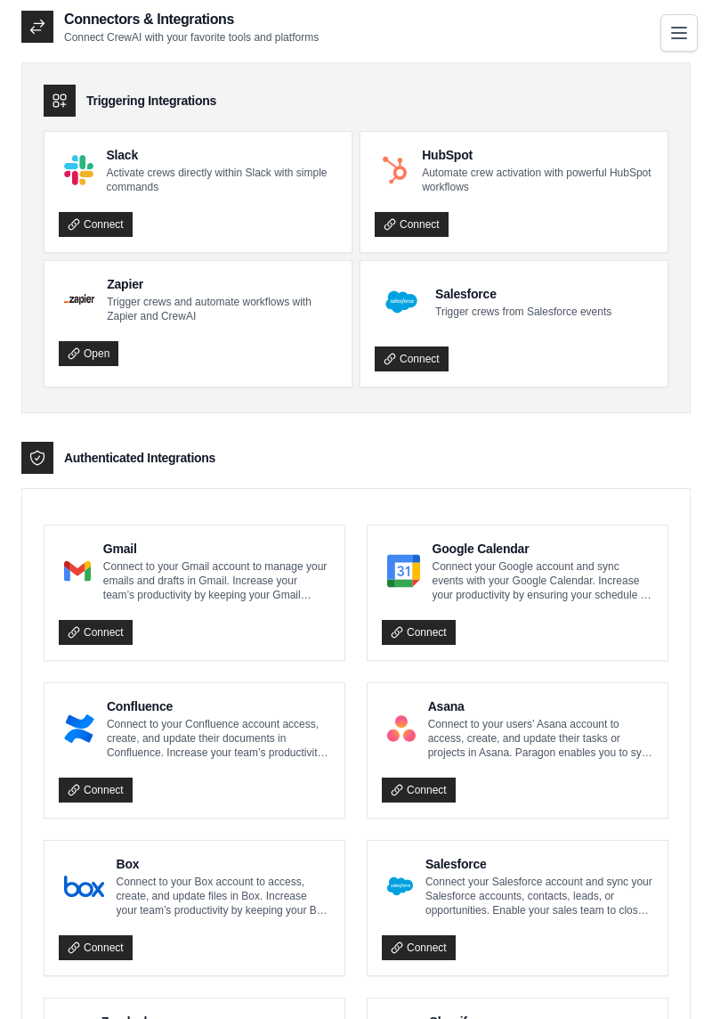
click at [617, 370] on div "Salesforce Trigger crews from Salesforce events Connect" at bounding box center [514, 324] width 307 height 126
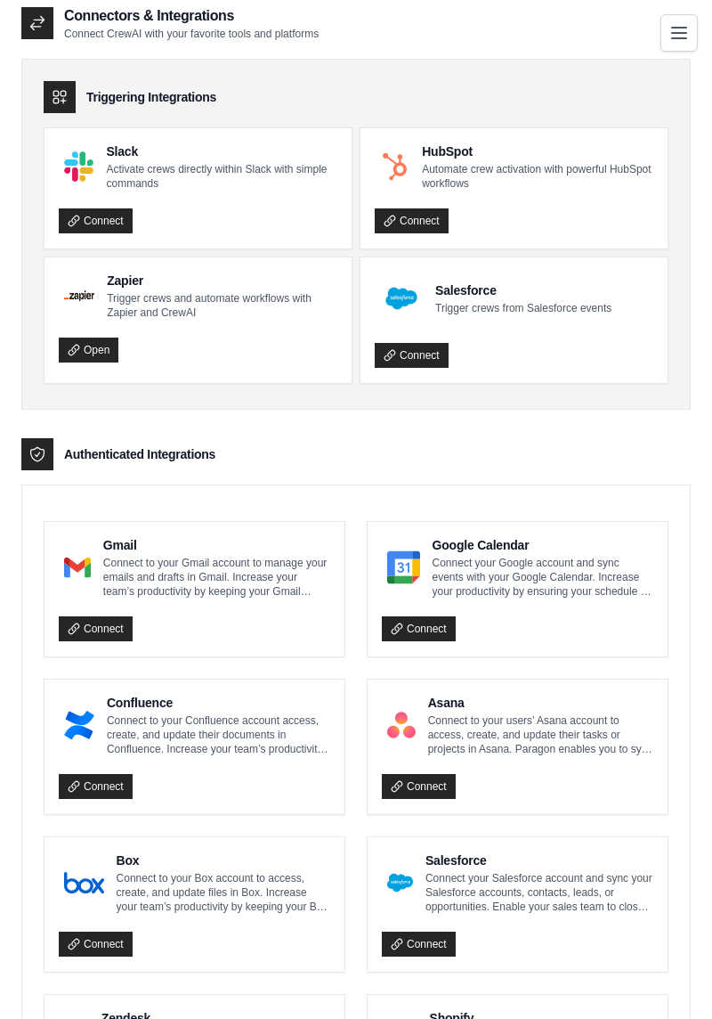
scroll to position [69, 0]
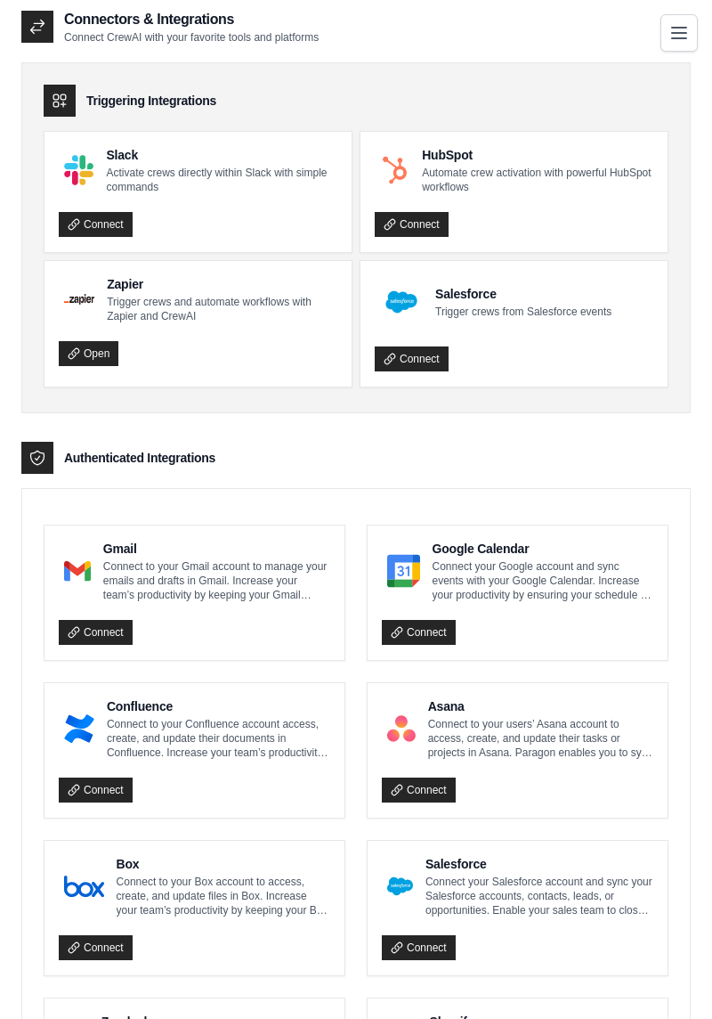
click at [85, 637] on link "Connect" at bounding box center [96, 632] width 74 height 25
click at [79, 628] on link "Connect" at bounding box center [96, 632] width 74 height 25
click at [74, 620] on link "Connect" at bounding box center [96, 632] width 74 height 25
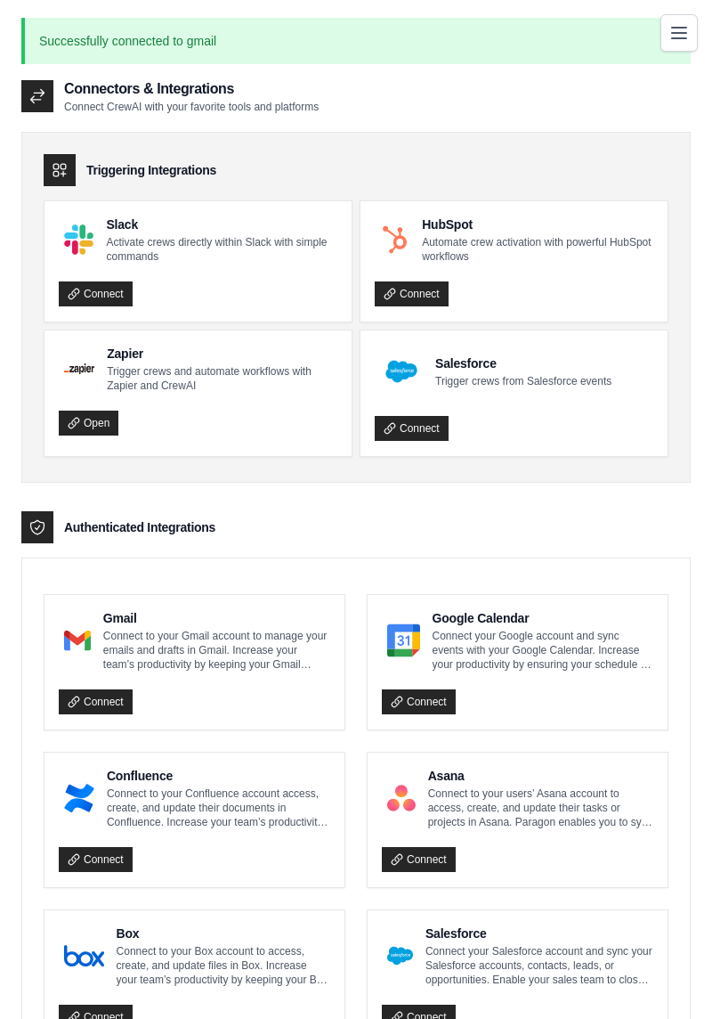
click at [86, 709] on link "Connect" at bounding box center [96, 701] width 74 height 25
click at [74, 700] on icon at bounding box center [74, 701] width 12 height 12
click at [93, 47] on p "Successfully connected to gmail" at bounding box center [356, 41] width 670 height 46
click at [613, 41] on p "Successfully connected to gmail" at bounding box center [356, 41] width 670 height 46
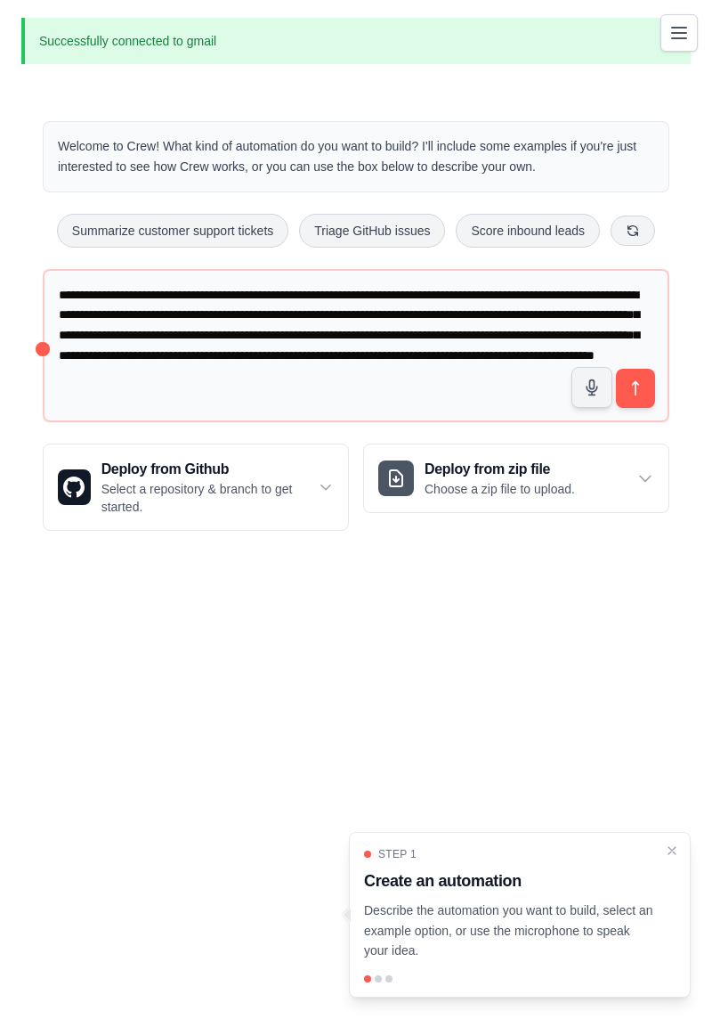
scroll to position [15, 0]
click at [637, 379] on icon "submit" at bounding box center [636, 388] width 18 height 18
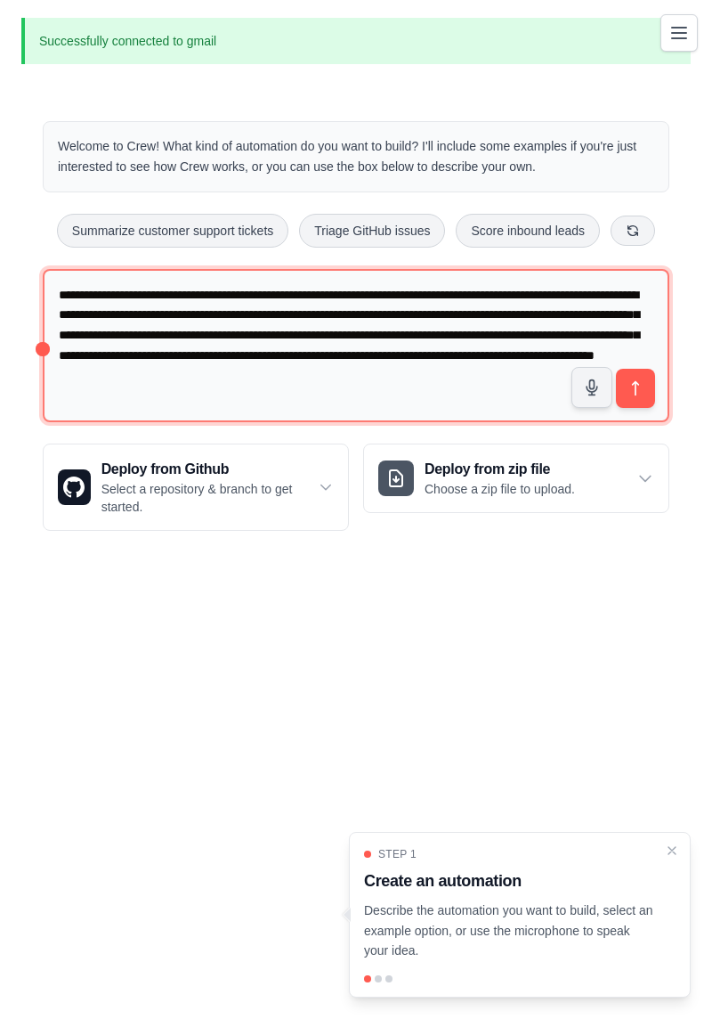
click at [548, 354] on textarea "**********" at bounding box center [356, 346] width 627 height 154
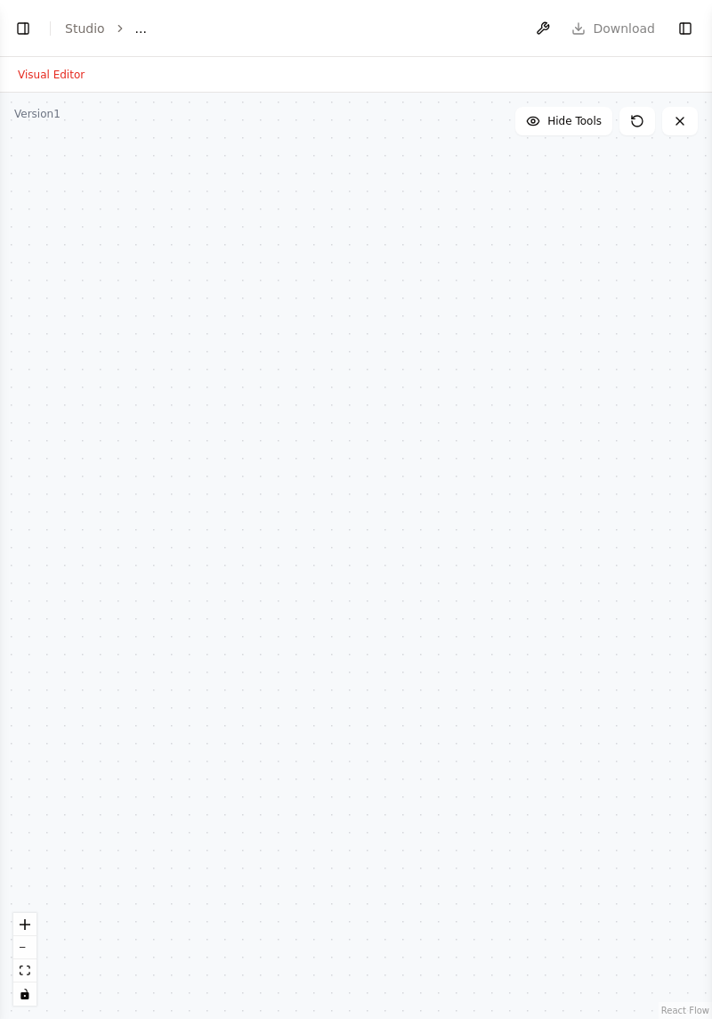
select select "****"
click at [96, 27] on link "Studio" at bounding box center [85, 28] width 40 height 14
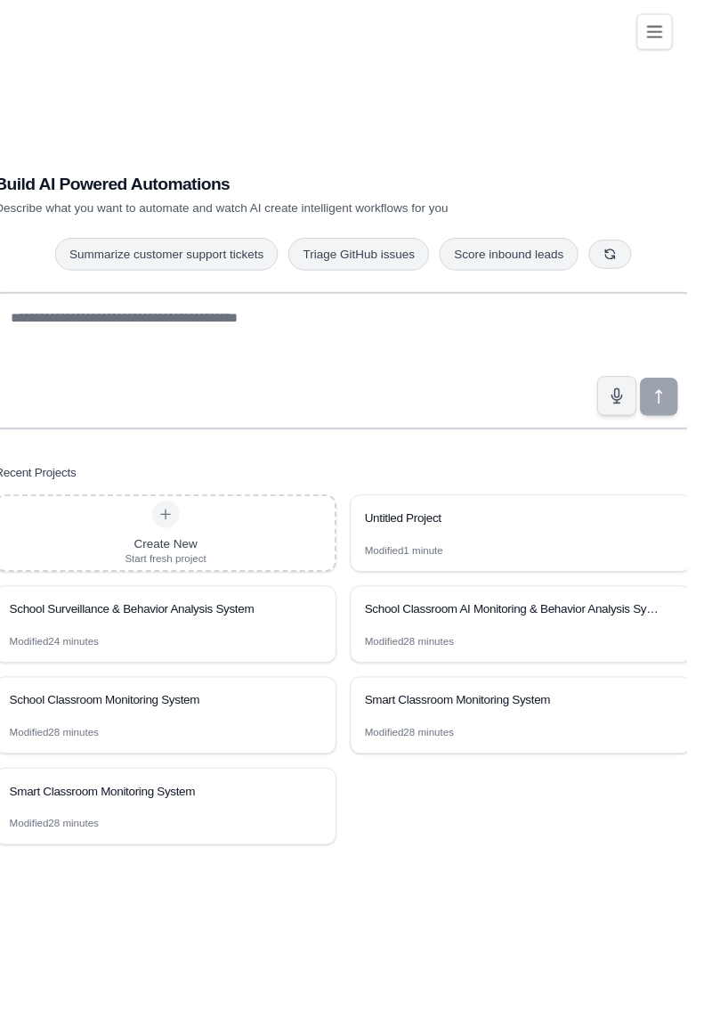
scroll to position [53, 0]
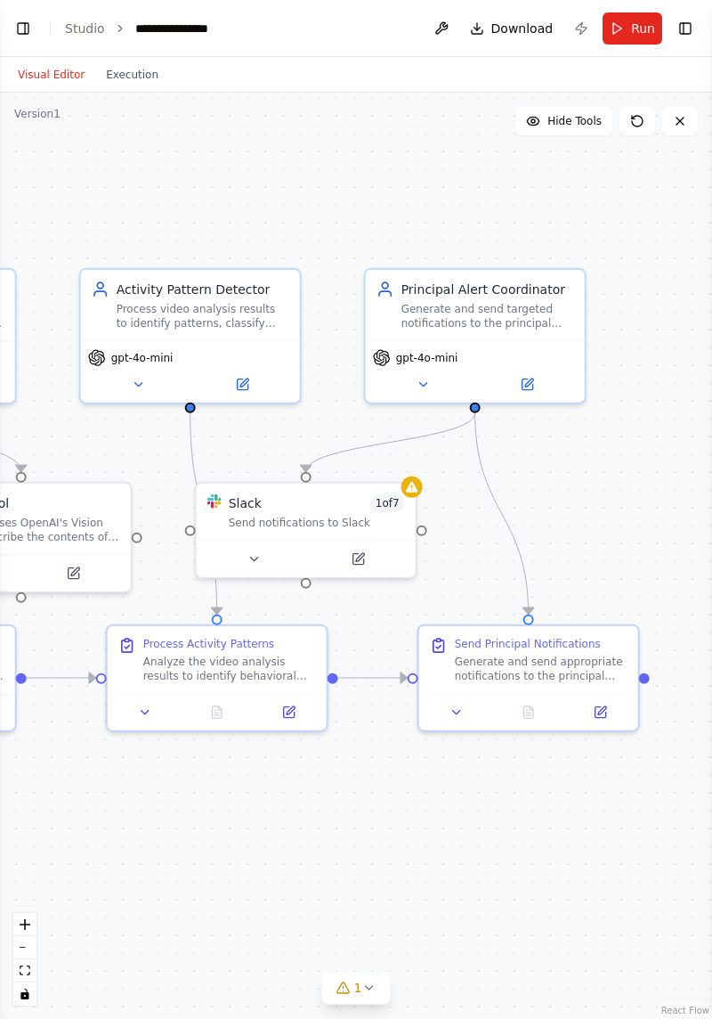
click at [394, 492] on div "Slack 1 of 7 Send notifications to Slack" at bounding box center [306, 511] width 219 height 57
click at [267, 557] on button at bounding box center [254, 558] width 101 height 21
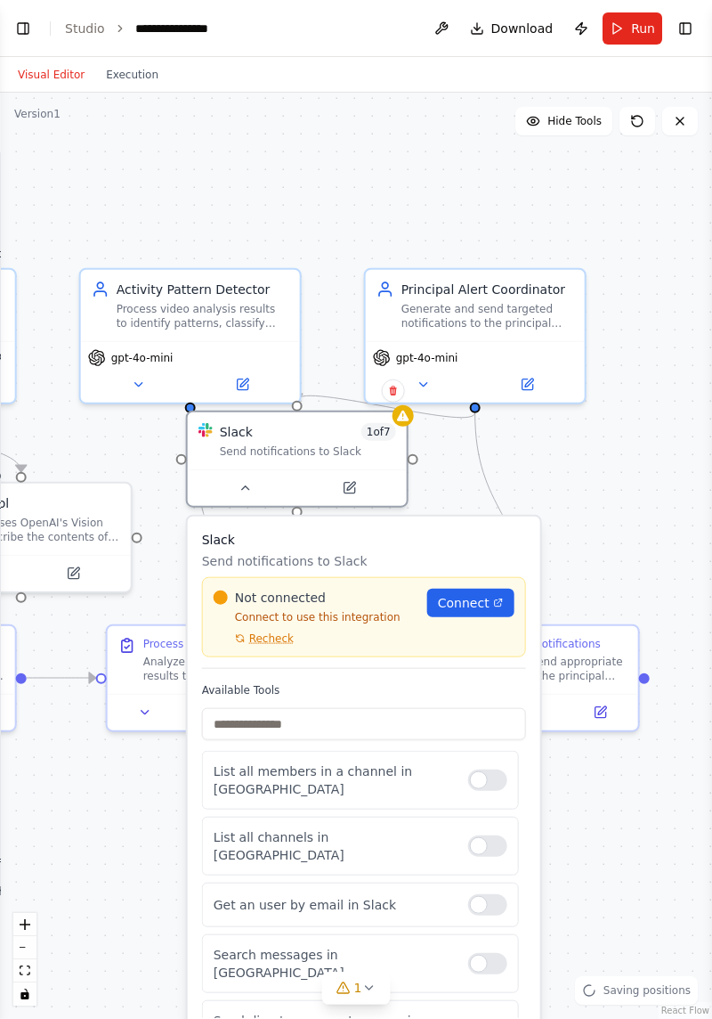
scroll to position [1619, 0]
click at [269, 632] on span "Recheck" at bounding box center [271, 638] width 45 height 14
click at [475, 607] on span "Connect" at bounding box center [464, 603] width 52 height 18
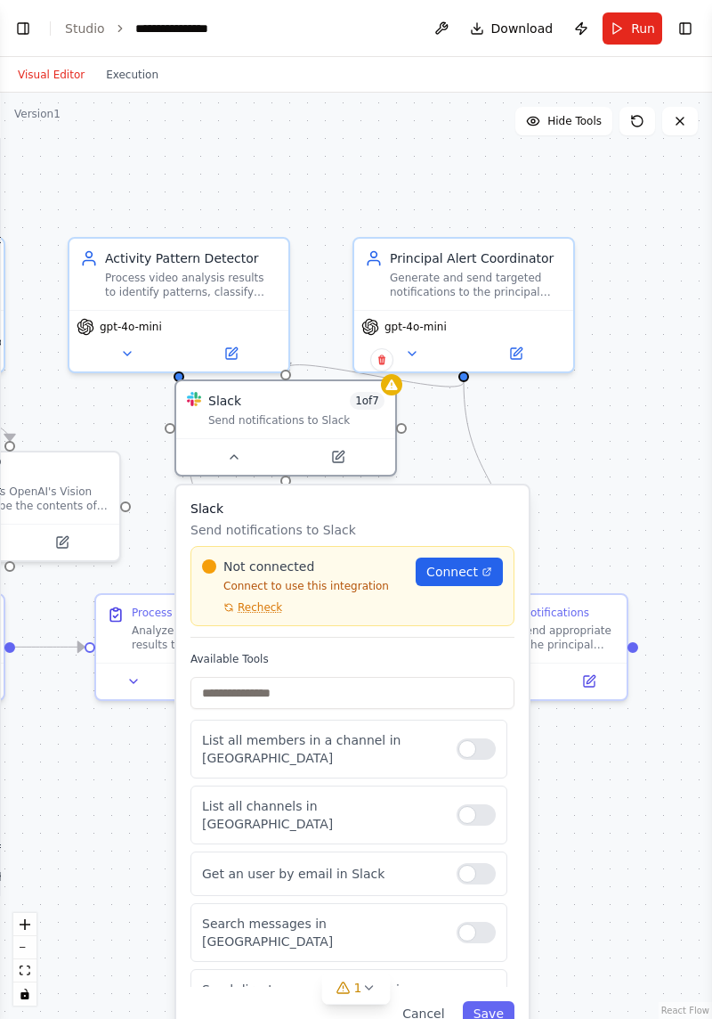
click at [613, 822] on div ".deletable-edge-delete-btn { width: 20px; height: 20px; border: 0px solid #ffff…" at bounding box center [356, 556] width 712 height 926
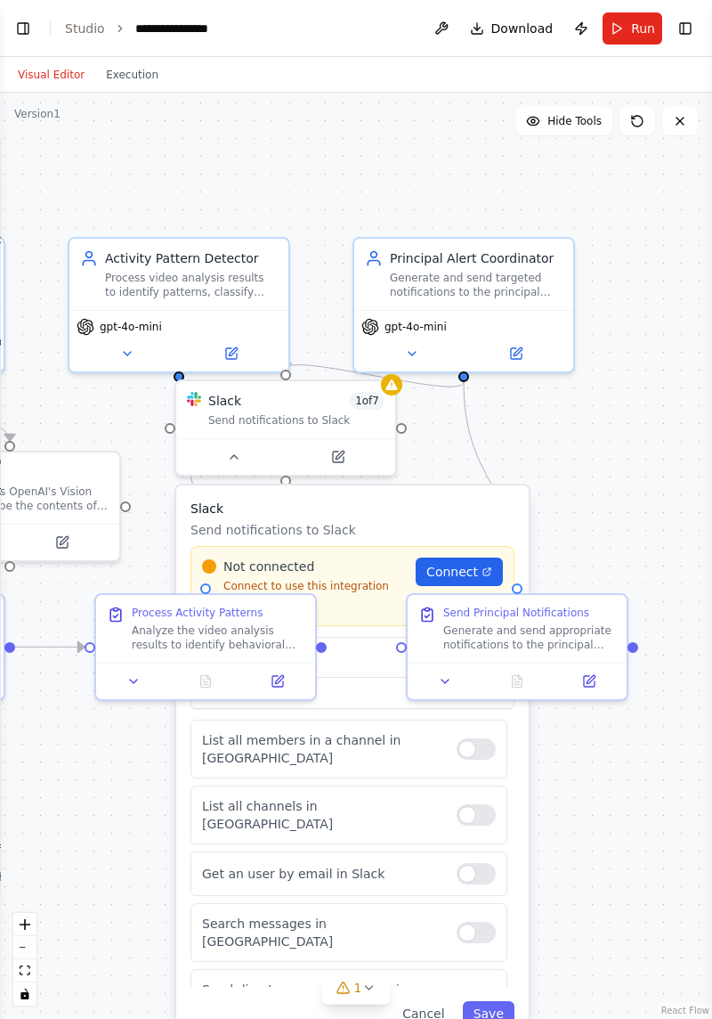
click at [608, 36] on button "Run" at bounding box center [633, 28] width 60 height 32
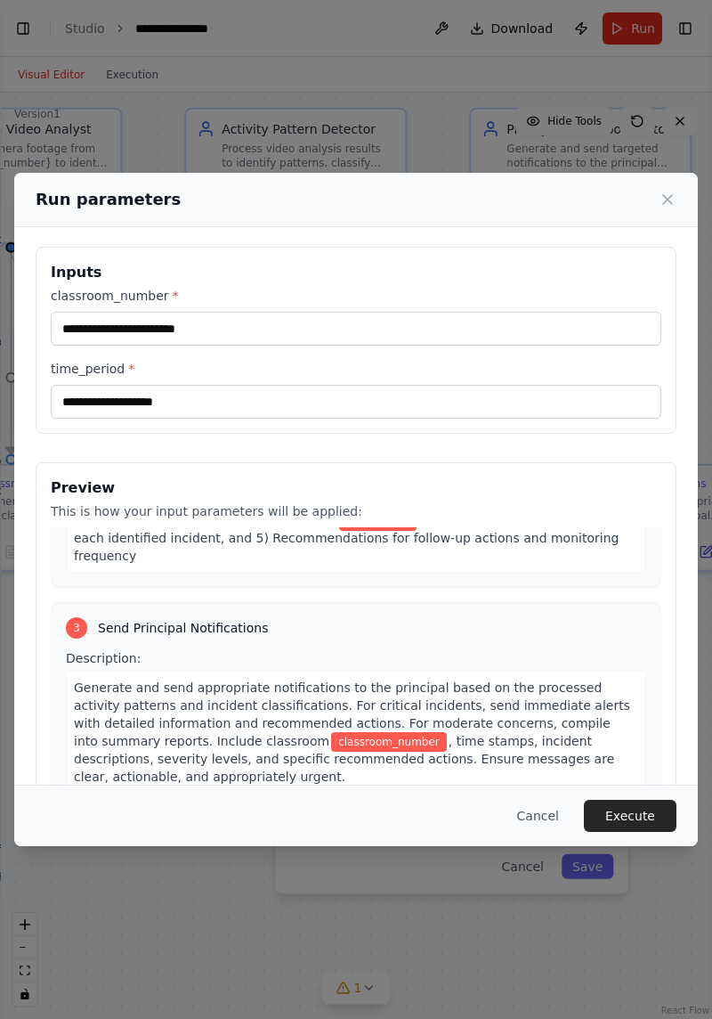
scroll to position [0, 0]
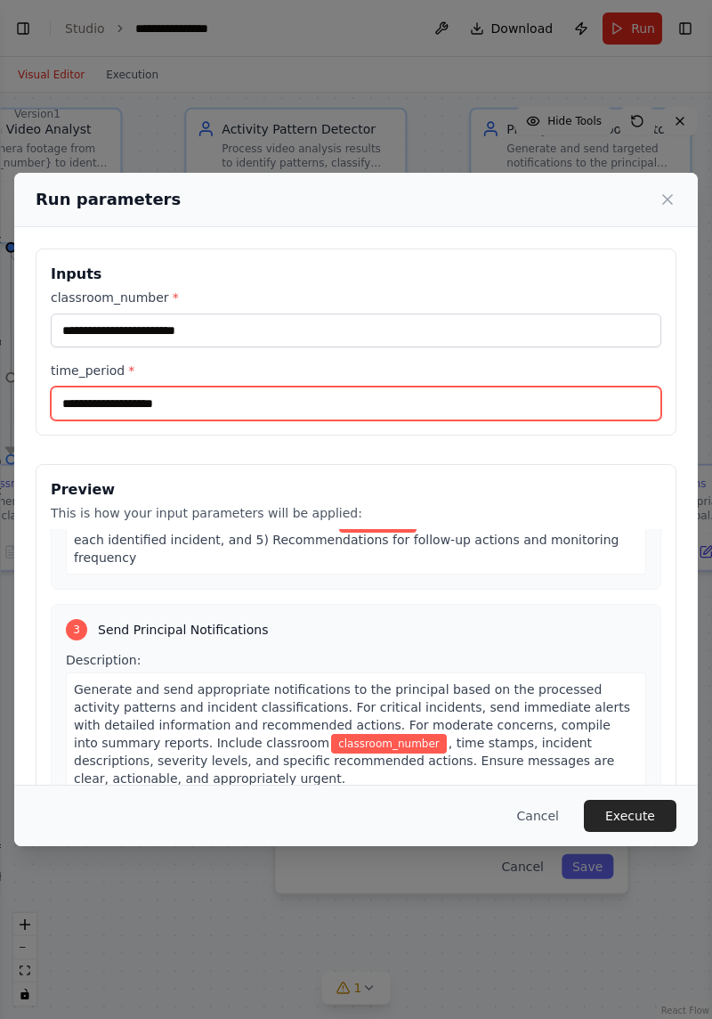
click at [98, 386] on input "time_period *" at bounding box center [356, 403] width 611 height 34
type input "*"
type input "**********"
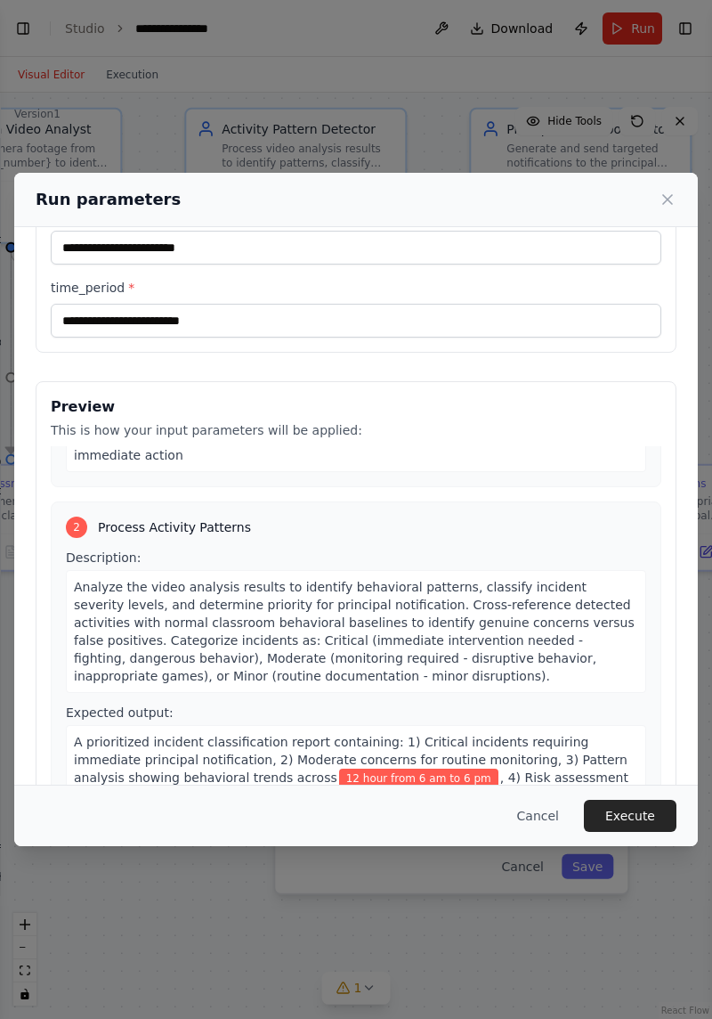
scroll to position [297, 0]
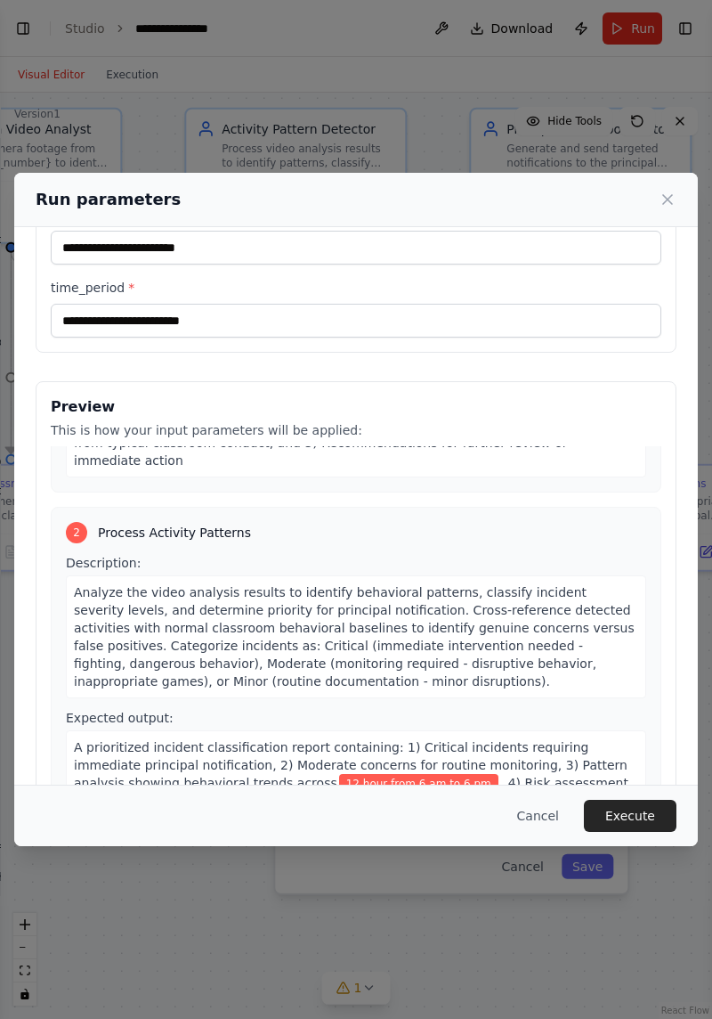
click at [638, 832] on button "Execute" at bounding box center [630, 816] width 93 height 32
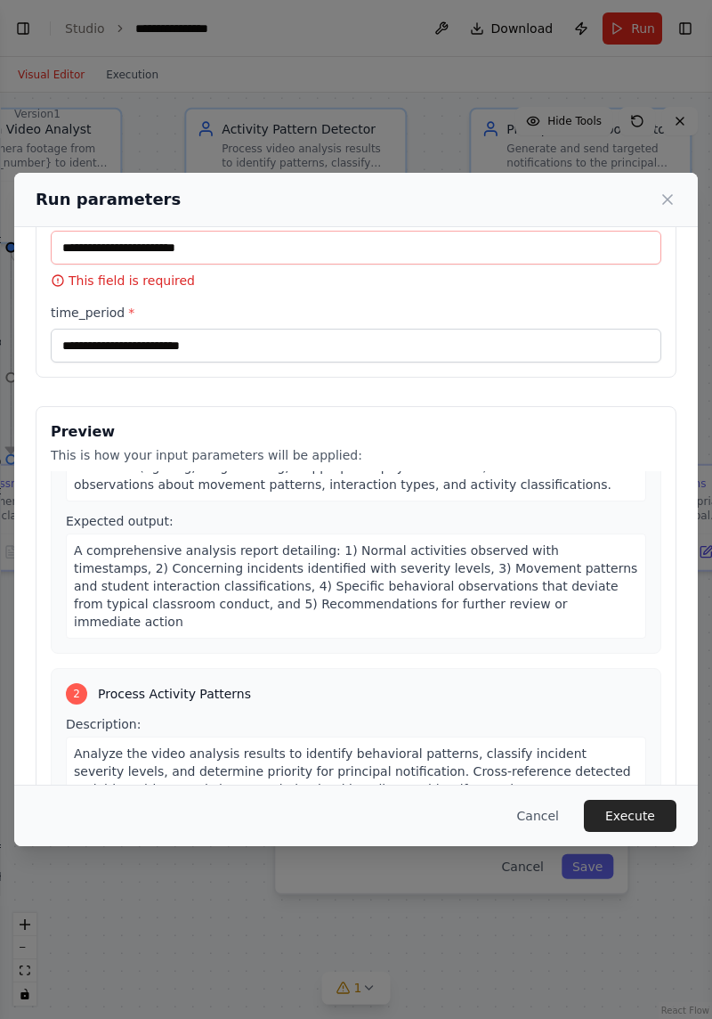
scroll to position [142, 0]
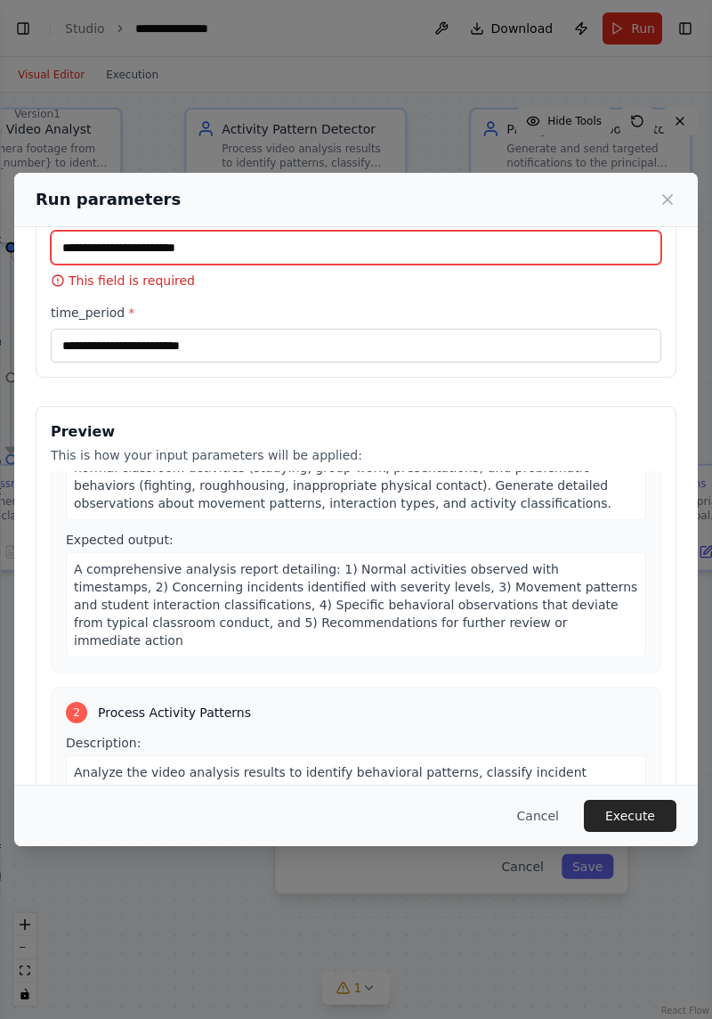
click at [555, 231] on input "classroom_number *" at bounding box center [356, 248] width 611 height 34
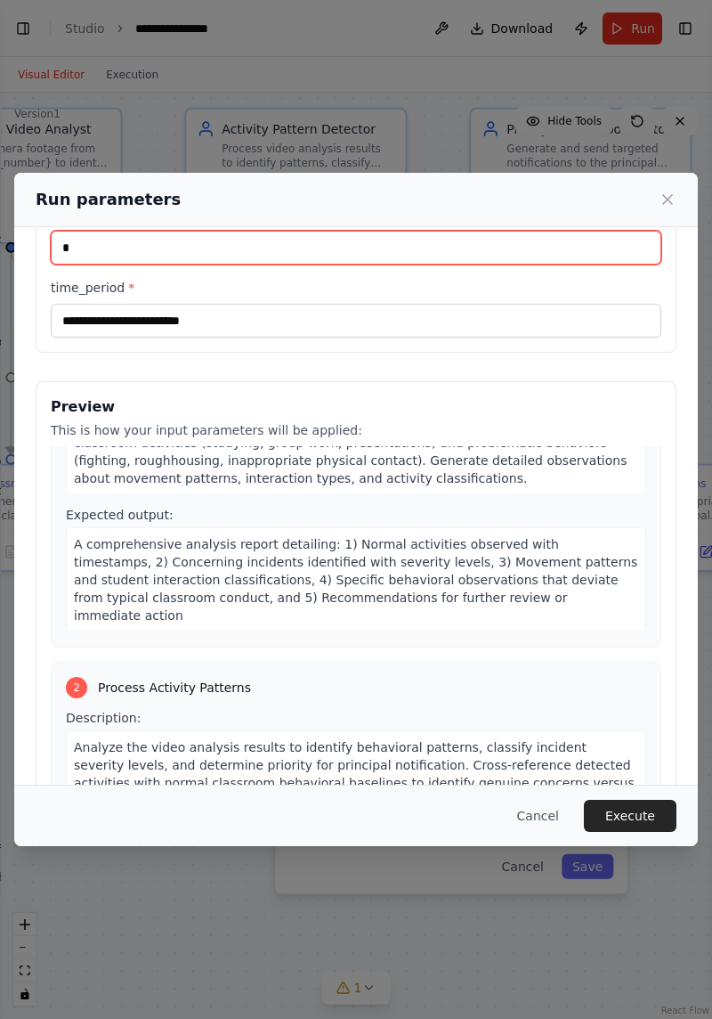
type input "*"
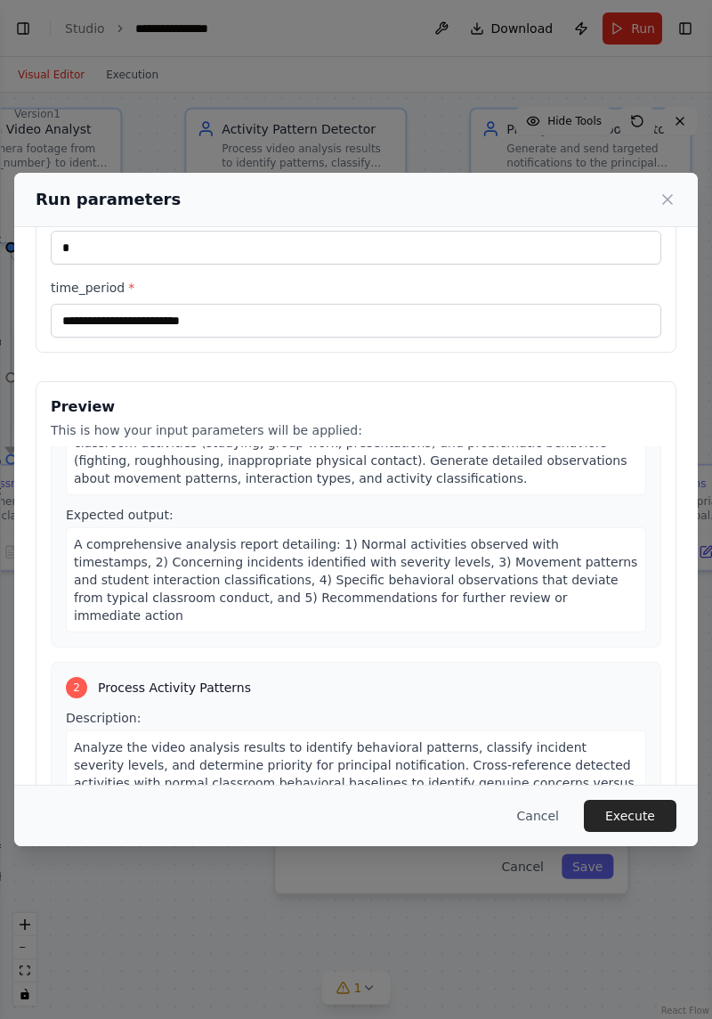
click at [654, 826] on button "Execute" at bounding box center [630, 816] width 93 height 32
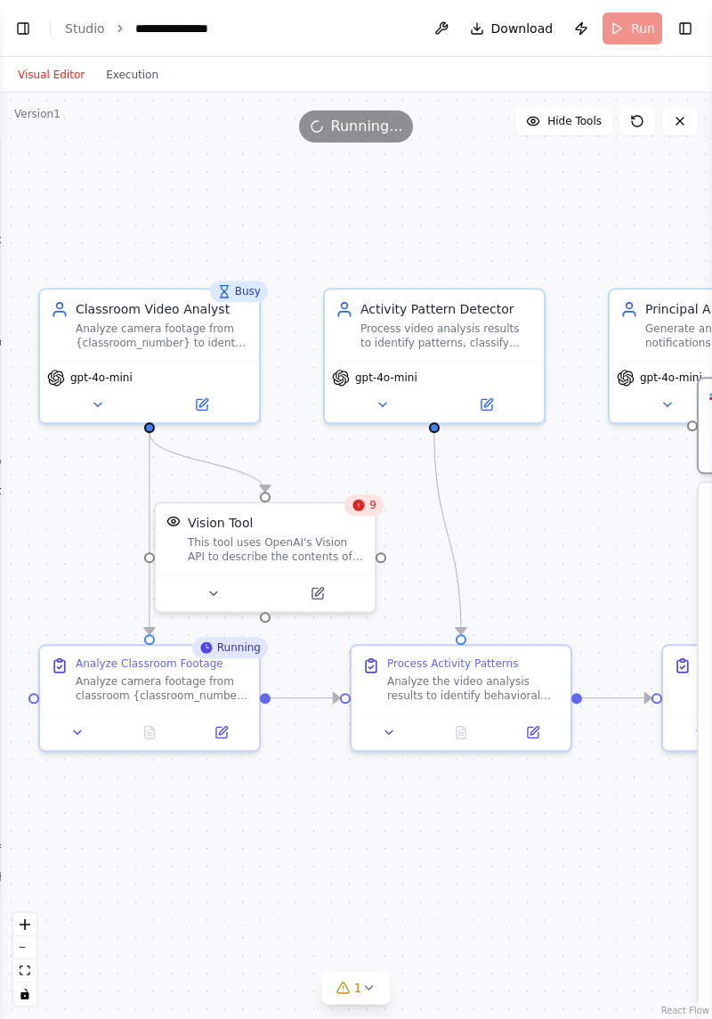
click at [655, 1016] on div ".deletable-edge-delete-btn { width: 20px; height: 20px; border: 0px solid #ffff…" at bounding box center [356, 556] width 712 height 926
